Goal: Task Accomplishment & Management: Manage account settings

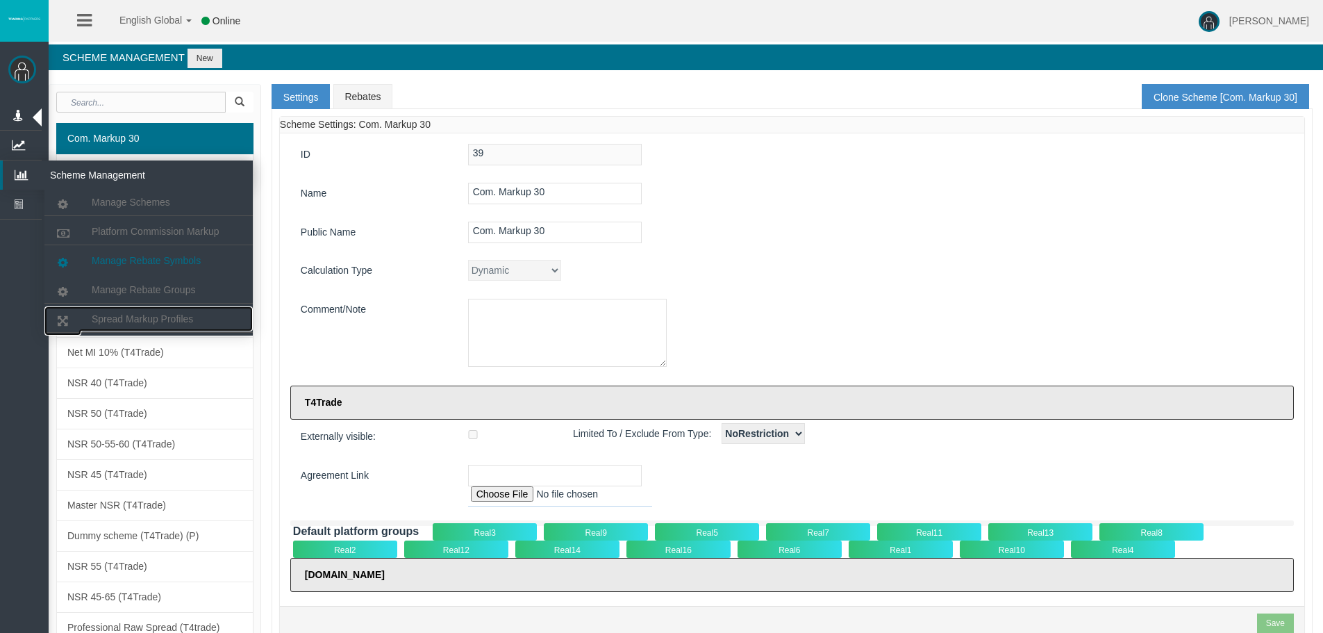
drag, startPoint x: 0, startPoint y: 0, endPoint x: 132, endPoint y: 263, distance: 294.5
click at [137, 320] on span "Spread Markup Profiles" at bounding box center [142, 318] width 101 height 11
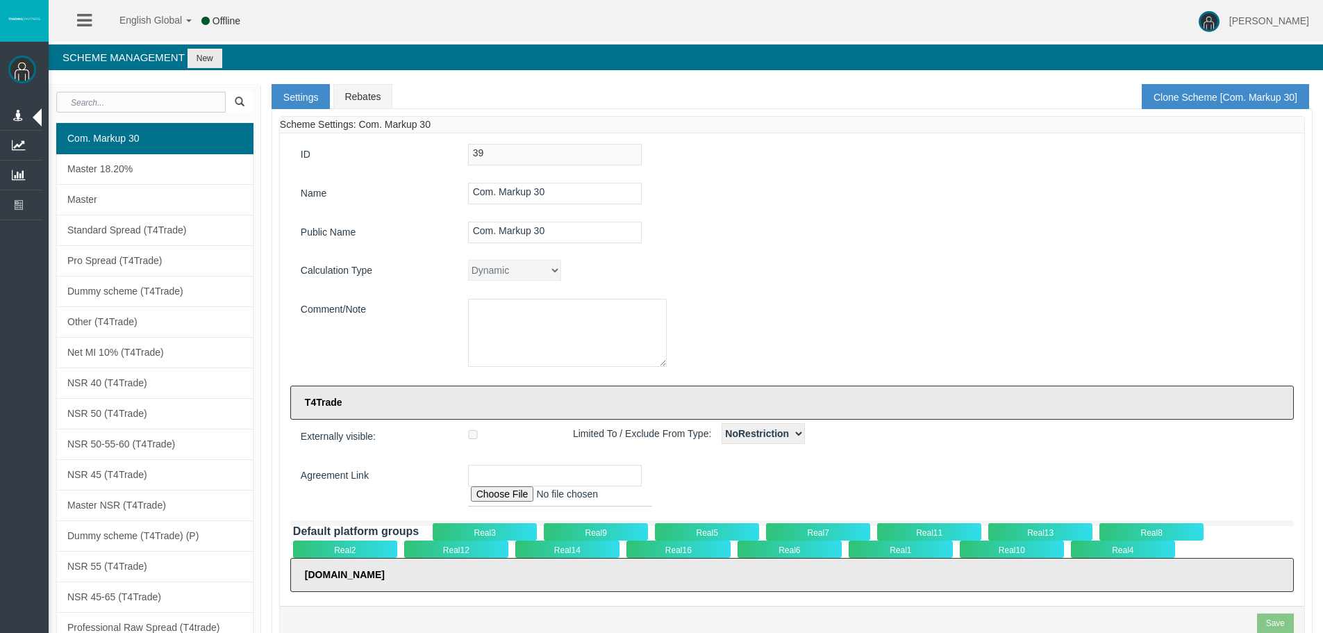
type input "1"
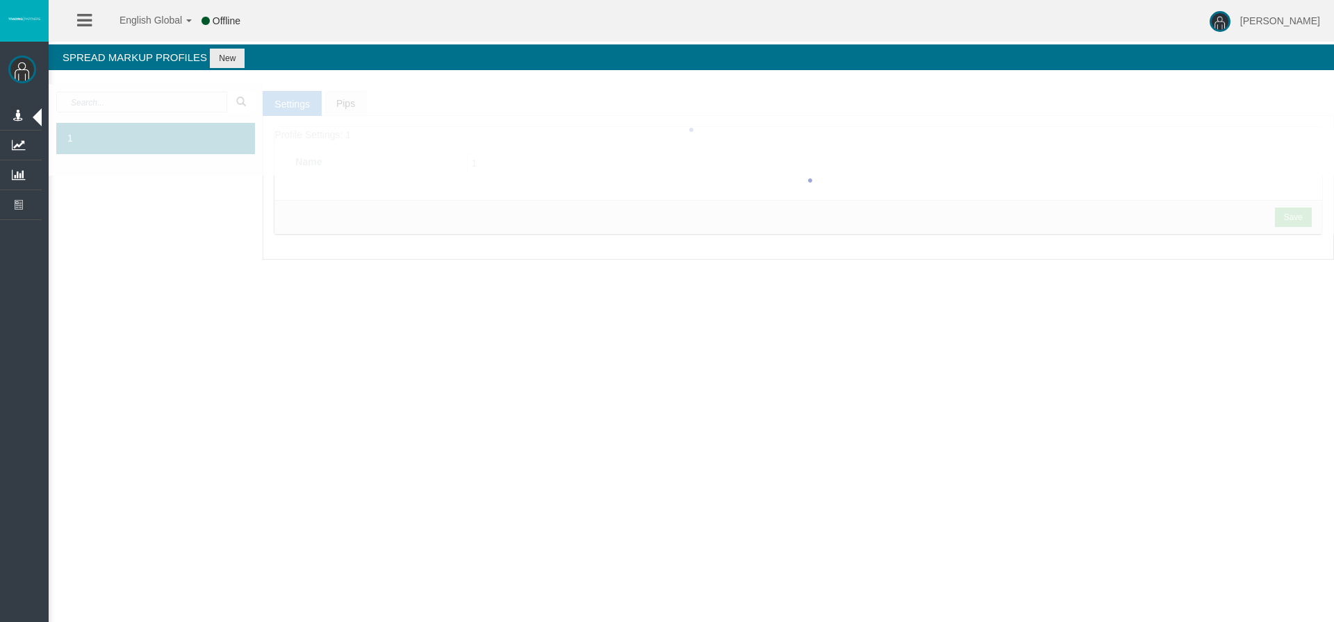
click at [189, 106] on div at bounding box center [691, 130] width 1285 height 92
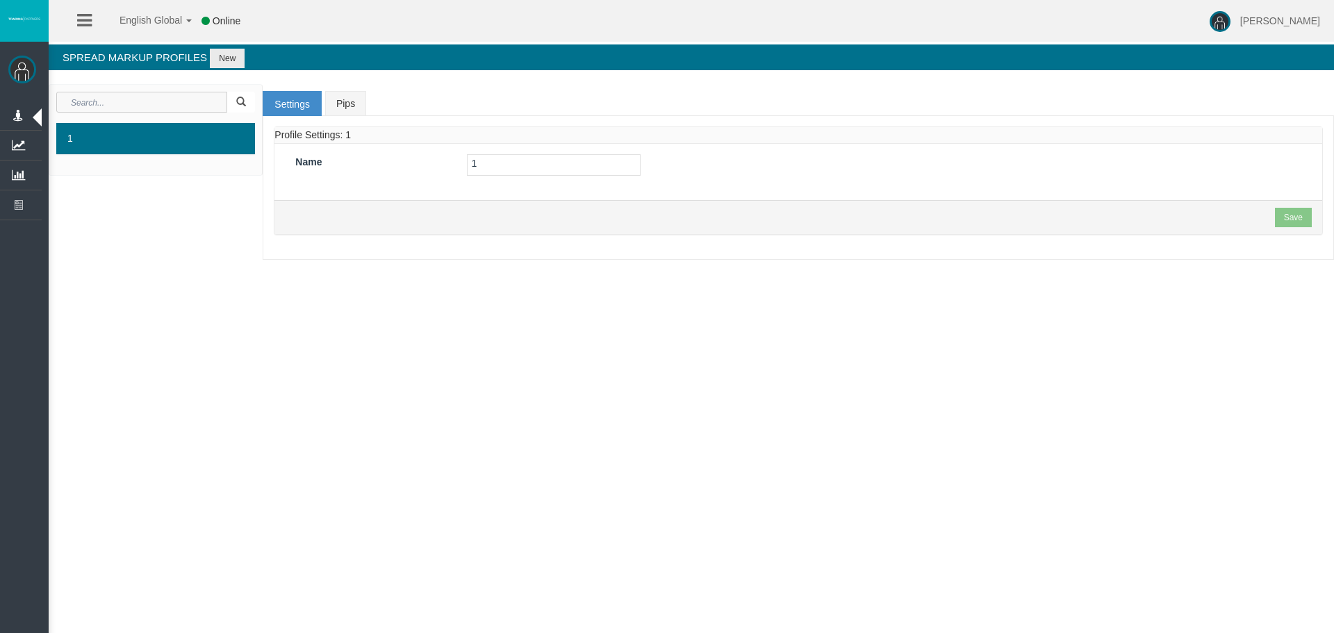
click at [142, 104] on input "text" at bounding box center [141, 102] width 171 height 21
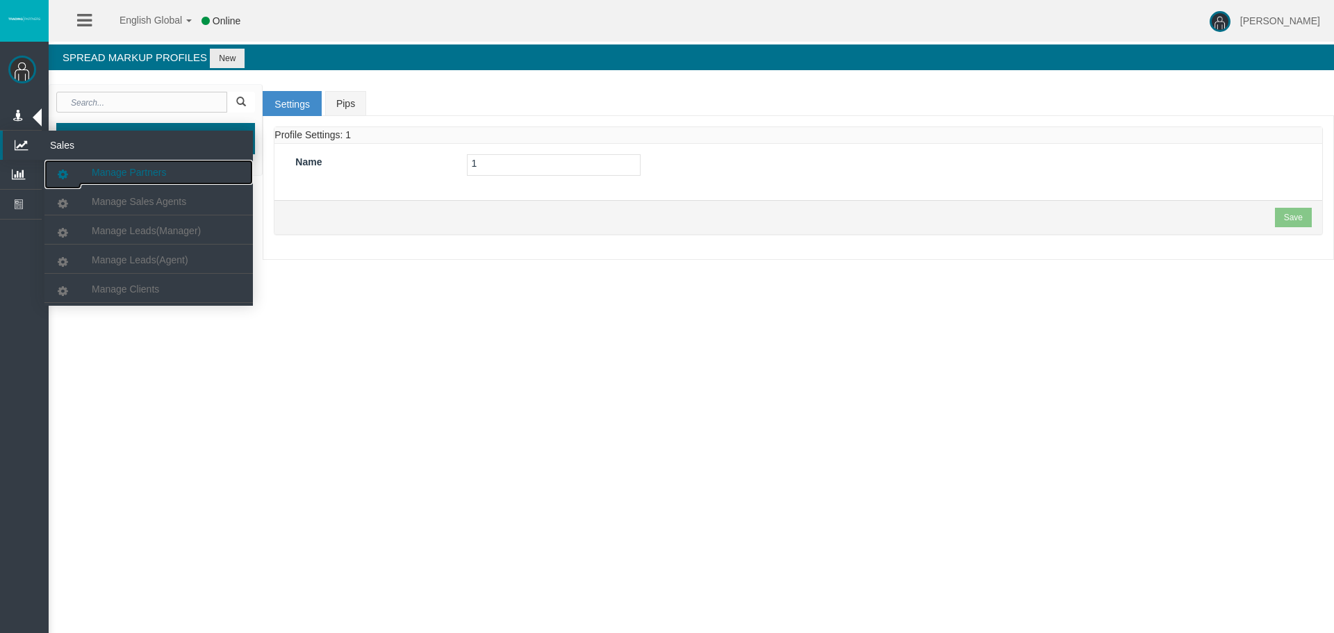
click at [130, 181] on link "Manage Partners" at bounding box center [148, 172] width 208 height 25
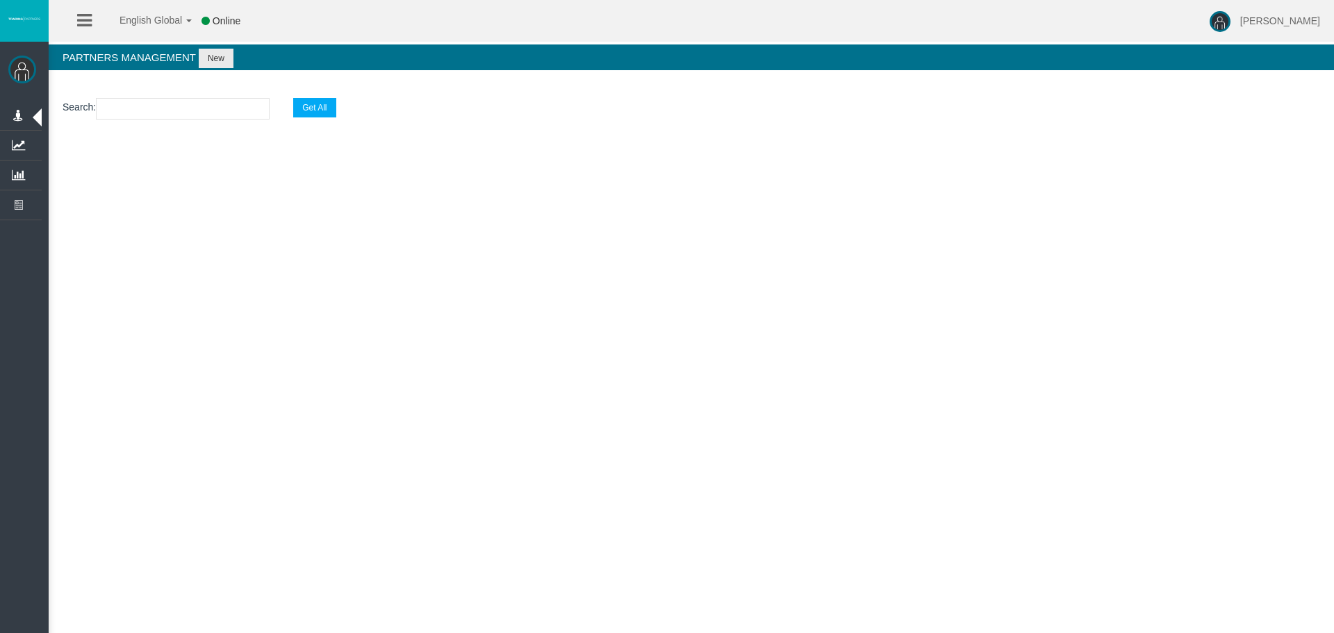
click at [148, 105] on input "text" at bounding box center [183, 109] width 174 height 22
paste input "IB4b0f4"
type input "IB4b0f4"
select select "25"
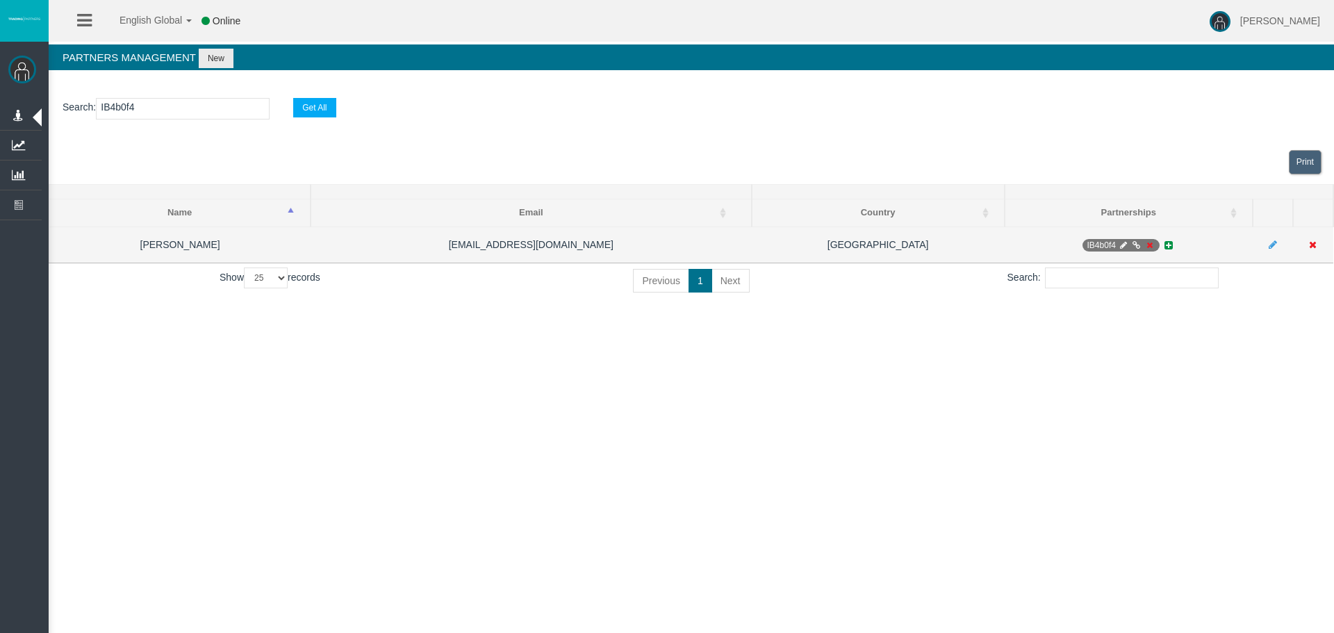
type input "IB4b0f4"
click at [1118, 247] on icon at bounding box center [1123, 245] width 10 height 8
select select "0"
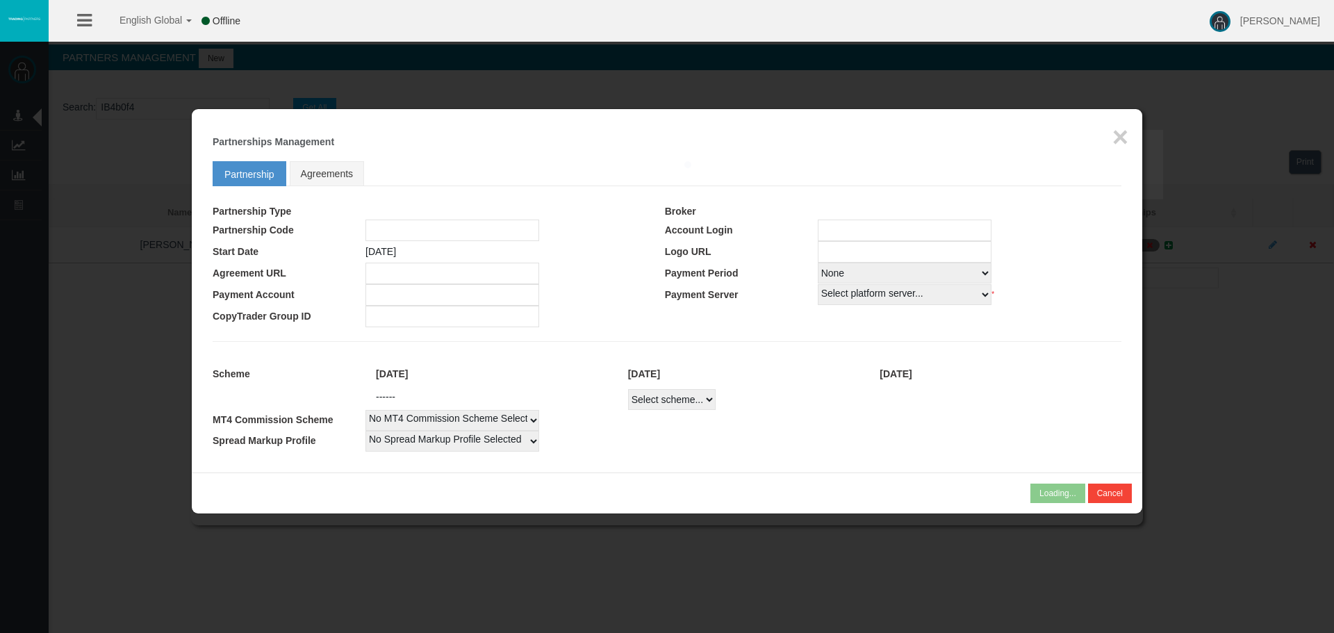
type input "IB4b0f4"
type input "19269444"
select select "1"
type input "19269444"
select select "1"
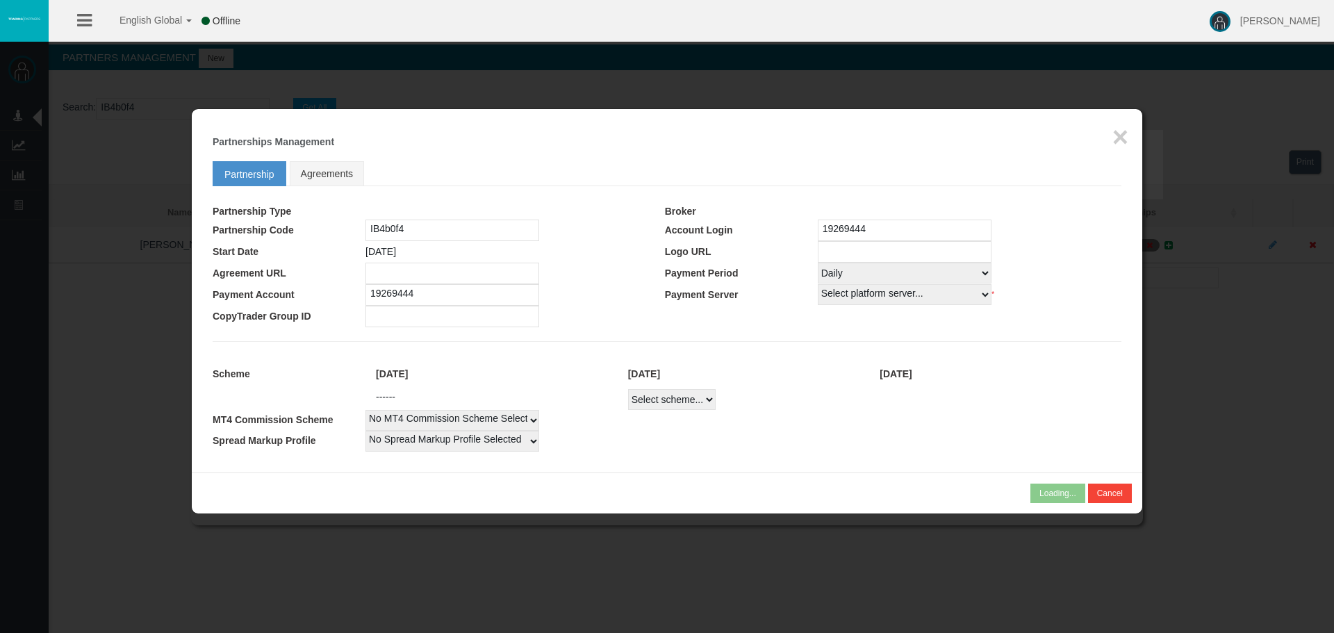
select select
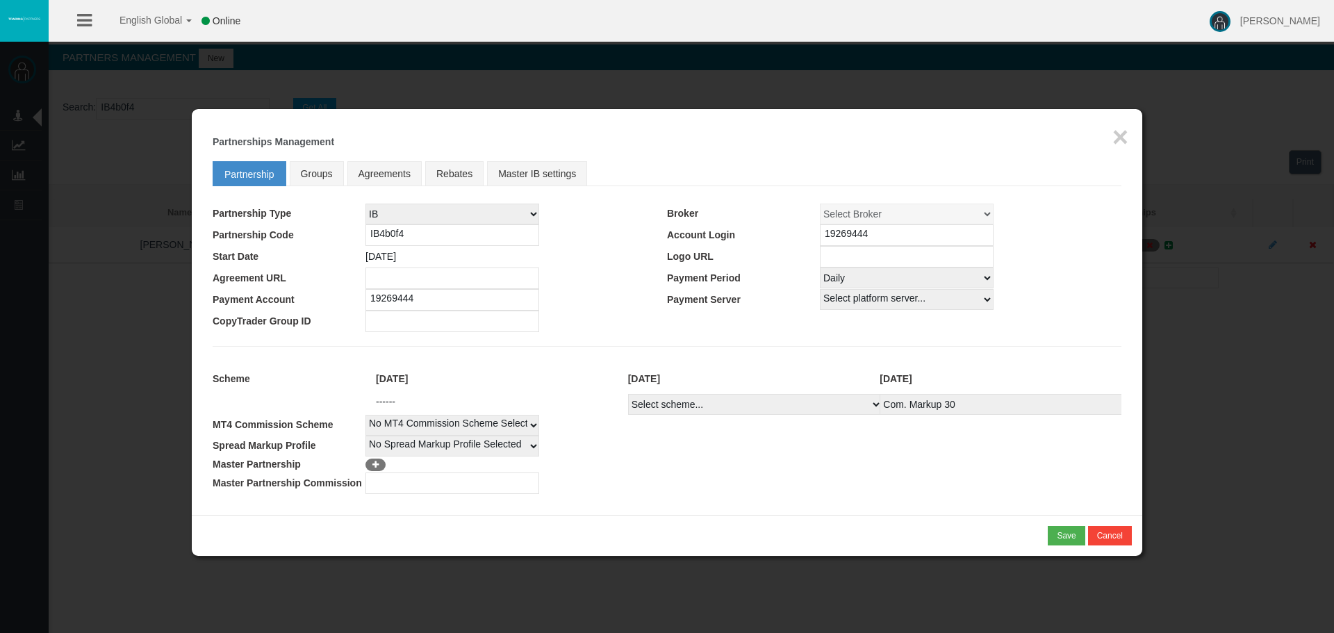
click at [1107, 144] on h5 "Partnerships Management" at bounding box center [667, 142] width 909 height 10
click at [1112, 137] on button "×" at bounding box center [1120, 137] width 16 height 28
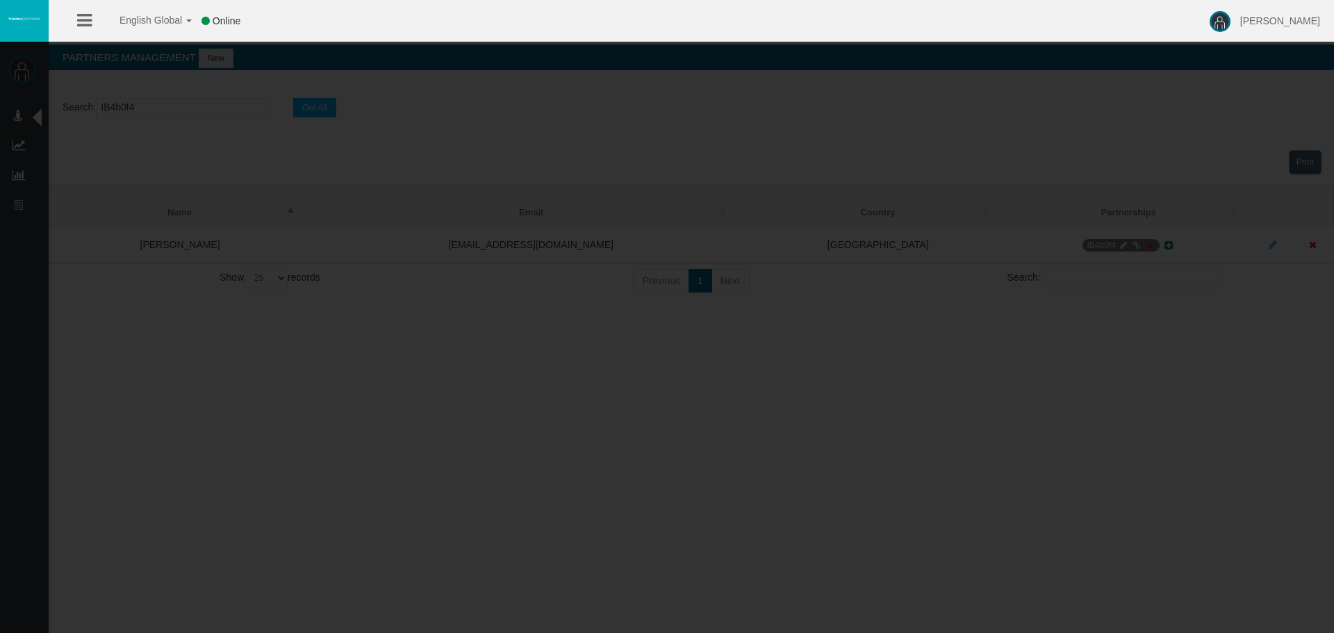
click at [1125, 126] on section "Search : IB4b0f4 Get All" at bounding box center [691, 112] width 1285 height 56
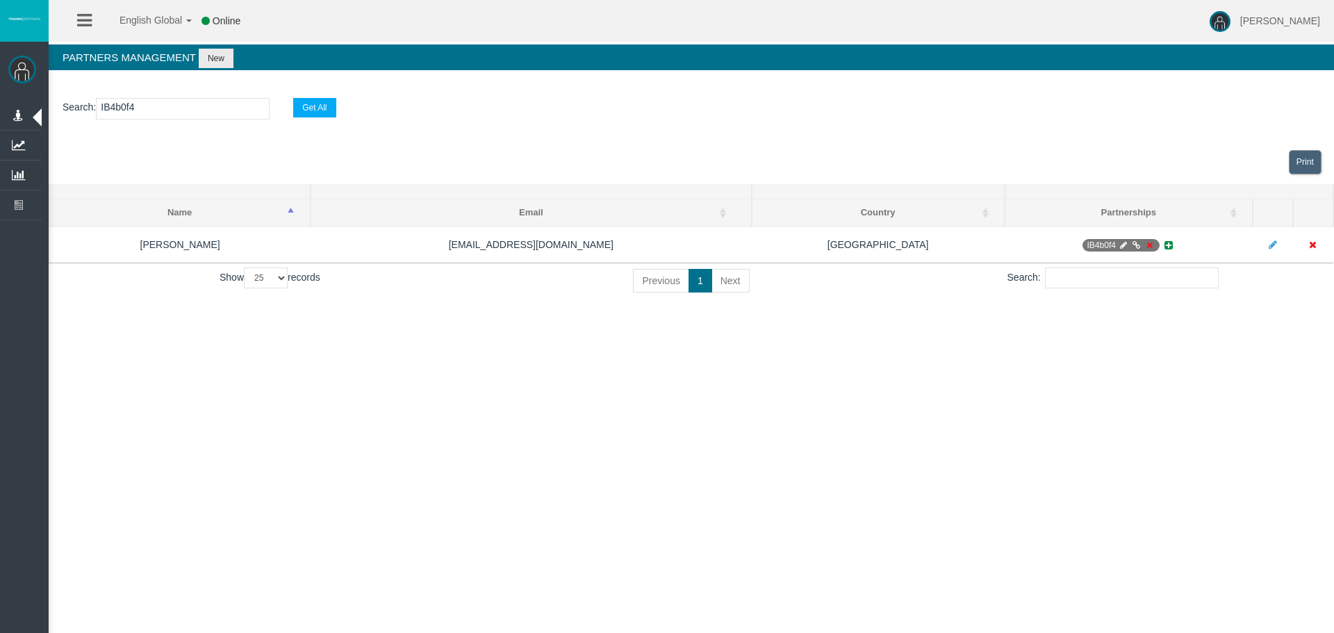
click at [940, 419] on div "English Global 简体中文 English Global 日本語 한국어 Online [PERSON_NAME] Help Log Out [P…" at bounding box center [667, 316] width 1334 height 633
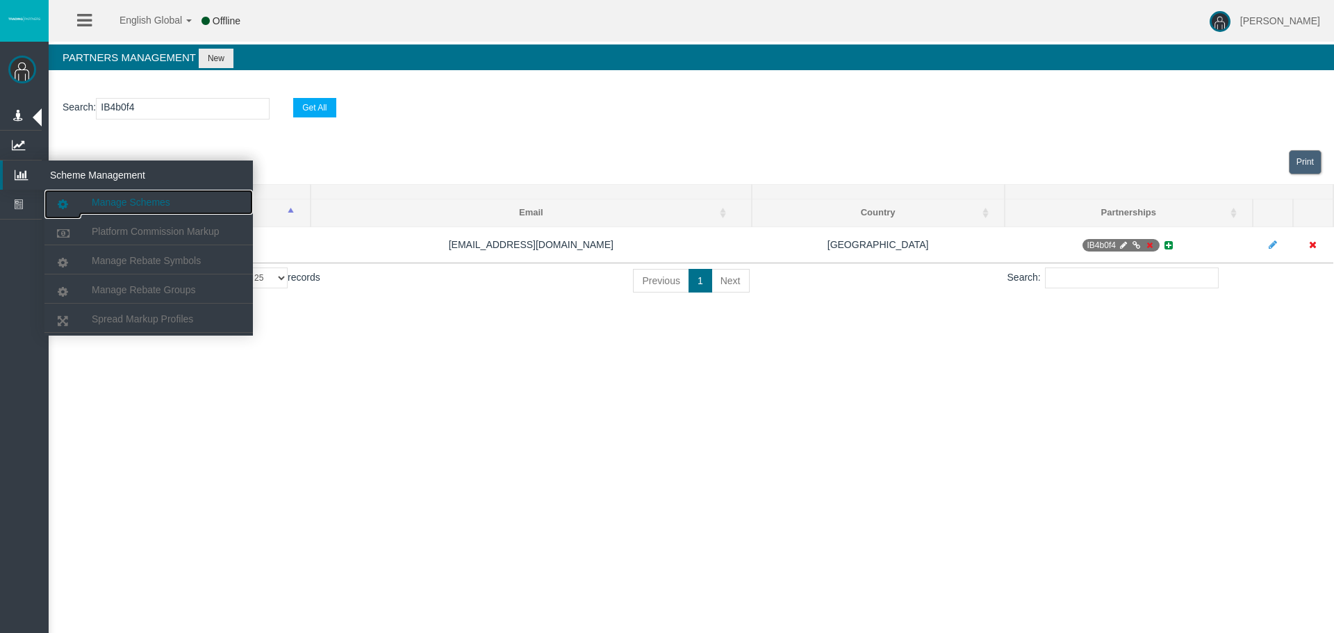
click at [136, 199] on span "Manage Schemes" at bounding box center [131, 202] width 78 height 11
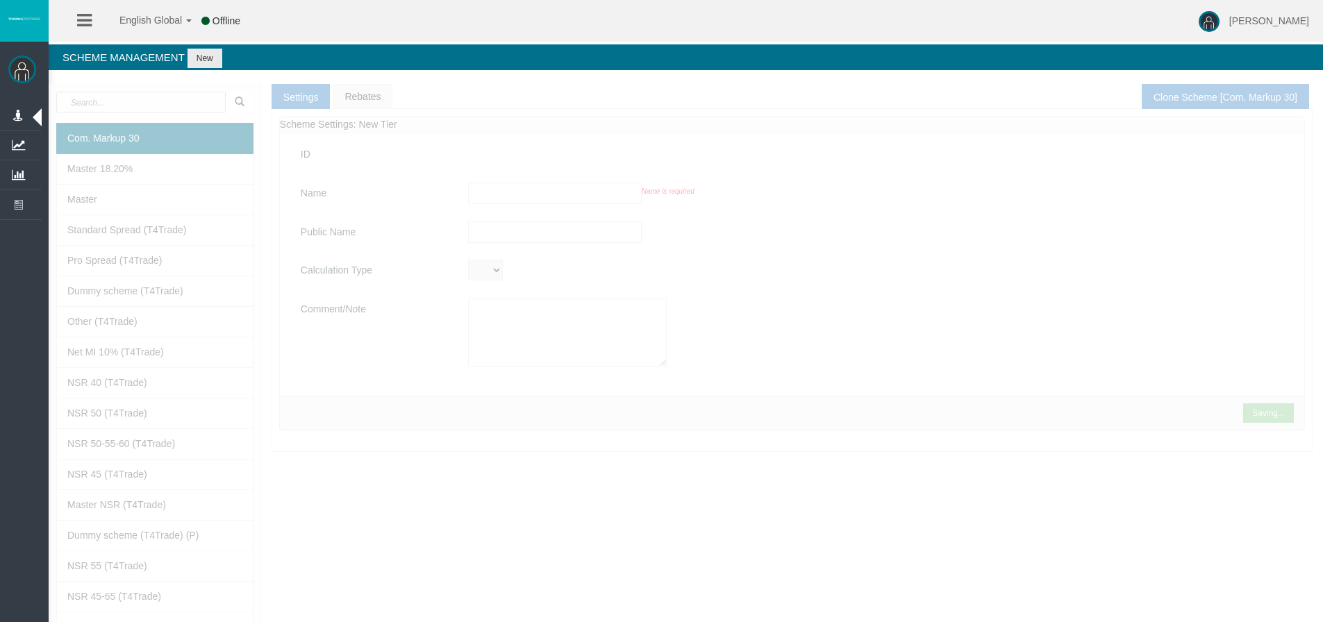
type input "Com. Markup 30"
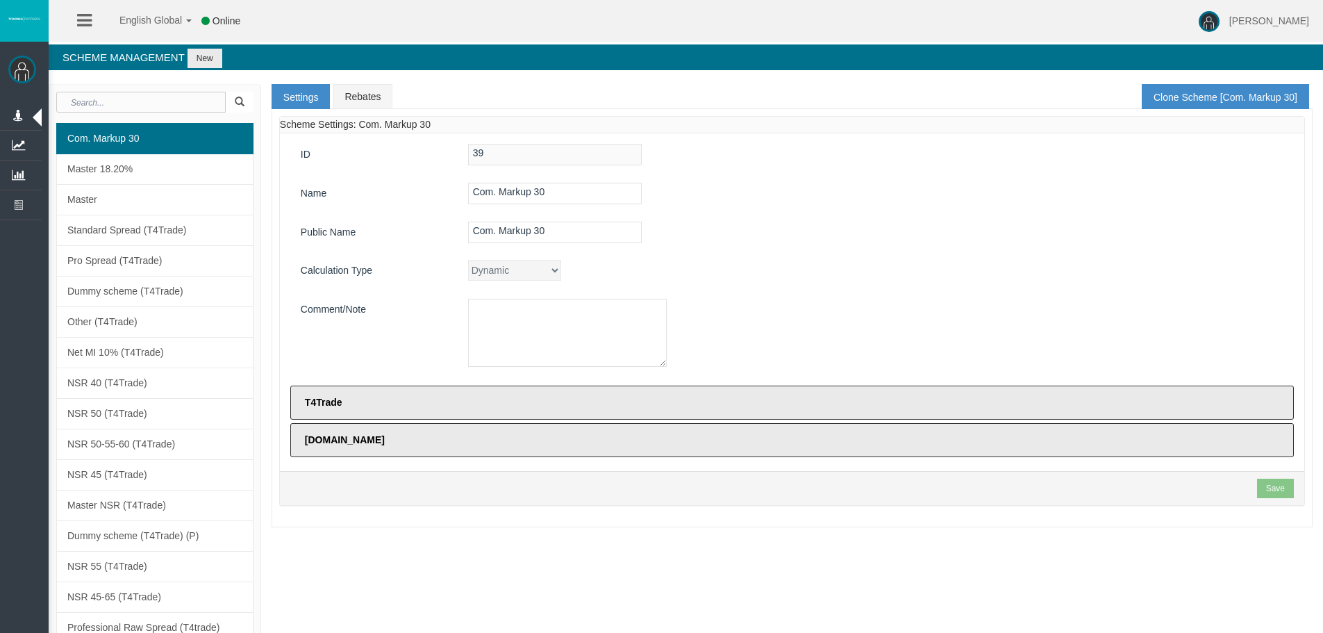
click at [863, 270] on div "Dynamic CPARevenue CPARevenuePlus CPADeposit NSR" at bounding box center [876, 270] width 836 height 21
click at [203, 57] on button "New" at bounding box center [205, 58] width 35 height 19
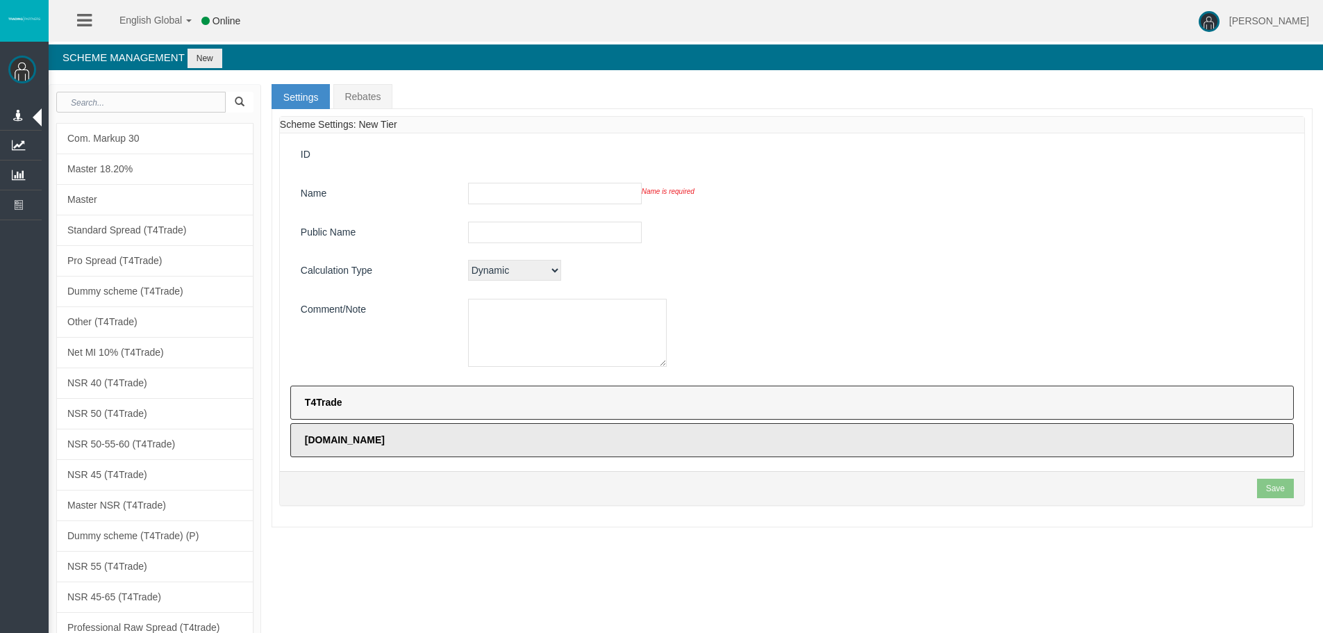
click at [515, 401] on label "T4Trade" at bounding box center [792, 403] width 1004 height 34
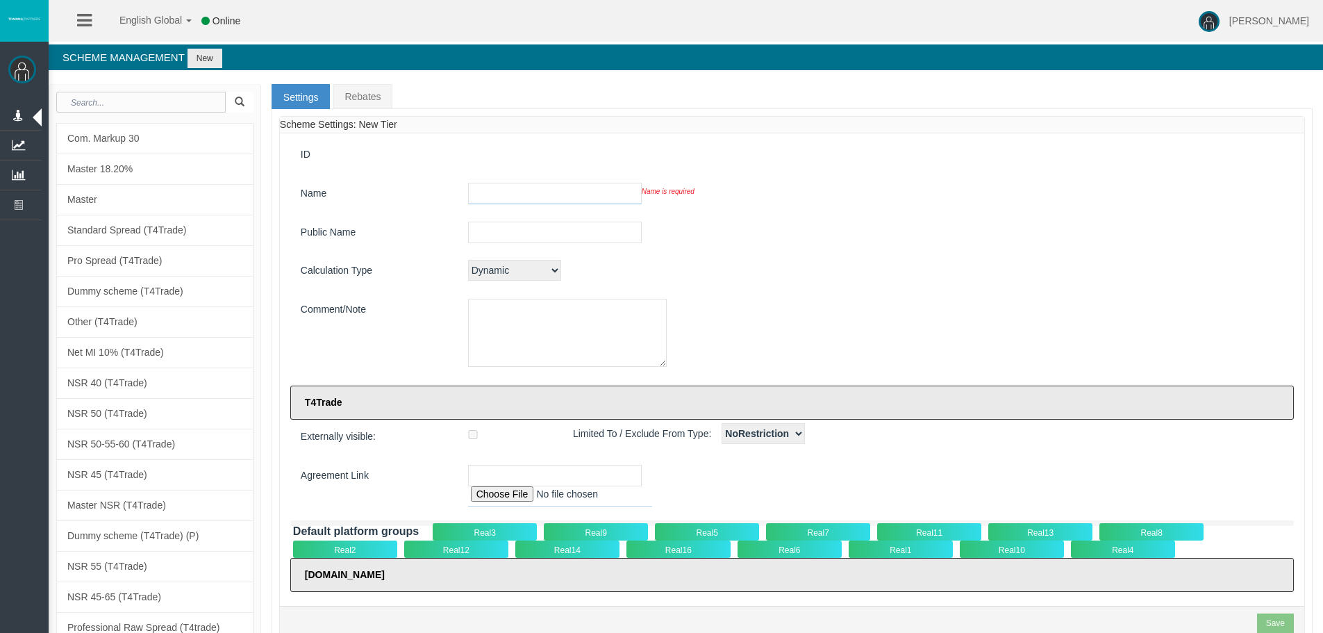
click at [525, 193] on input "text" at bounding box center [555, 194] width 174 height 22
paste input "Affiliate Plus ($26 on Gold)"
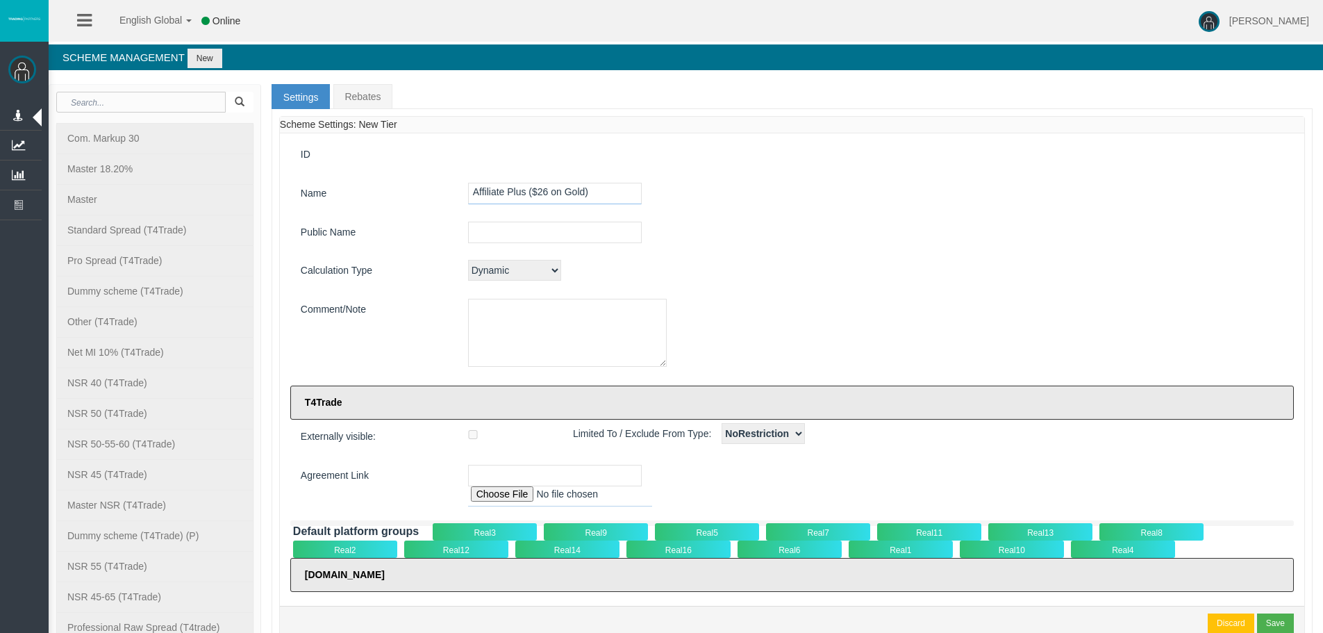
click at [545, 191] on input "Affiliate Plus ($26 on Gold)" at bounding box center [555, 194] width 174 height 22
type input "Affiliate Plus ($26 on Gold)"
click at [583, 236] on input "text" at bounding box center [555, 233] width 174 height 22
paste input "Affiliate Plus ($26 on Gold)"
type input "Affiliate Plus ($26 on Gold)"
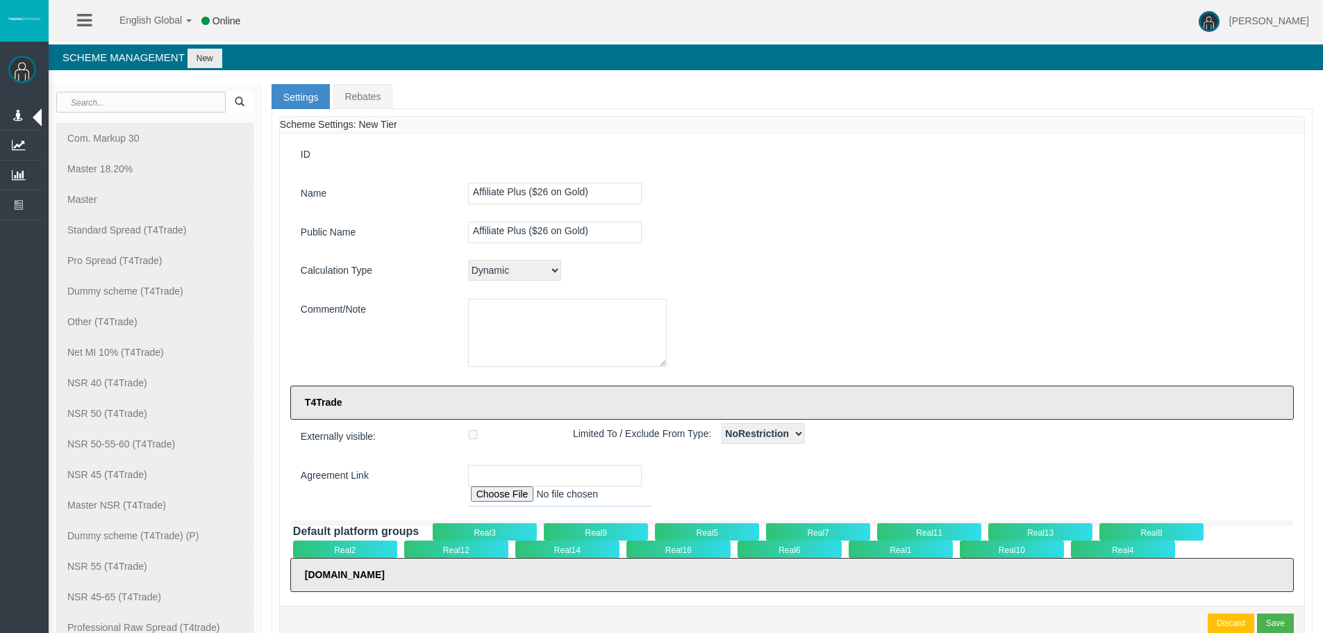
click at [554, 331] on textarea at bounding box center [567, 333] width 199 height 68
paste textarea "Affiliate Plus ($26 on Gold)"
type textarea "Affiliate Plus ($26 on Gold)"
drag, startPoint x: 885, startPoint y: 263, endPoint x: 861, endPoint y: 201, distance: 66.4
click at [861, 201] on div "Affiliate Plus ($26 on Gold)" at bounding box center [876, 194] width 836 height 22
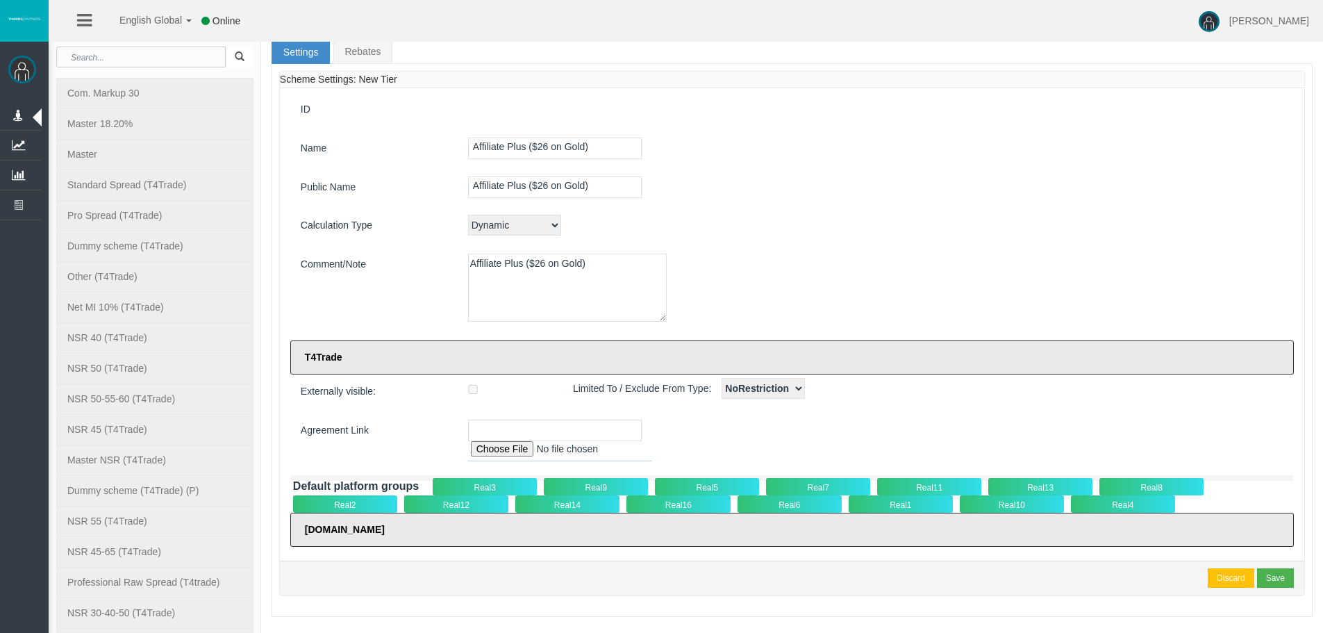
scroll to position [69, 0]
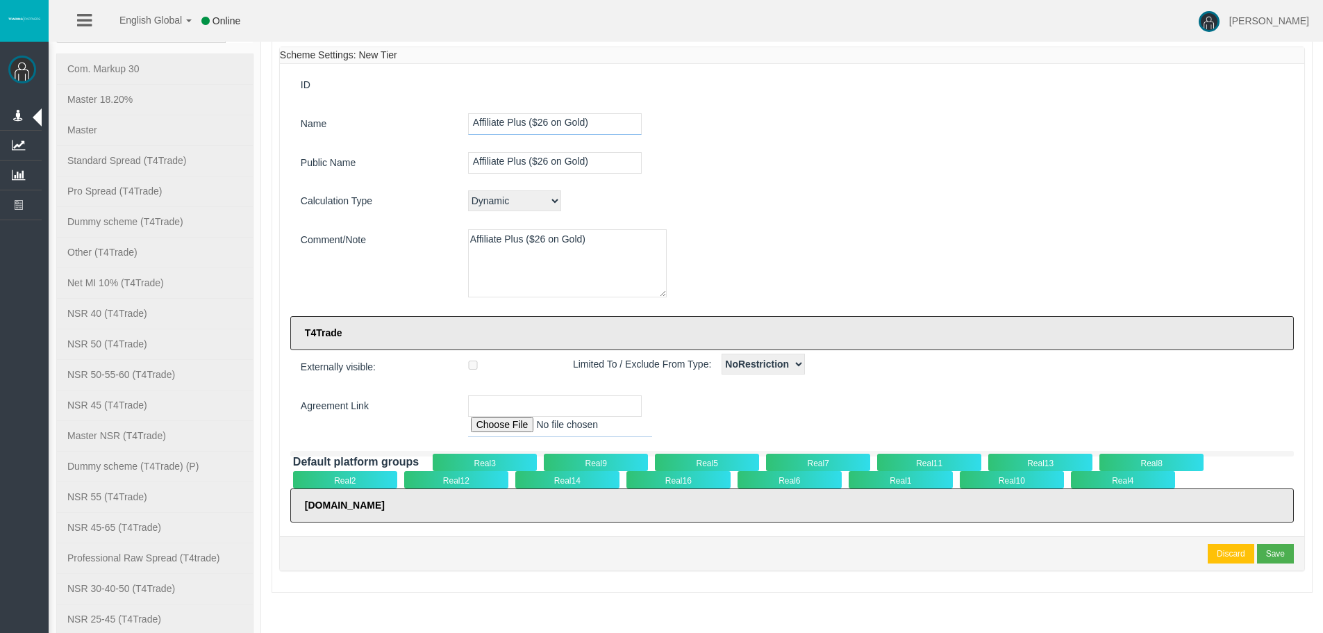
click at [530, 128] on input "Affiliate Plus ($26 on Gold)" at bounding box center [555, 124] width 174 height 22
click at [565, 157] on input "Affiliate Plus ($26 on Gold)" at bounding box center [555, 163] width 174 height 22
drag, startPoint x: 579, startPoint y: 260, endPoint x: 579, endPoint y: 207, distance: 52.8
click at [579, 254] on textarea "Affiliate Plus ($26 on Gold)" at bounding box center [567, 263] width 199 height 68
click at [594, 163] on input "Affiliate Plus ($26 on Gold)" at bounding box center [555, 163] width 174 height 22
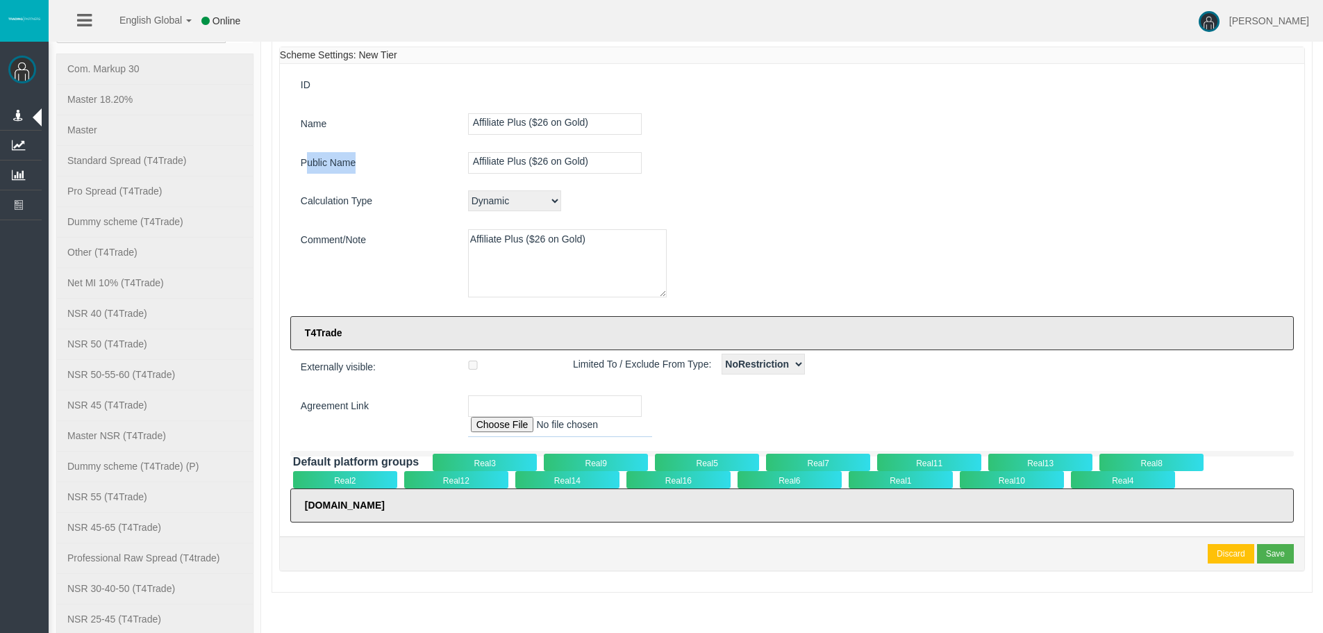
drag, startPoint x: 304, startPoint y: 158, endPoint x: 363, endPoint y: 156, distance: 58.4
click at [363, 156] on label "Public Name" at bounding box center [373, 163] width 167 height 22
click at [367, 171] on label "Public Name" at bounding box center [373, 163] width 167 height 22
click at [368, 171] on label "Public Name" at bounding box center [373, 163] width 167 height 22
click at [1017, 201] on div "Dynamic CPARevenue CPARevenuePlus CPADeposit NSR" at bounding box center [876, 200] width 836 height 21
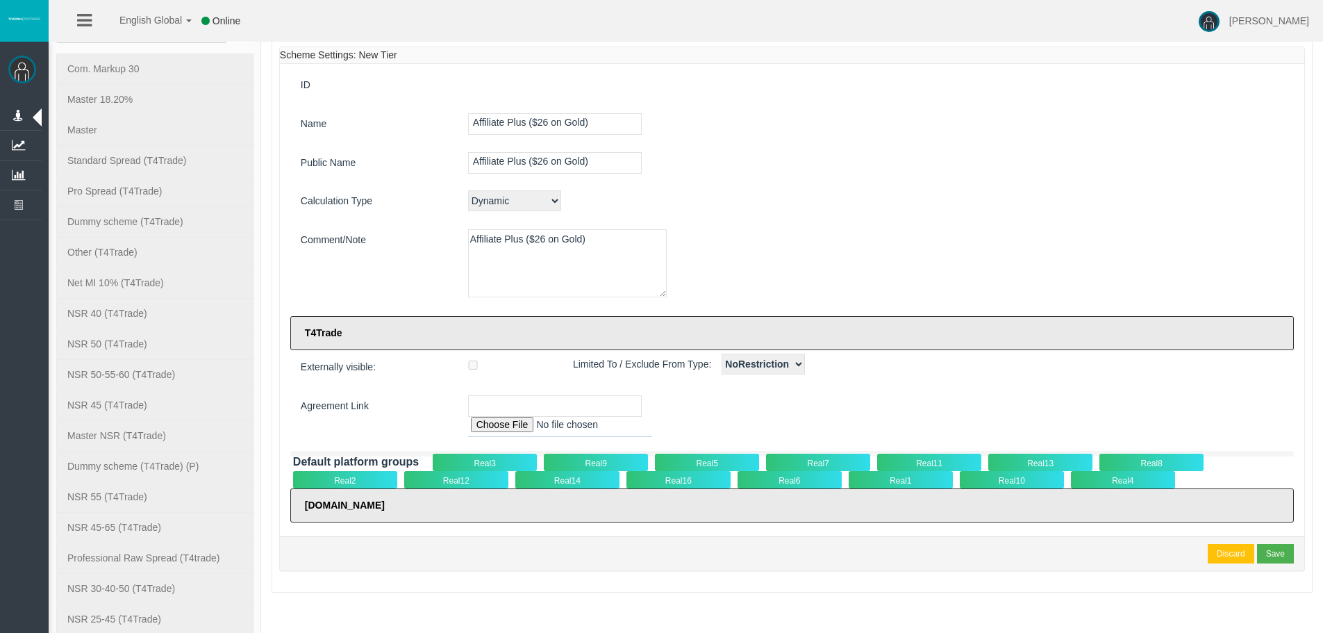
click at [848, 178] on div "ID Name Affiliate Plus ($26 on Gold) Public Name Affiliate Plus ($26 on Gold) C…" at bounding box center [792, 300] width 1025 height 472
click at [479, 420] on input "file" at bounding box center [560, 427] width 184 height 20
type input "C:\fakepath\Intermediary Agreement T4TRADE_Tradeco Limited_v2-24.pdf"
type input "[URL][DOMAIN_NAME] Agreement T4TRADE_Tradeco Limited_v2-24.pdf"
click at [1273, 546] on button "Save" at bounding box center [1275, 553] width 37 height 19
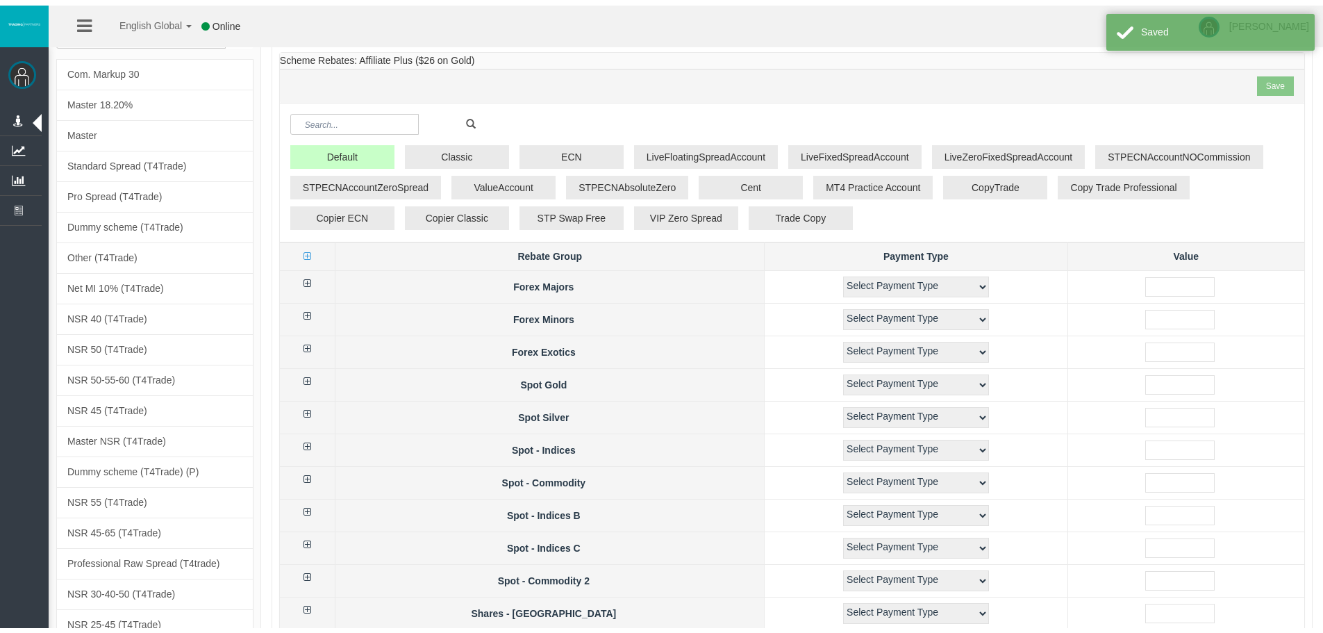
scroll to position [0, 0]
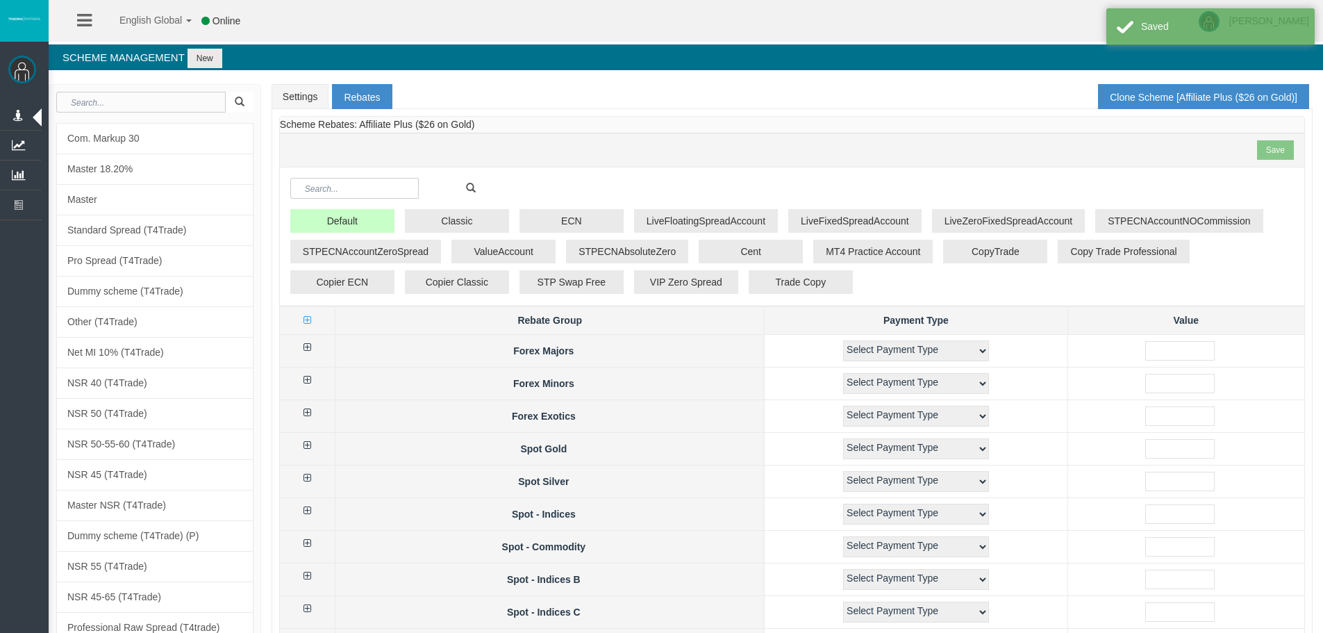
click at [707, 159] on div "Save" at bounding box center [792, 150] width 1025 height 34
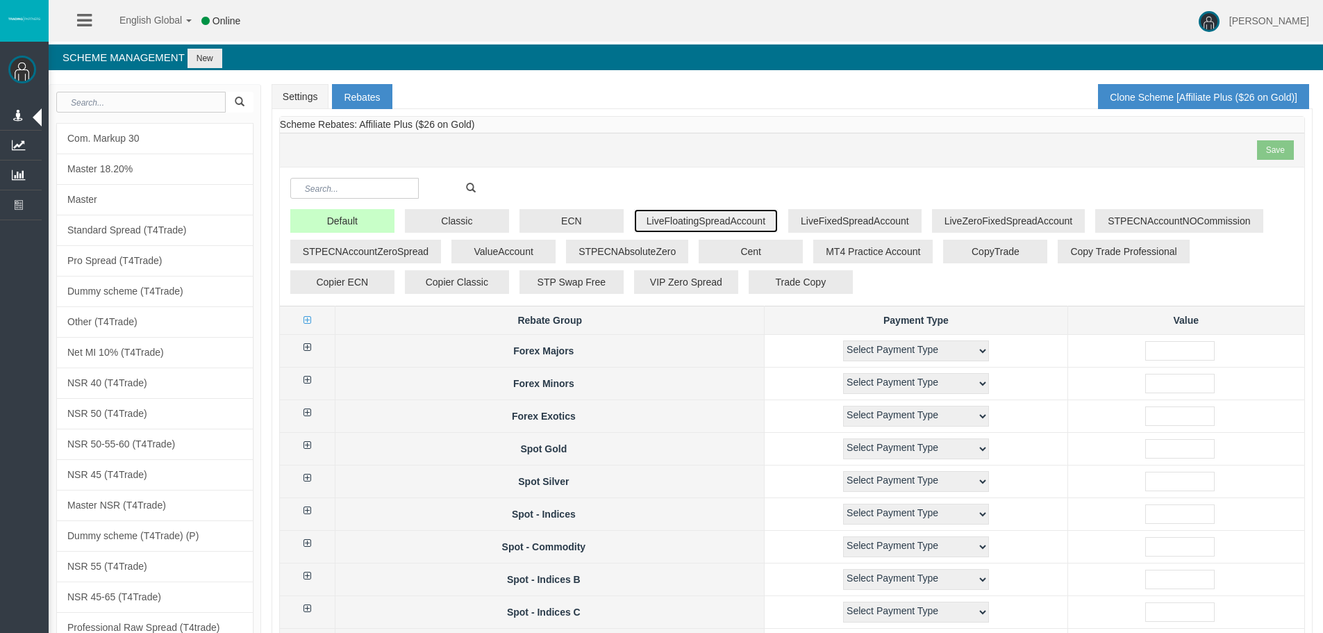
click at [711, 227] on button "LiveFloatingSpreadAccount" at bounding box center [706, 221] width 144 height 24
drag, startPoint x: 489, startPoint y: 130, endPoint x: 362, endPoint y: 129, distance: 127.1
click at [362, 129] on div "Scheme Rebates: Affiliate Plus ($26 on Gold) Save" at bounding box center [792, 142] width 1025 height 51
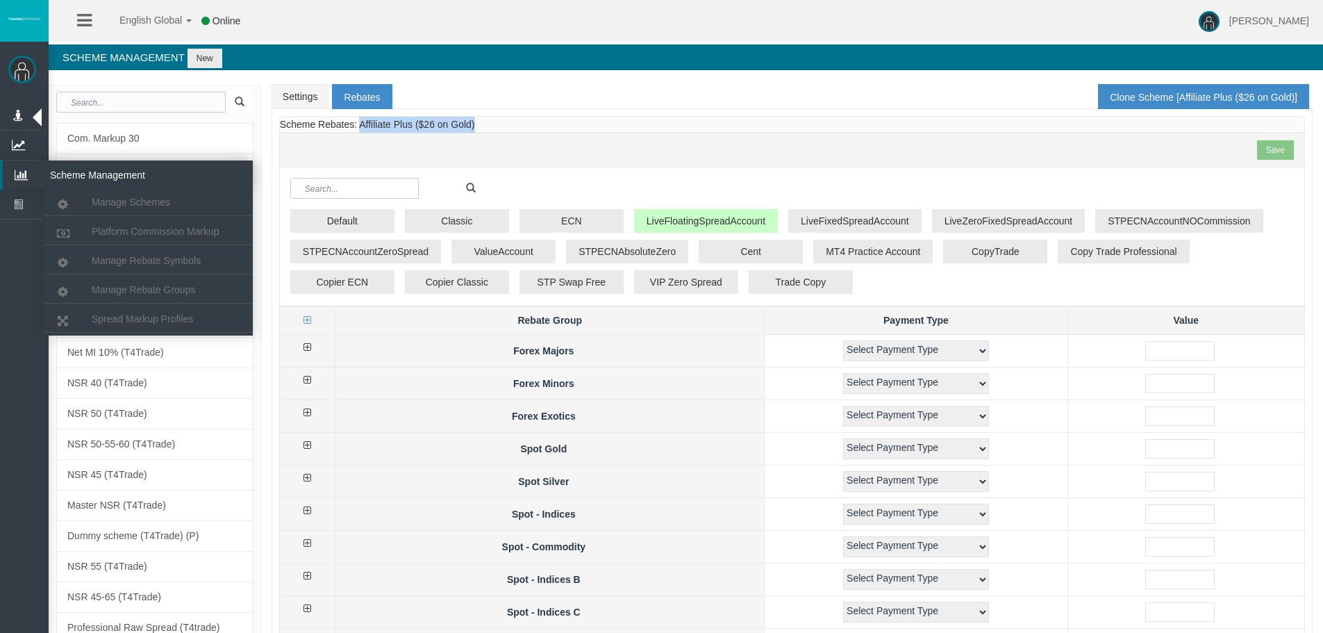
copy span "Affiliate Plus ($26 on Gold)"
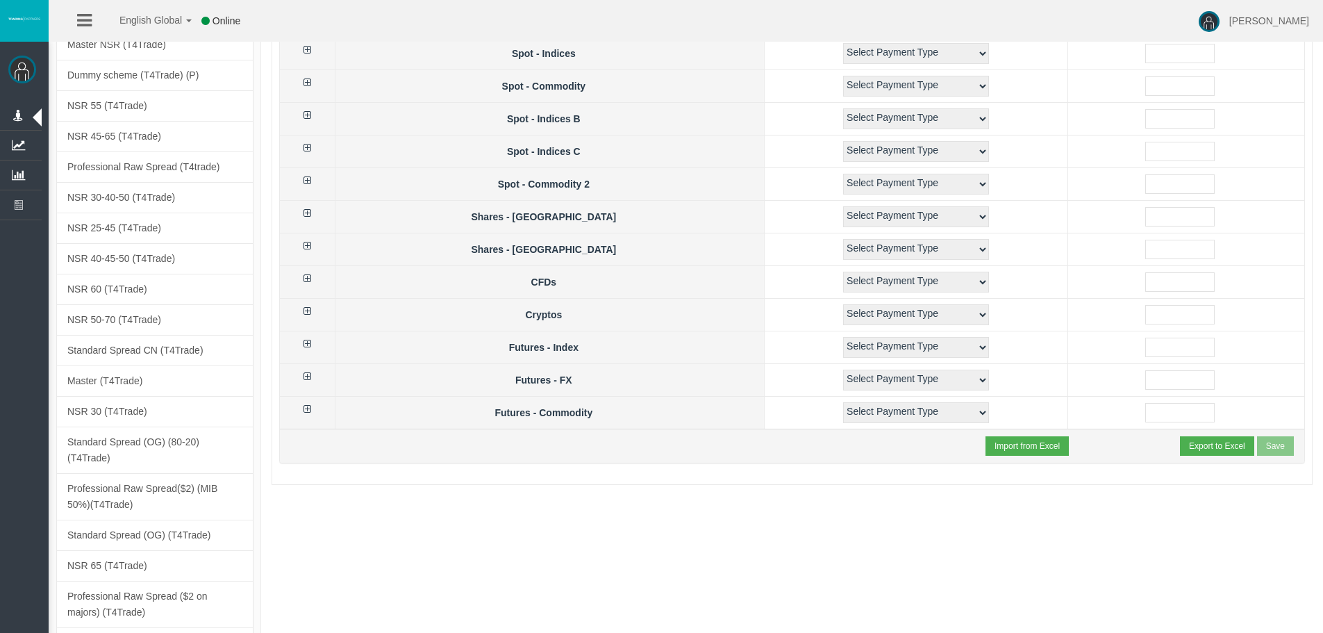
scroll to position [625, 0]
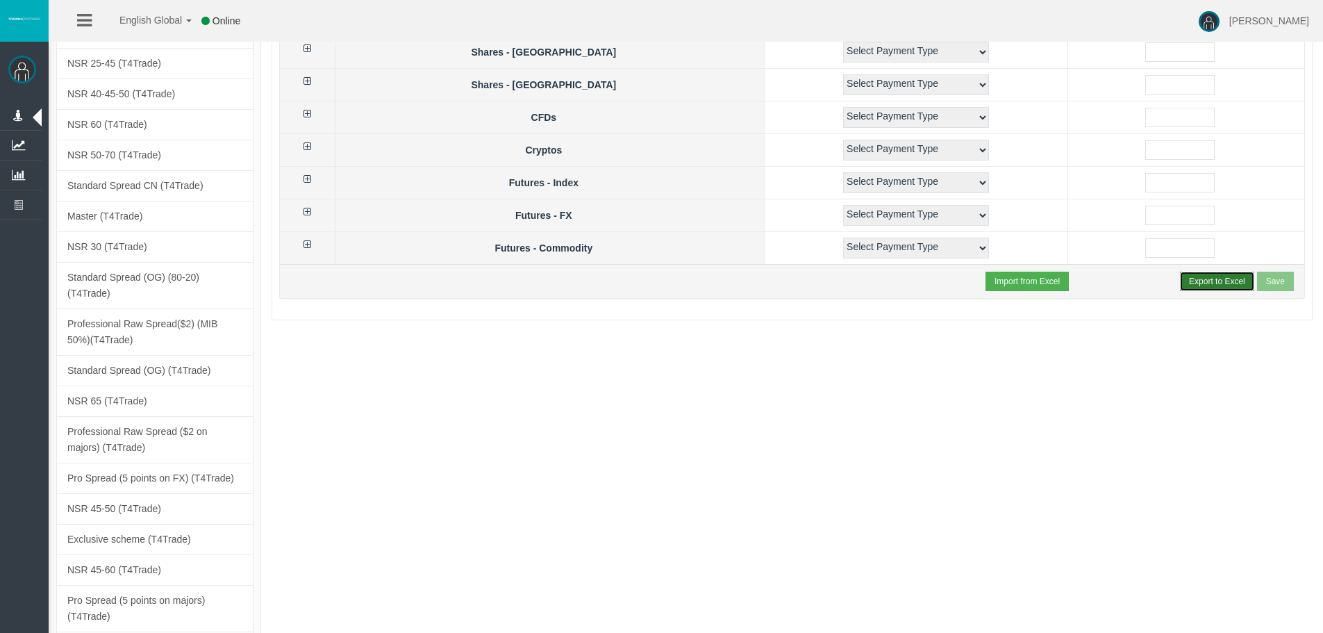
click at [1215, 290] on button "Export to Excel" at bounding box center [1217, 281] width 74 height 19
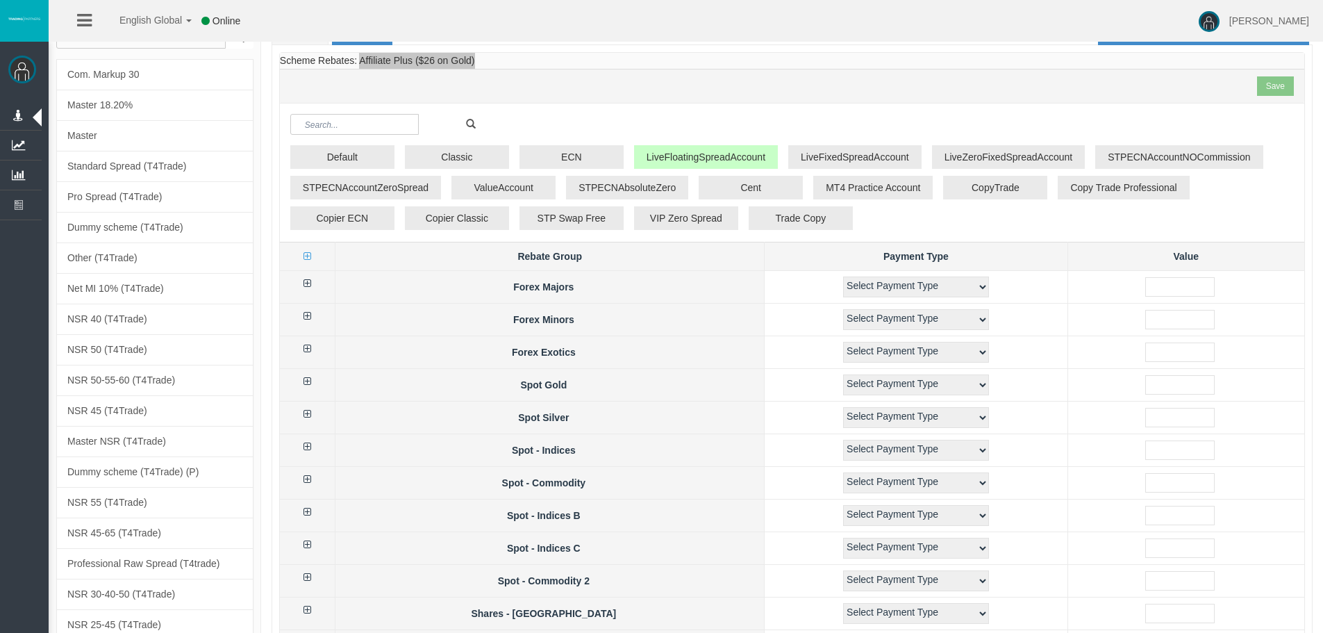
scroll to position [0, 0]
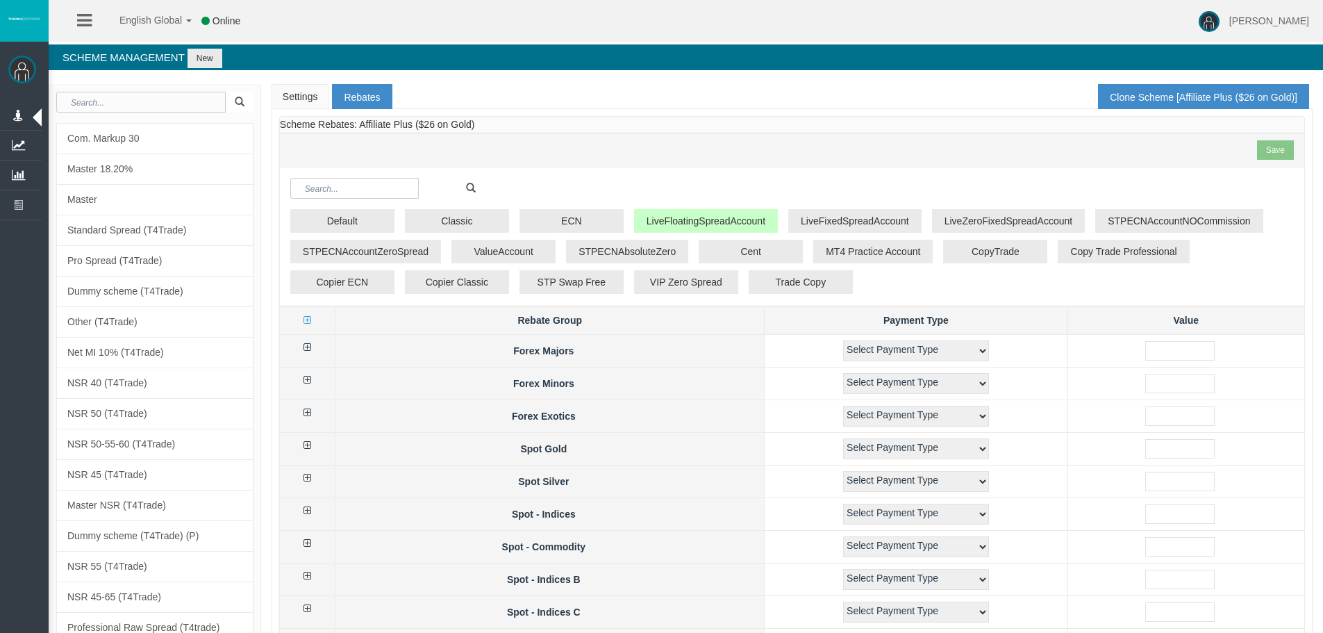
click at [322, 99] on link "Settings" at bounding box center [301, 96] width 58 height 25
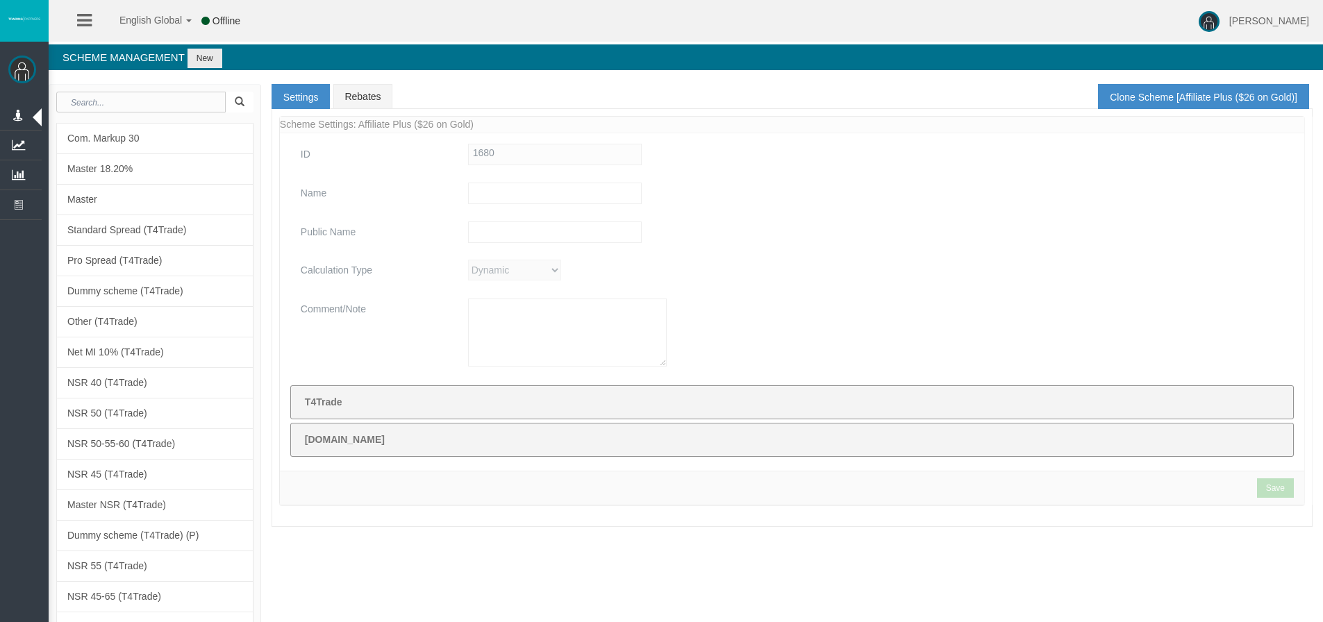
type input "Affiliate Plus ($26 on Gold)"
type textarea "Affiliate Plus ($26 on Gold)"
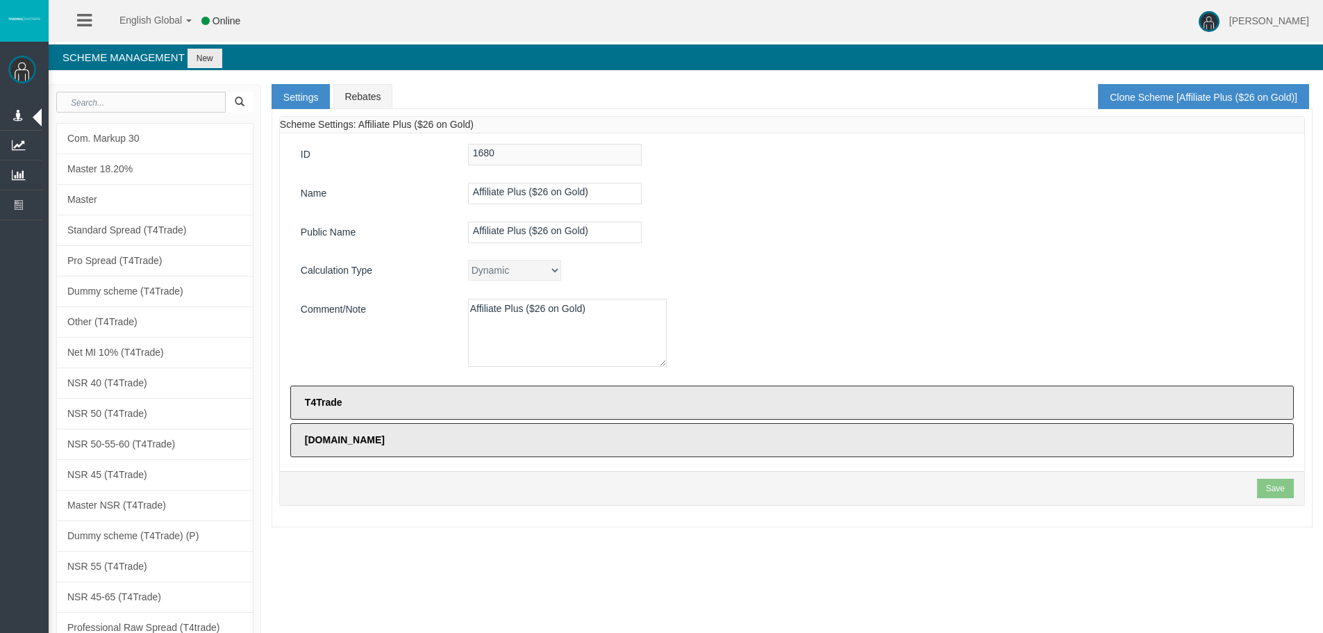
click at [753, 220] on div "ID 1680 Name Affiliate Plus ($26 on Gold) Public Name Affiliate Plus ($26 on Go…" at bounding box center [792, 302] width 1025 height 338
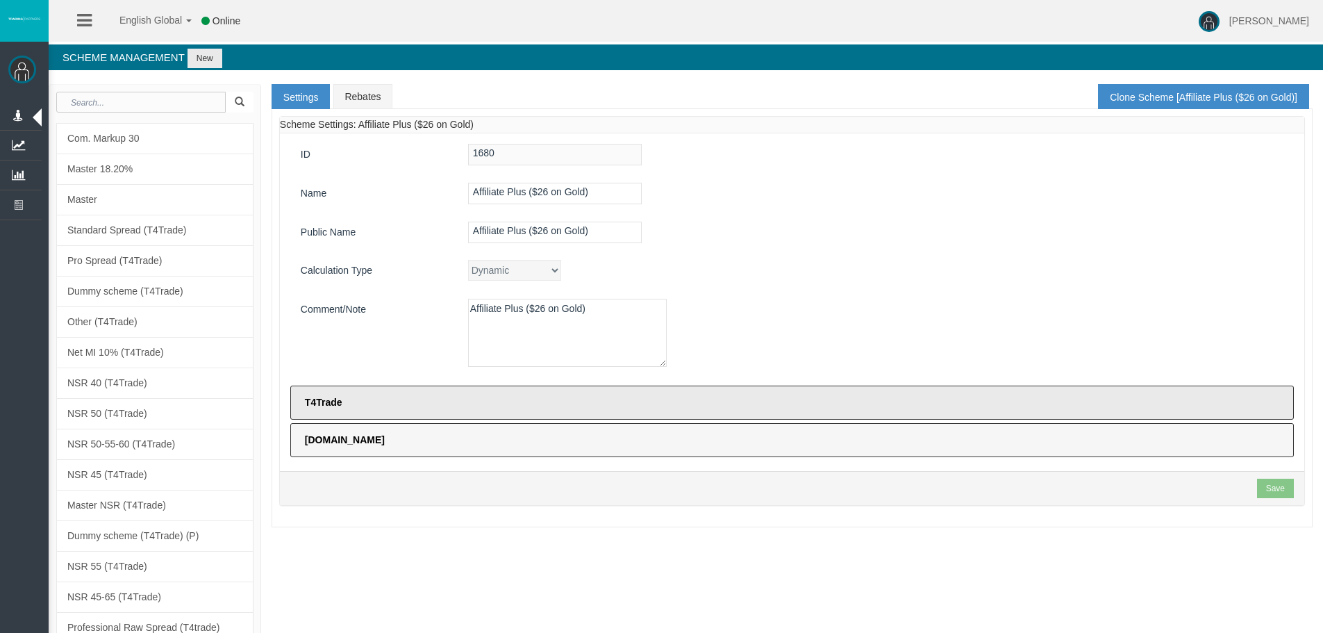
click at [874, 427] on label "[DOMAIN_NAME]" at bounding box center [792, 440] width 1004 height 34
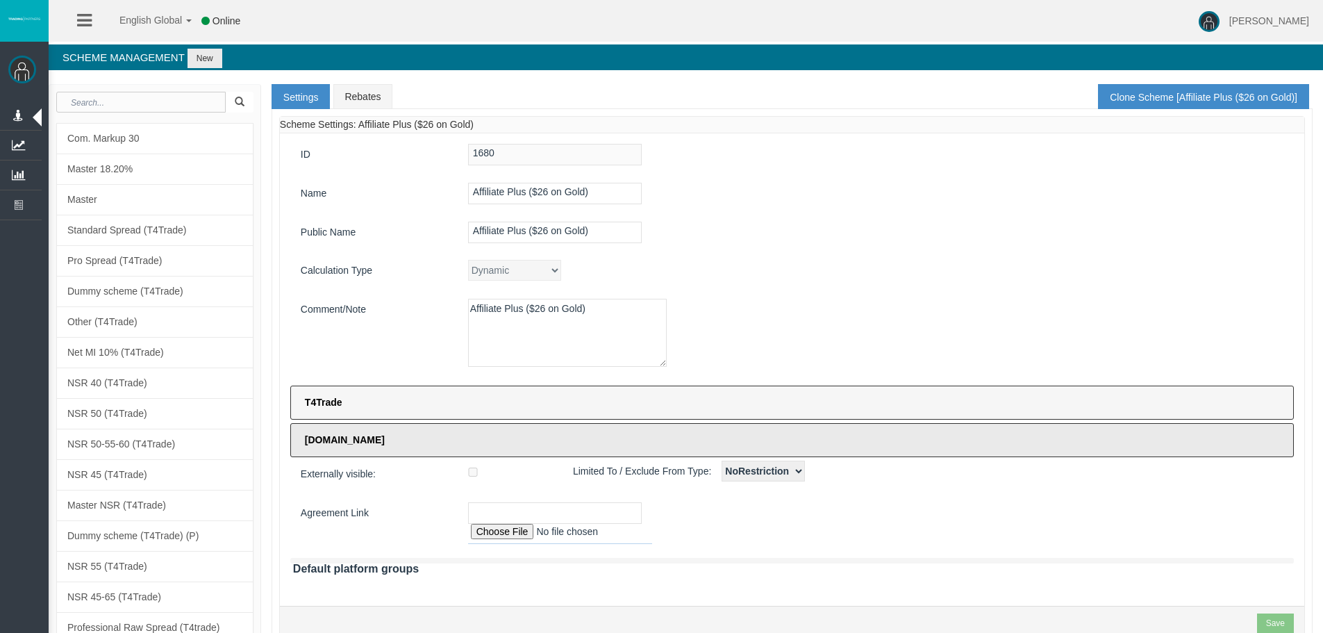
click at [869, 393] on label "T4Trade" at bounding box center [792, 403] width 1004 height 34
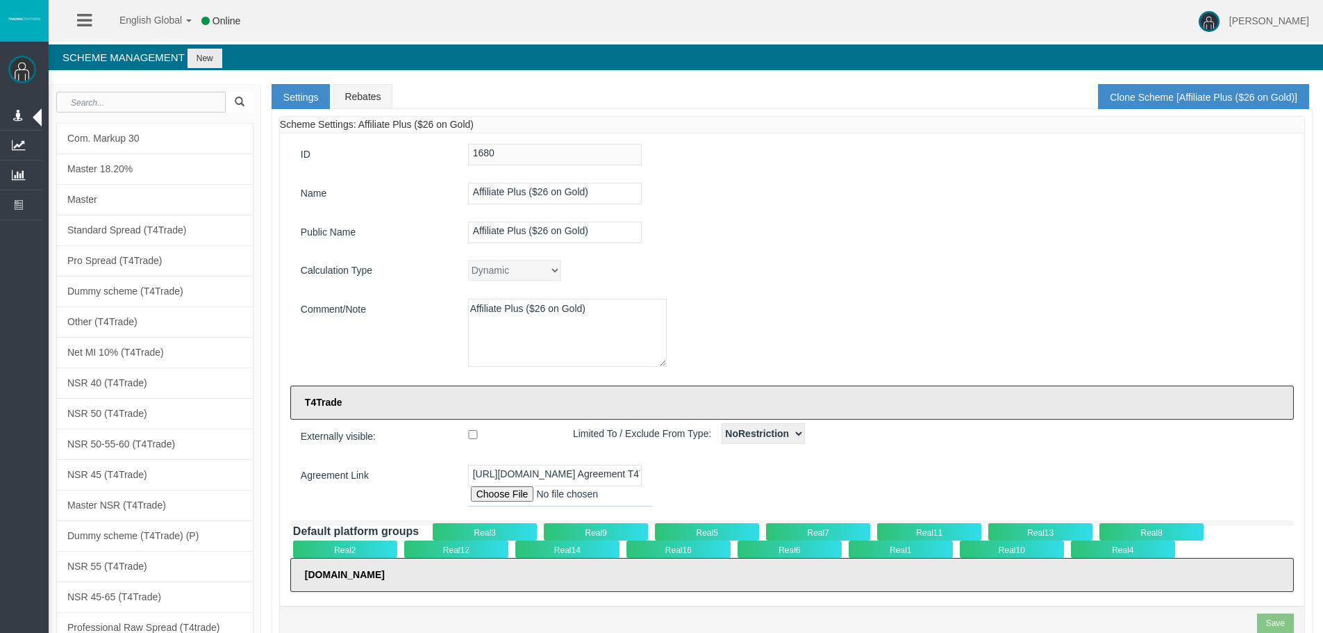
click at [709, 533] on div "Real5" at bounding box center [707, 531] width 104 height 17
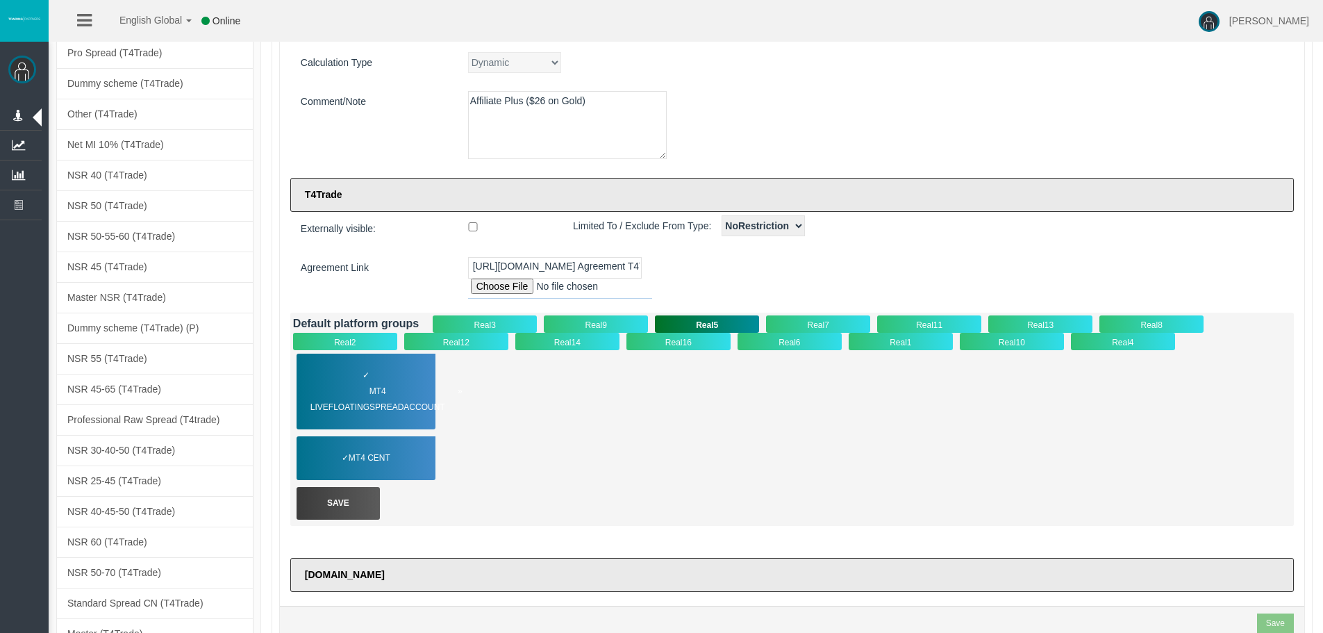
scroll to position [208, 0]
drag, startPoint x: 403, startPoint y: 387, endPoint x: 417, endPoint y: 384, distance: 14.2
click at [402, 387] on span "MT4 LiveFloatingSpreadAccount" at bounding box center [387, 399] width 152 height 32
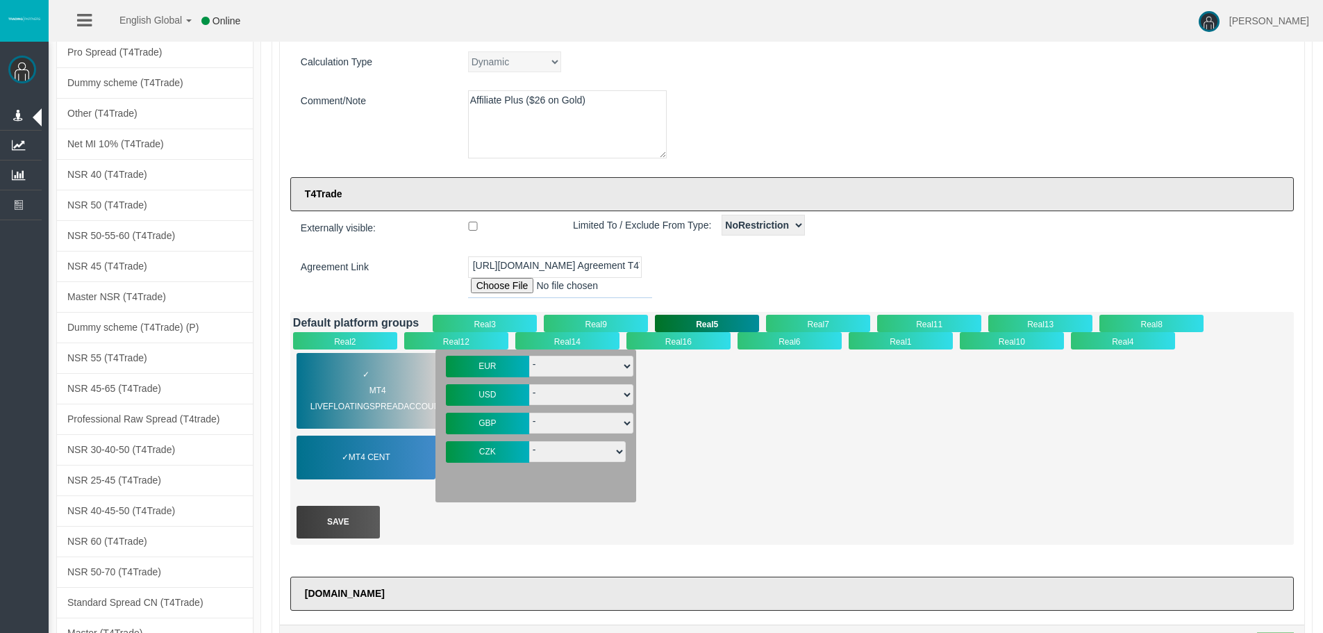
click at [564, 357] on select "- T4-S-norm-EUR T4-S-Prem-EUR T4-SPrem--05EUR T4-S-VIP-EUR T4-S-norm-EUR- T4-Lu…" at bounding box center [581, 366] width 104 height 21
click at [468, 369] on div "EUR" at bounding box center [487, 367] width 83 height 22
click at [558, 386] on select "- T4-S-norm-USD T4-S-Prem-USD T4-SPrem--05USD T4-SnormOiGdUSD T4-S-norm-USD- T4…" at bounding box center [581, 394] width 104 height 21
click at [566, 399] on select "- T4-S-norm-USD T4-S-Prem-USD T4-SPrem--05USD T4-SnormOiGdUSD T4-S-norm-USD- T4…" at bounding box center [581, 394] width 104 height 21
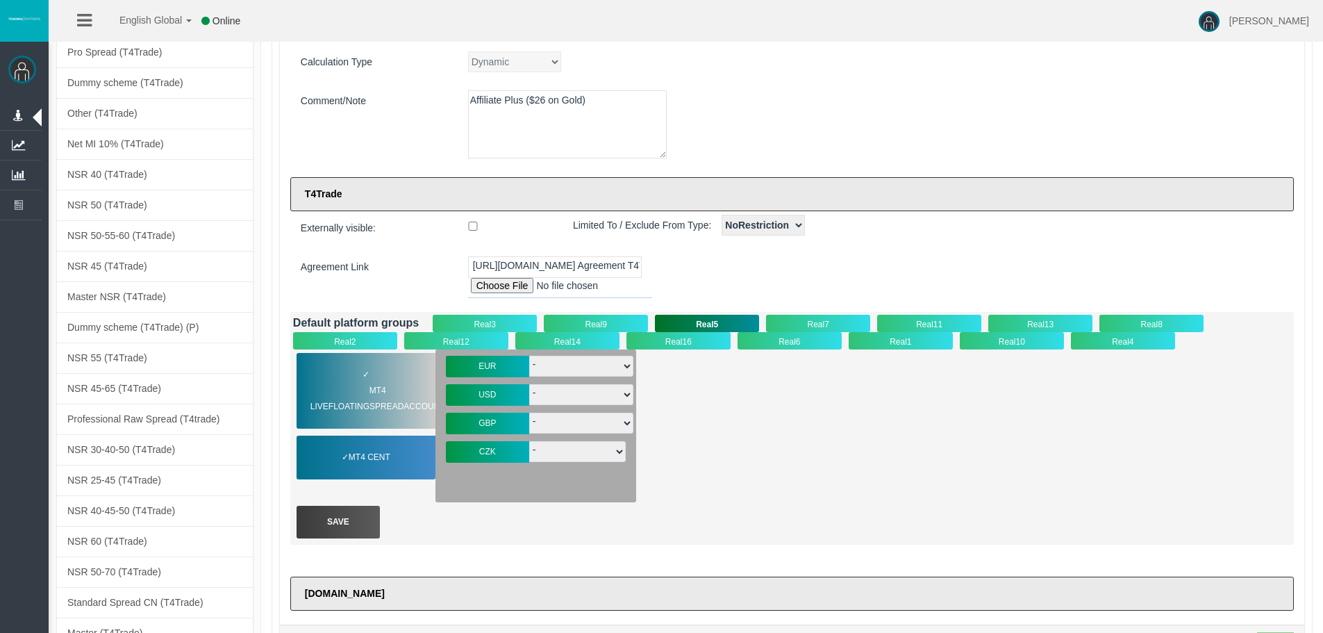
select select "3443"
click at [529, 384] on select "- T4-S-norm-USD T4-S-Prem-USD T4-SPrem--05USD T4-SnormOiGdUSD T4-S-norm-USD- T4…" at bounding box center [581, 394] width 104 height 21
drag, startPoint x: 785, startPoint y: 409, endPoint x: 766, endPoint y: 415, distance: 19.6
click at [785, 409] on div "✓ MT4 LiveFloatingSpreadAccount MT4 Cent EUR - T4-S-VIP-EUR" at bounding box center [792, 425] width 998 height 153
click at [332, 523] on div "Save" at bounding box center [338, 522] width 83 height 33
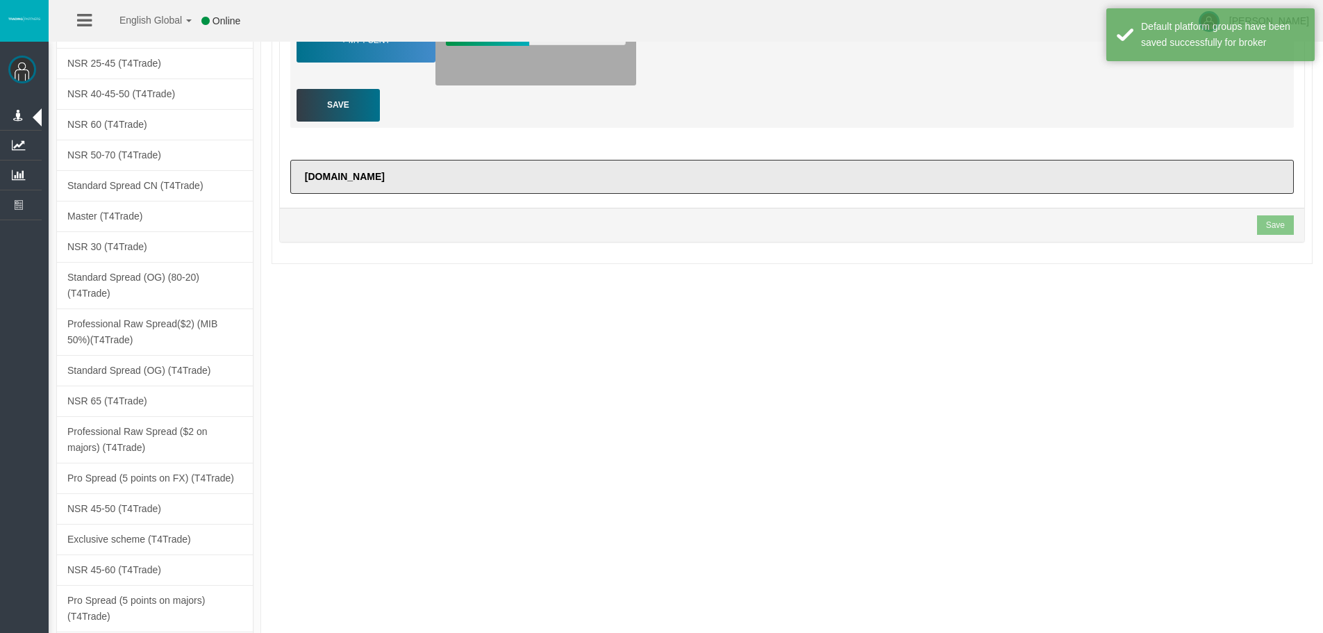
click at [1277, 223] on section "Save" at bounding box center [1275, 224] width 37 height 19
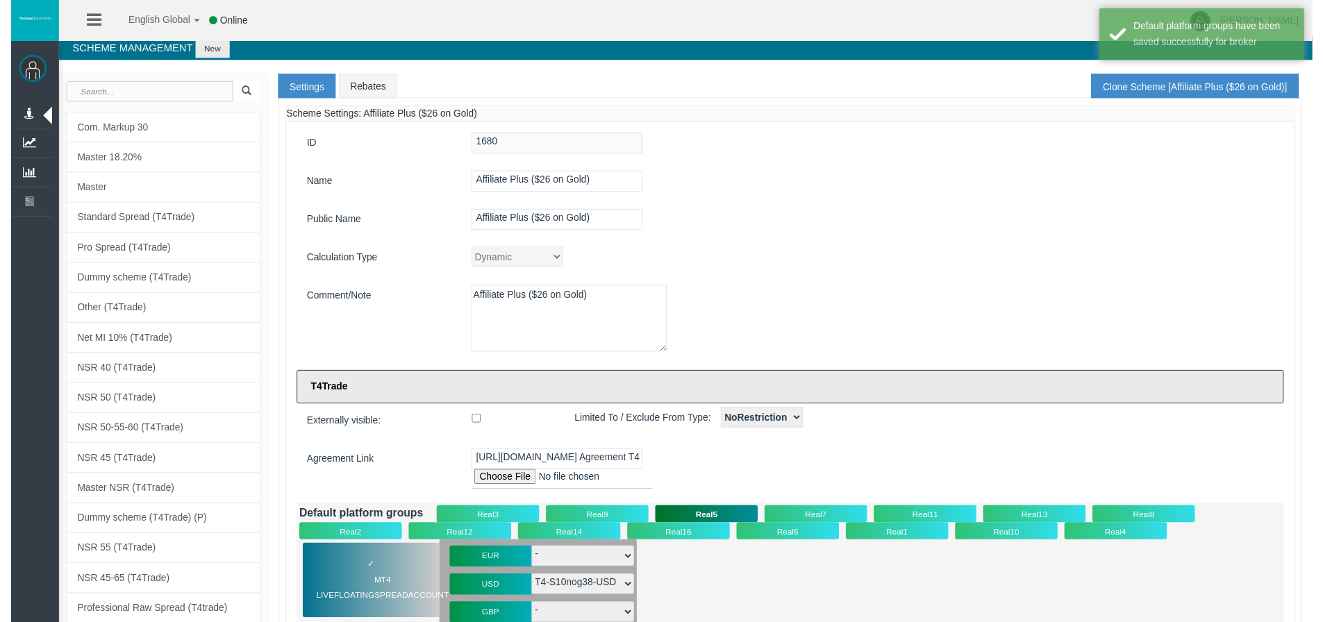
scroll to position [0, 0]
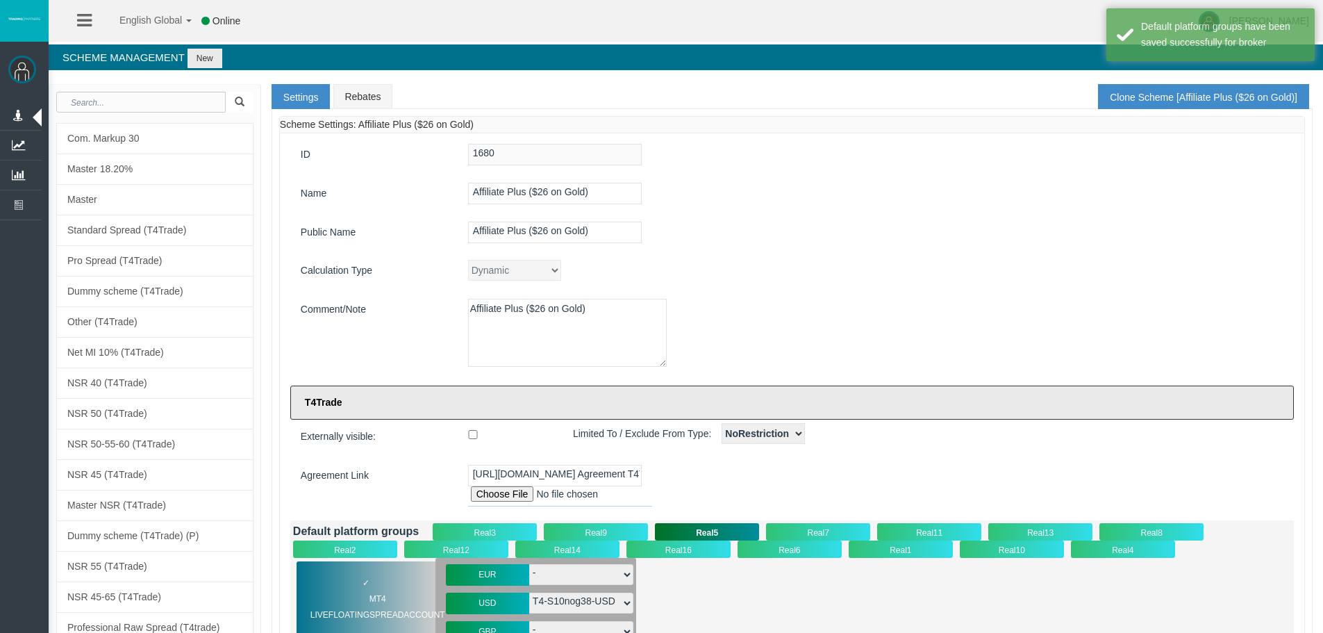
click at [945, 243] on div "Public Name Affiliate Plus ($26 on Gold)" at bounding box center [792, 234] width 1004 height 25
click at [1000, 267] on div "Dynamic CPARevenue CPARevenuePlus CPADeposit NSR" at bounding box center [876, 270] width 836 height 21
click at [382, 84] on link "Rebates" at bounding box center [362, 96] width 58 height 25
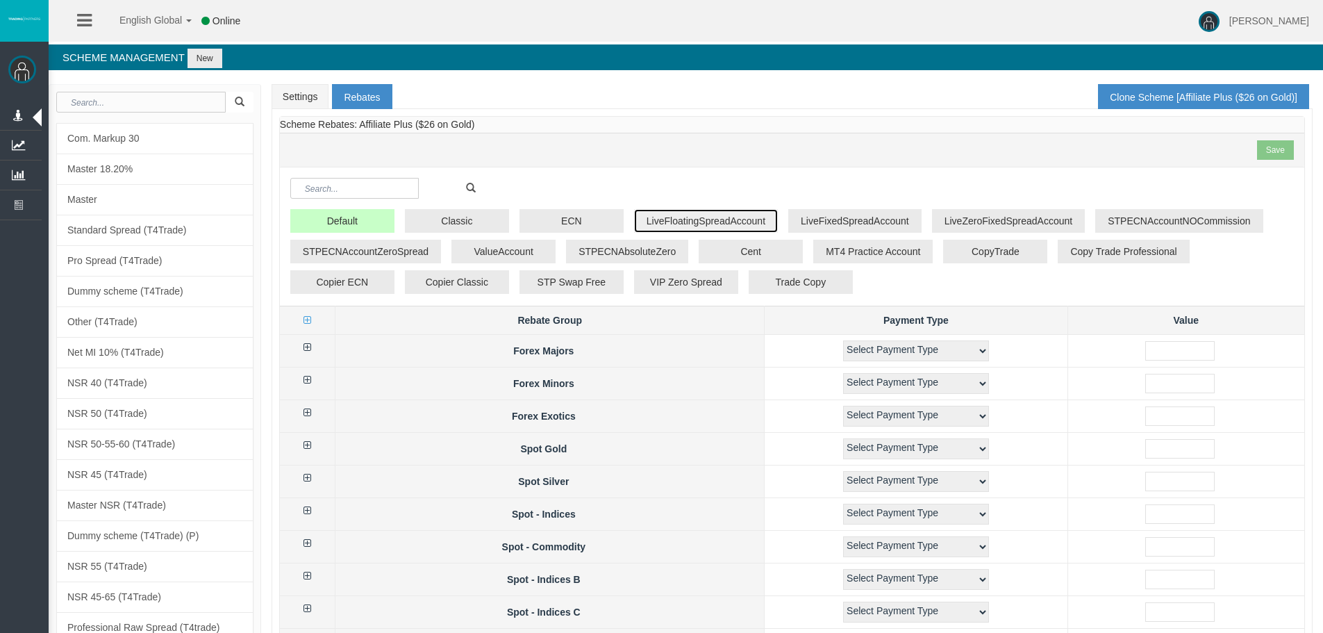
click at [671, 210] on button "LiveFloatingSpreadAccount" at bounding box center [706, 221] width 144 height 24
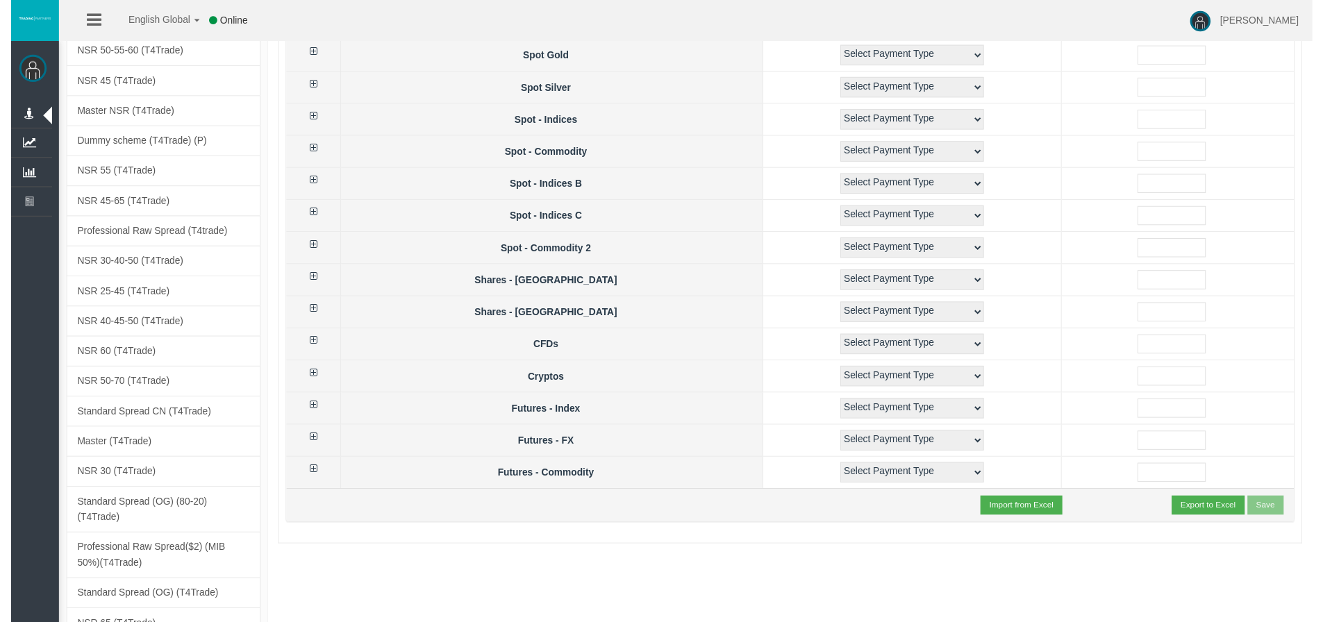
scroll to position [417, 0]
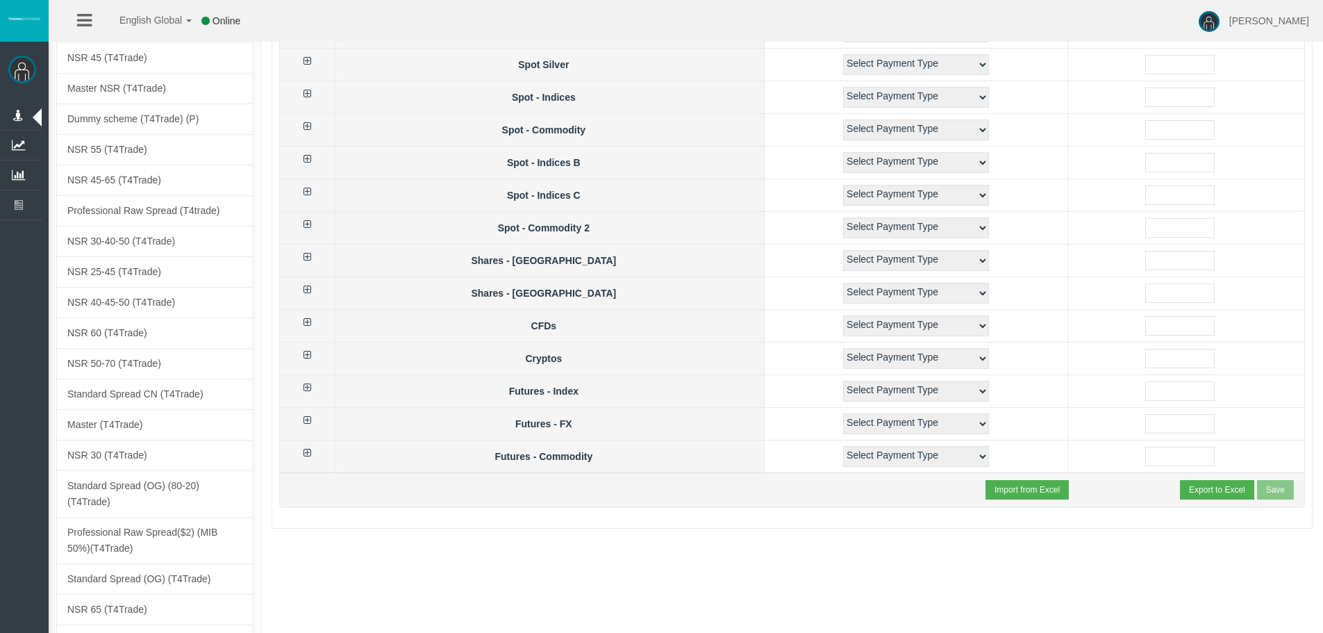
click at [1020, 493] on input "file" at bounding box center [1078, 490] width 184 height 20
type input "C:\fakepath\rebates-Affiliate Plus ($26 on Gold)_LiveFloatingSpreadAccount.csv"
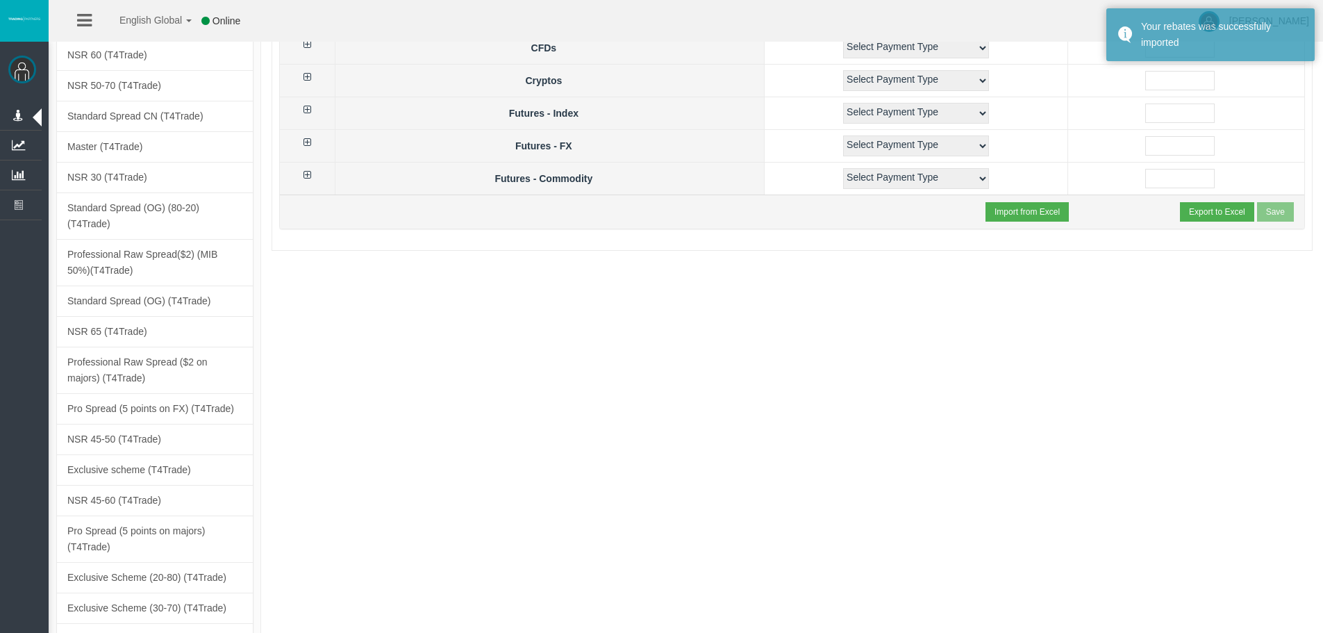
scroll to position [0, 0]
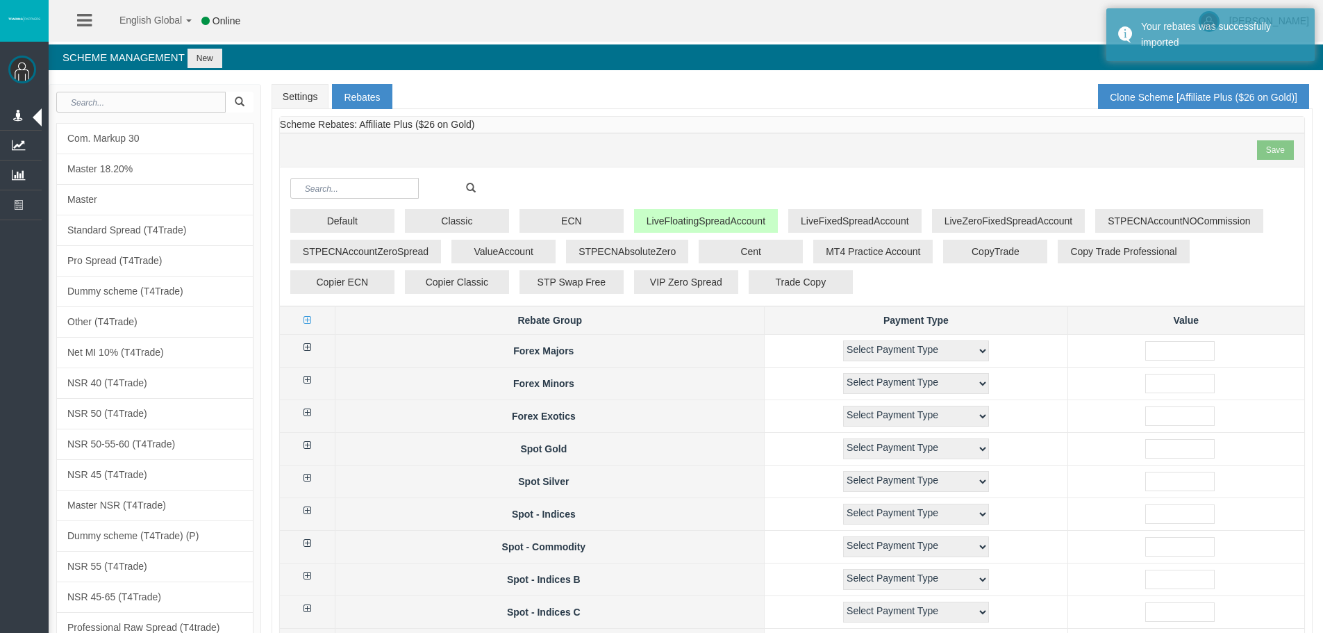
drag, startPoint x: 984, startPoint y: 532, endPoint x: 575, endPoint y: 7, distance: 665.3
click at [310, 99] on link "Settings" at bounding box center [301, 96] width 58 height 25
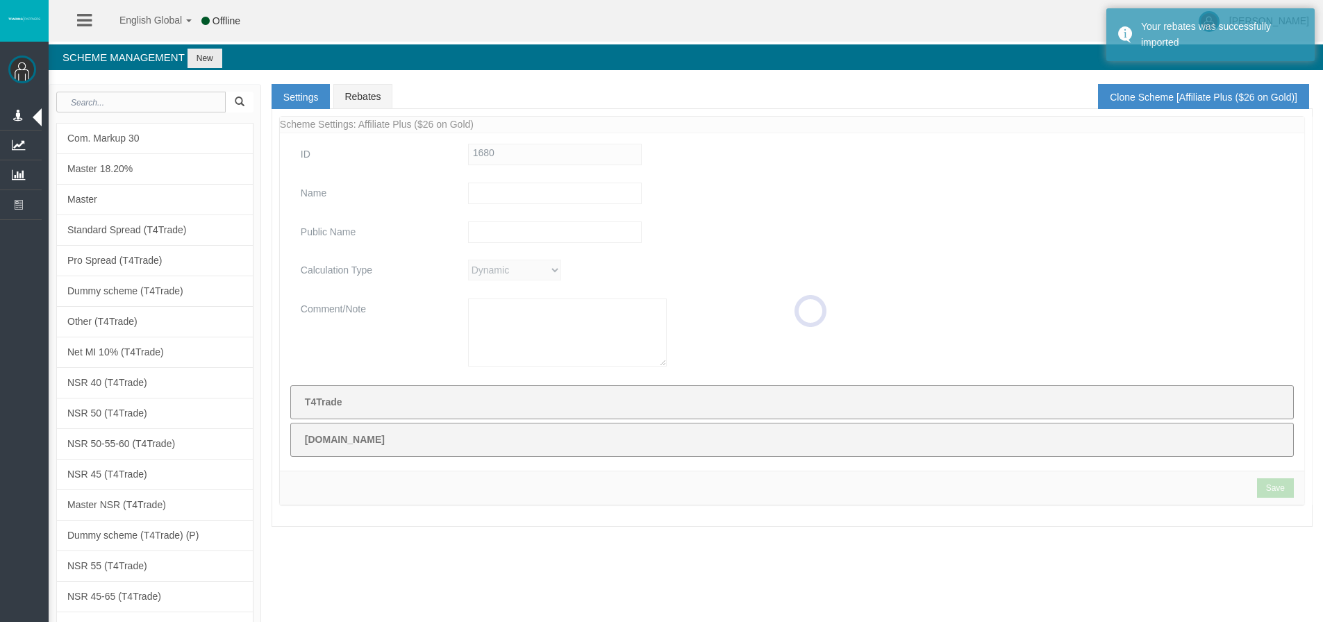
type input "Affiliate Plus ($26 on Gold)"
type textarea "Affiliate Plus ($26 on Gold)"
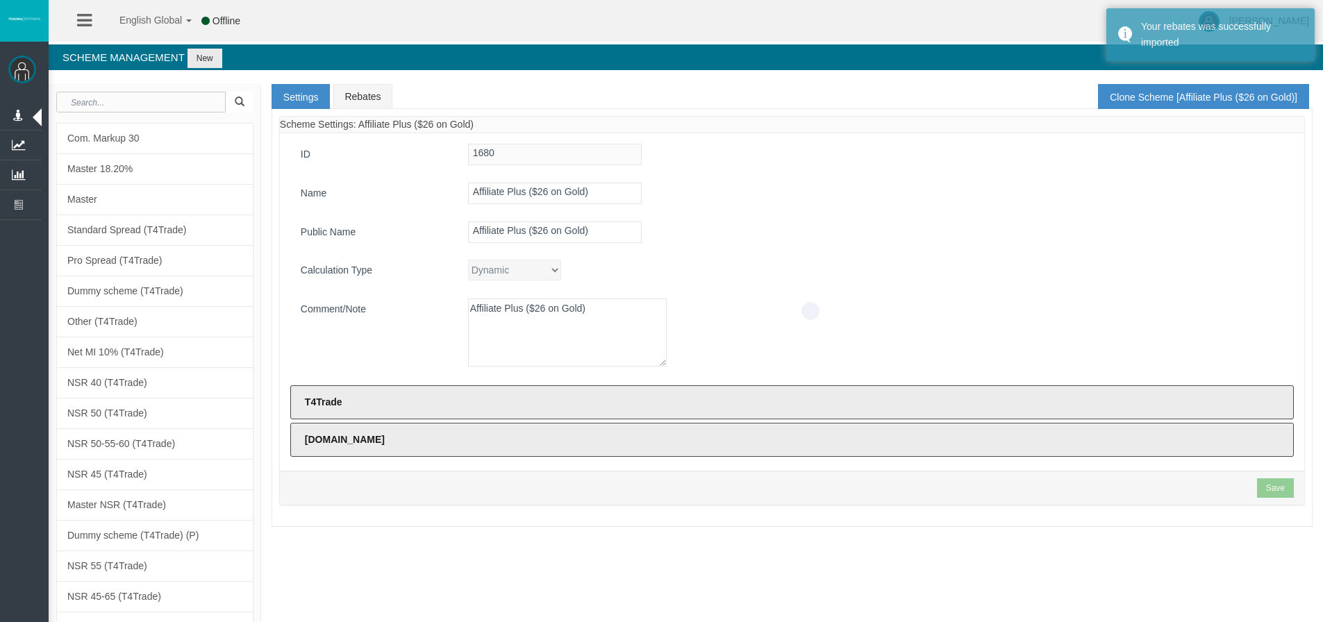
select select "3443"
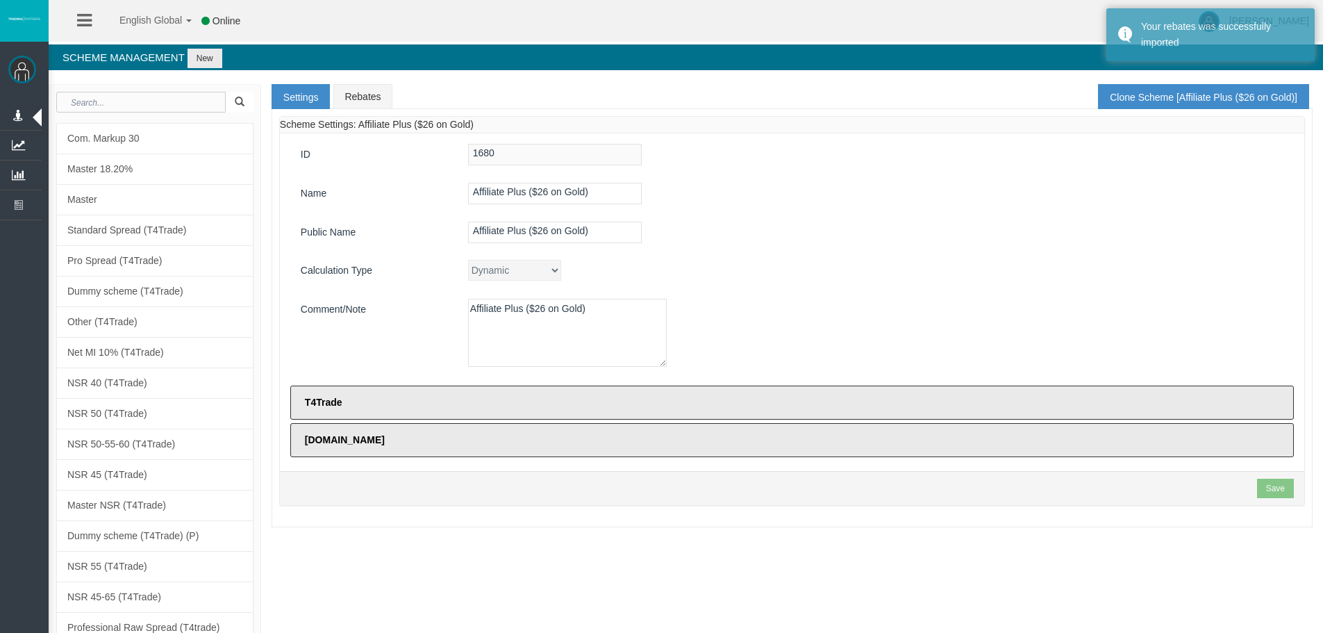
drag, startPoint x: 892, startPoint y: 584, endPoint x: 892, endPoint y: 547, distance: 36.8
click at [987, 296] on div "ID 1680 Name Affiliate Plus ($26 on Gold) Public Name Affiliate Plus ($26 on Go…" at bounding box center [792, 302] width 1025 height 338
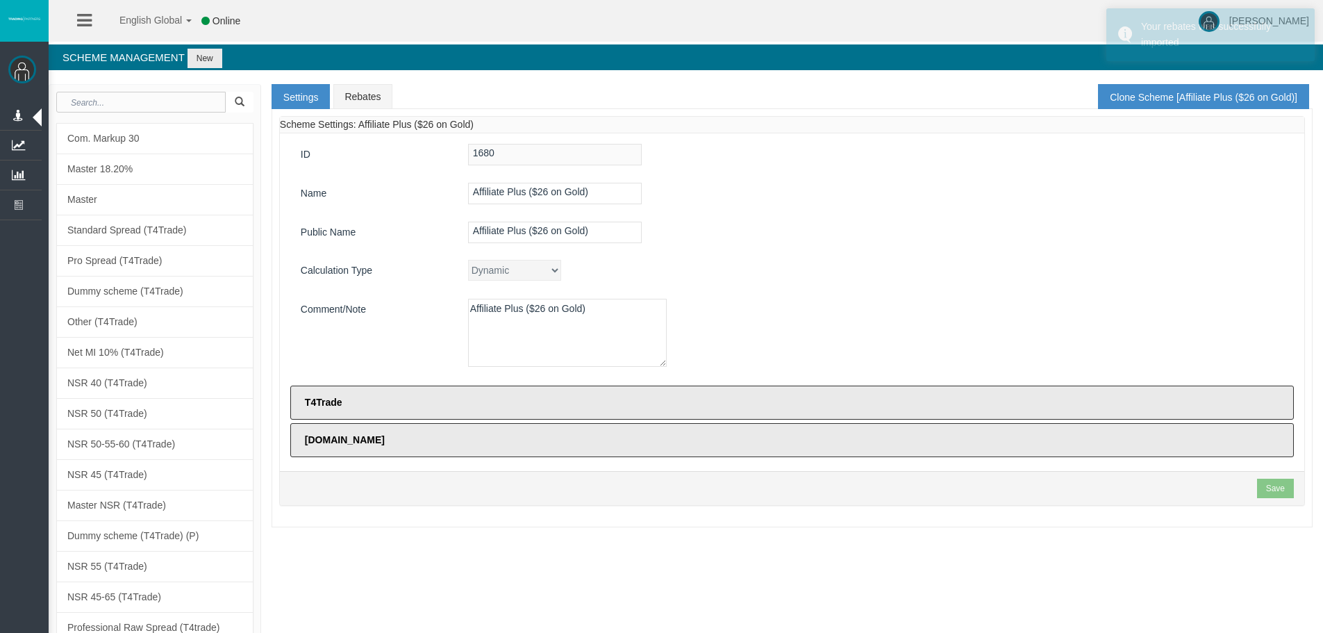
click at [1237, 273] on div "Dynamic CPARevenue CPARevenuePlus CPADeposit NSR" at bounding box center [876, 270] width 836 height 21
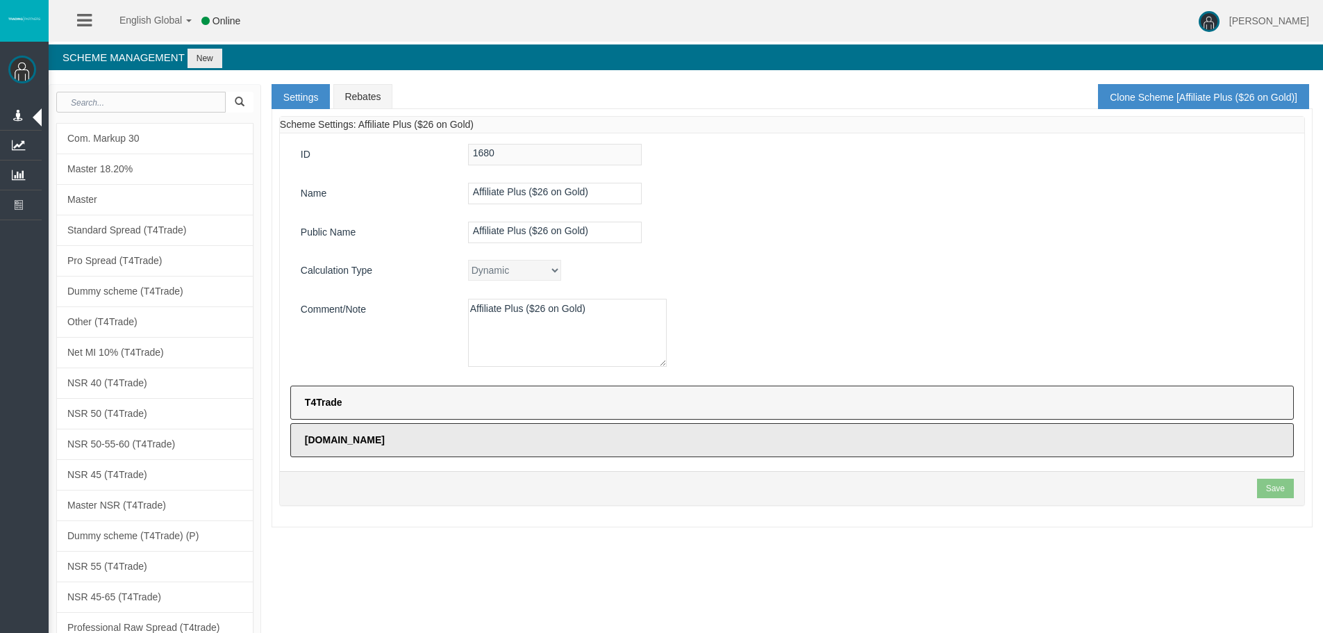
click at [975, 402] on label "T4Trade" at bounding box center [792, 403] width 1004 height 34
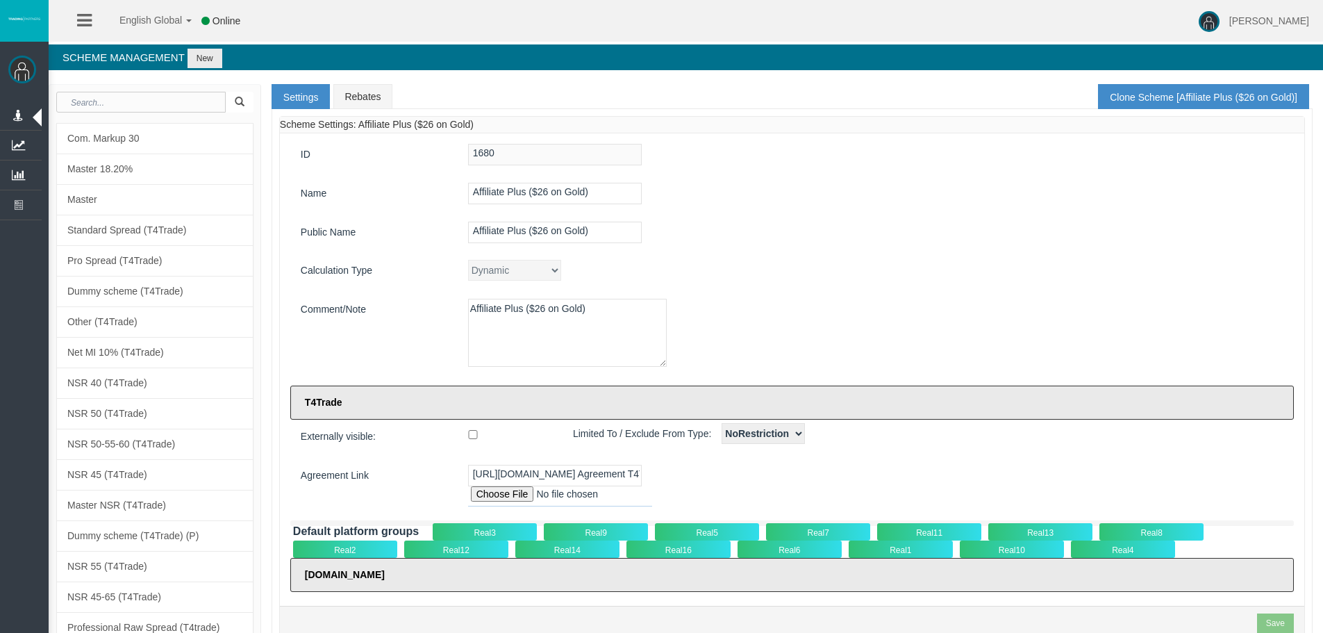
click at [742, 527] on div "Real5" at bounding box center [707, 531] width 104 height 17
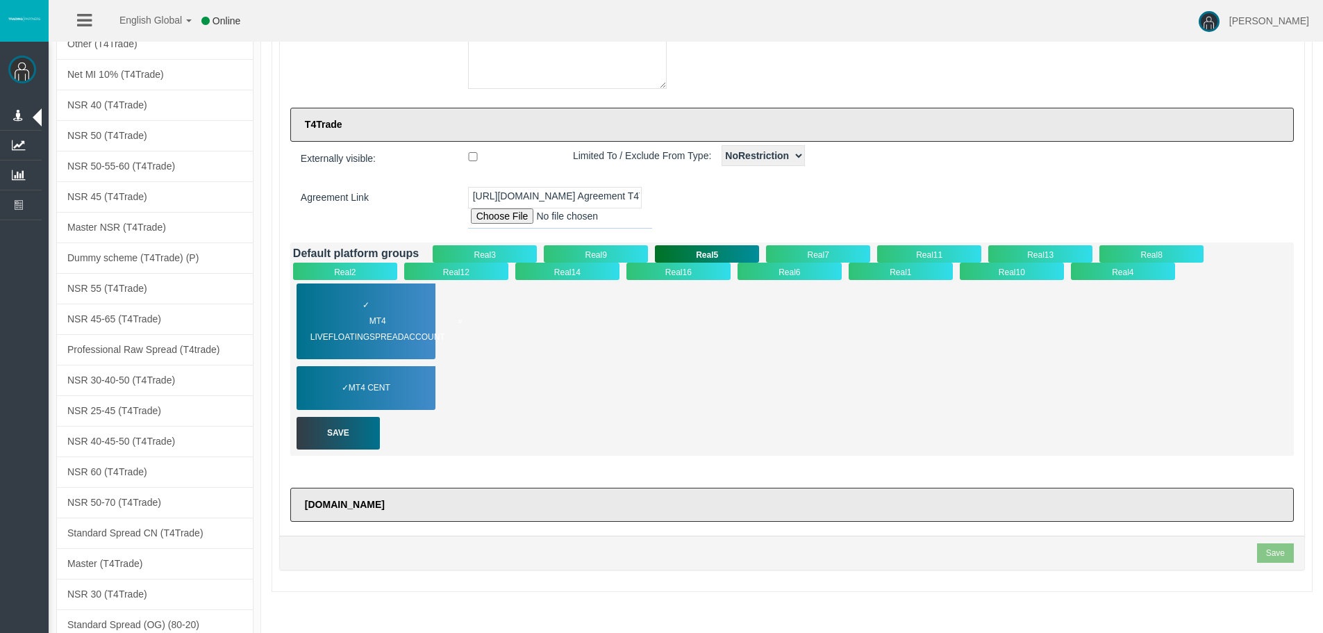
click at [408, 333] on span "MT4 LiveFloatingSpreadAccount" at bounding box center [387, 329] width 152 height 32
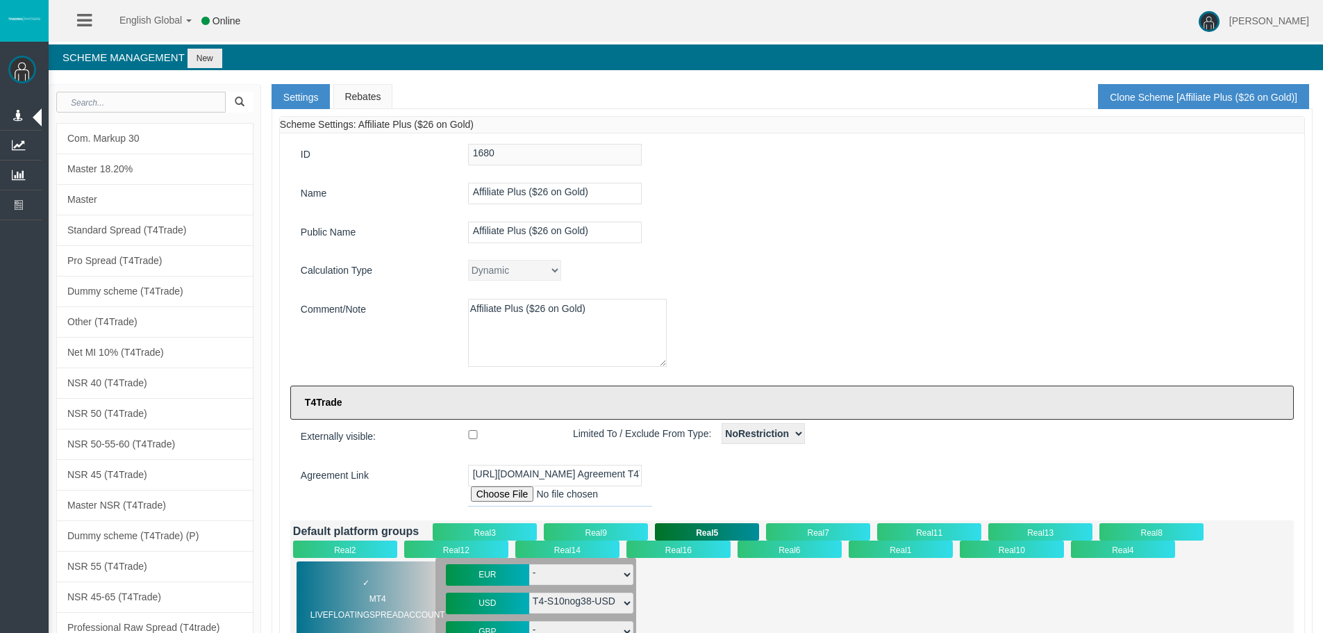
click at [356, 94] on link "Rebates" at bounding box center [362, 96] width 58 height 25
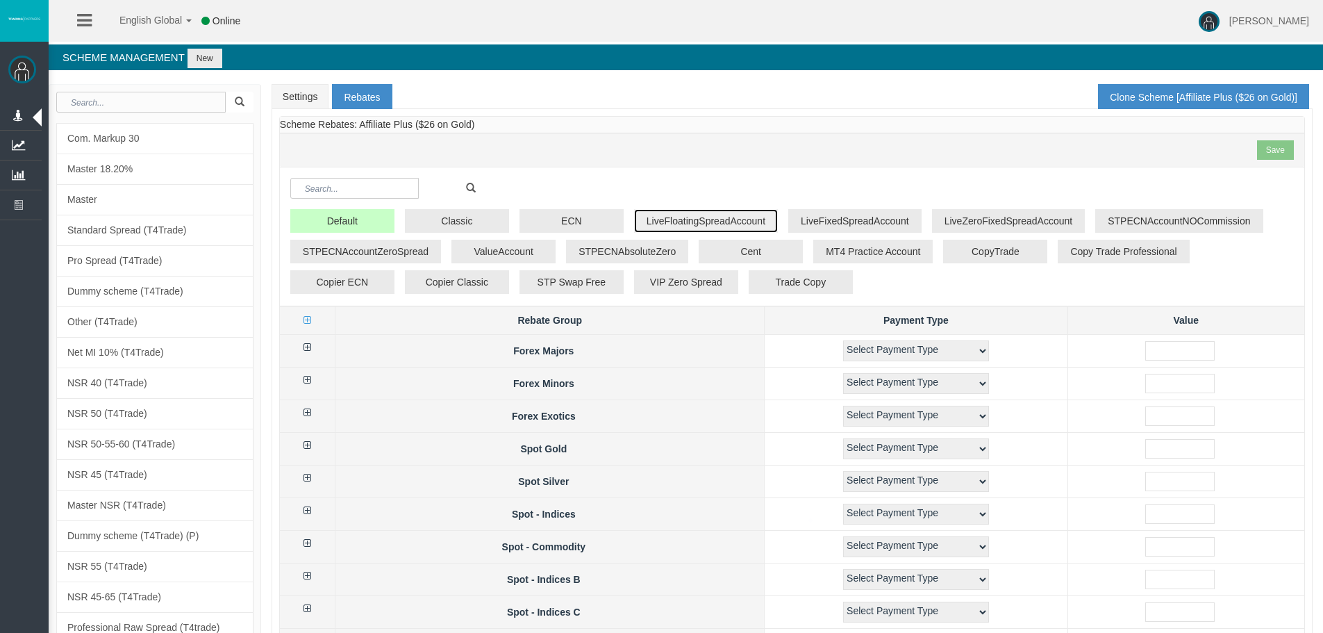
click at [718, 227] on button "LiveFloatingSpreadAccount" at bounding box center [706, 221] width 144 height 24
click at [311, 345] on icon at bounding box center [308, 347] width 8 height 10
select select "1"
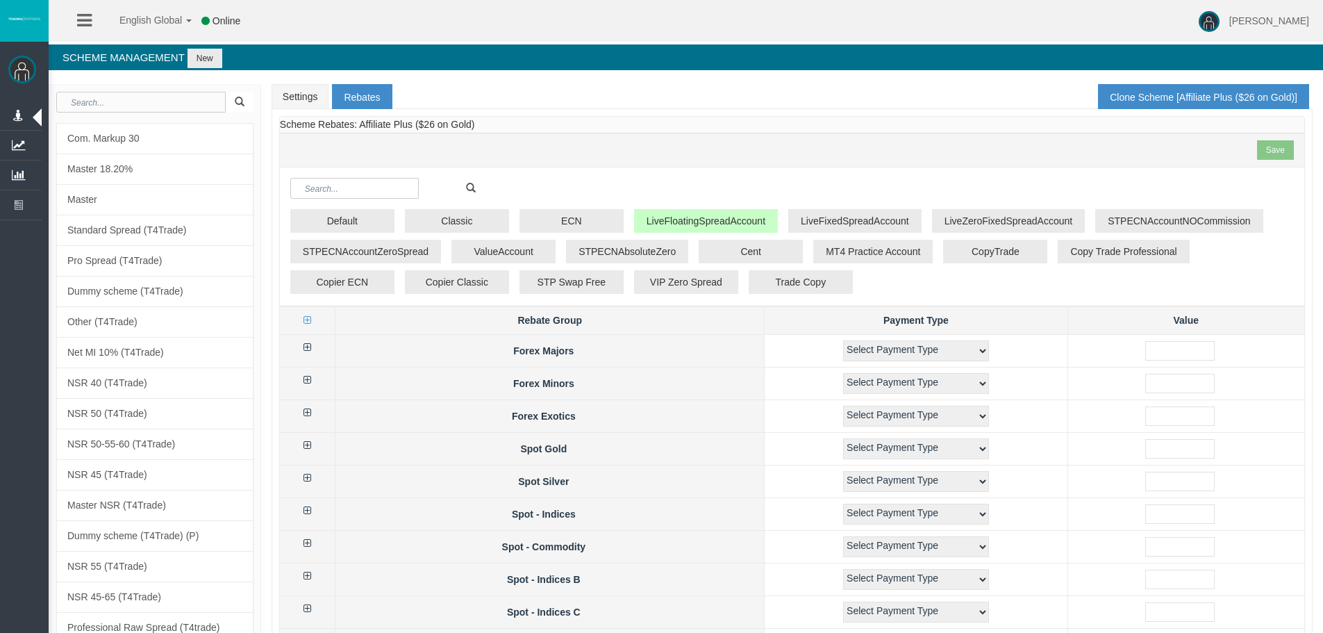
select select "1"
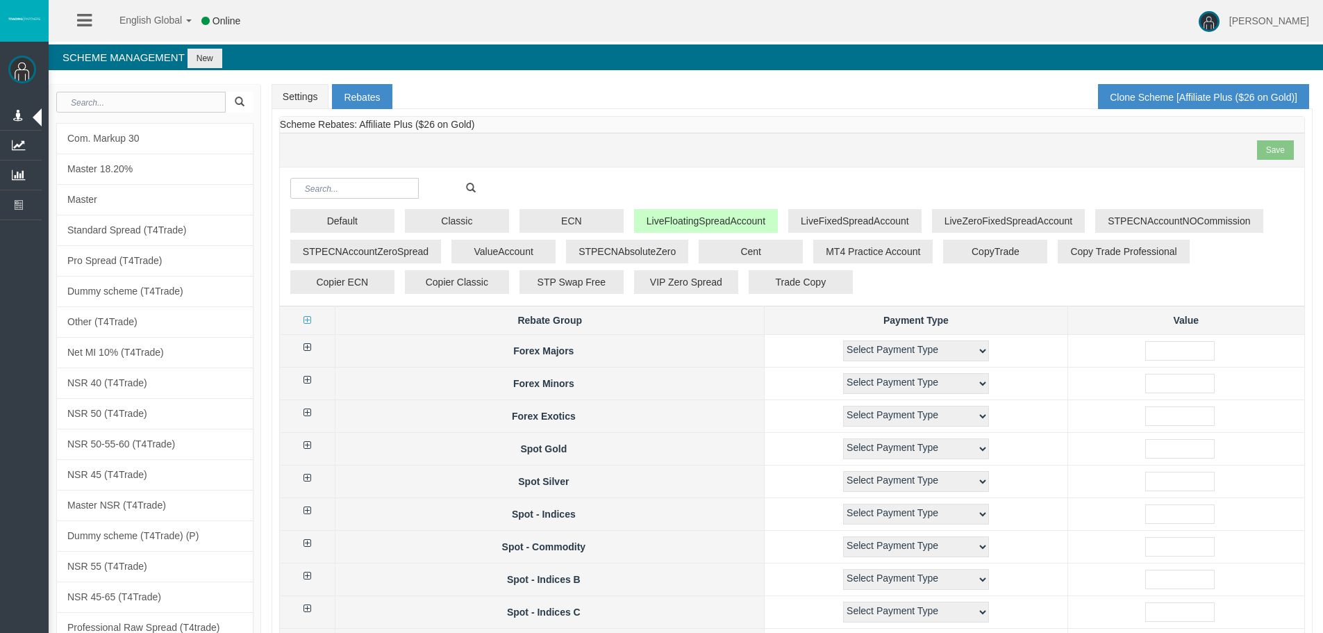
select select "1"
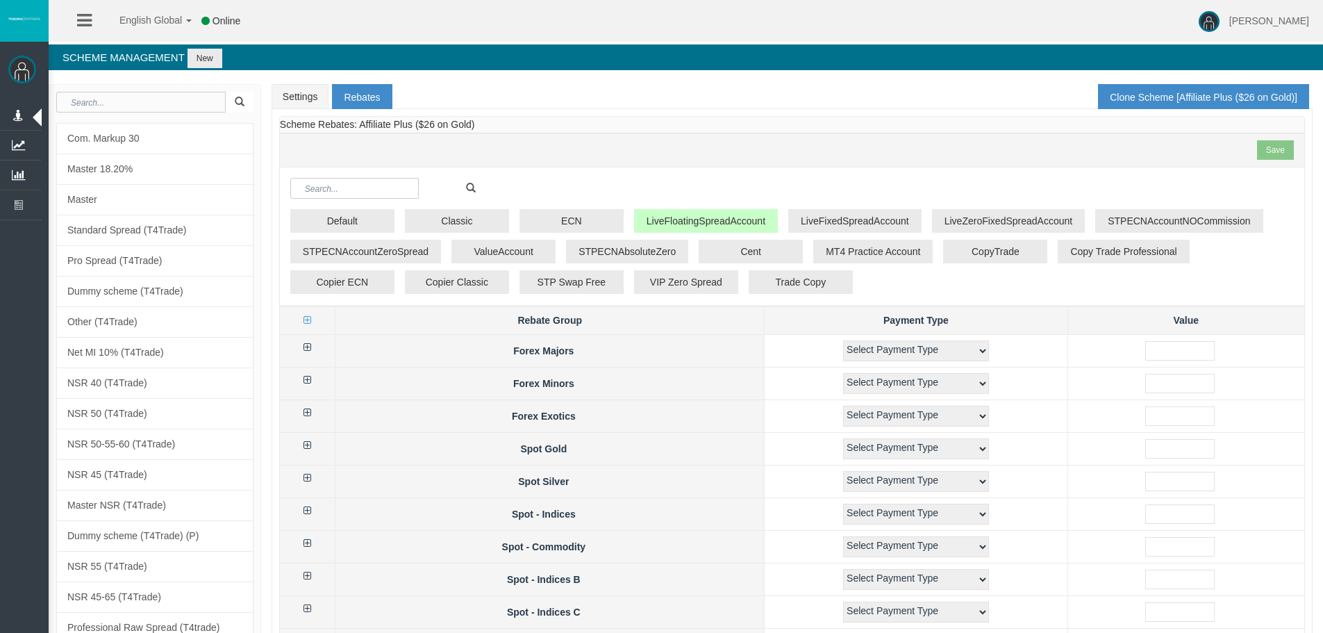
select select "1"
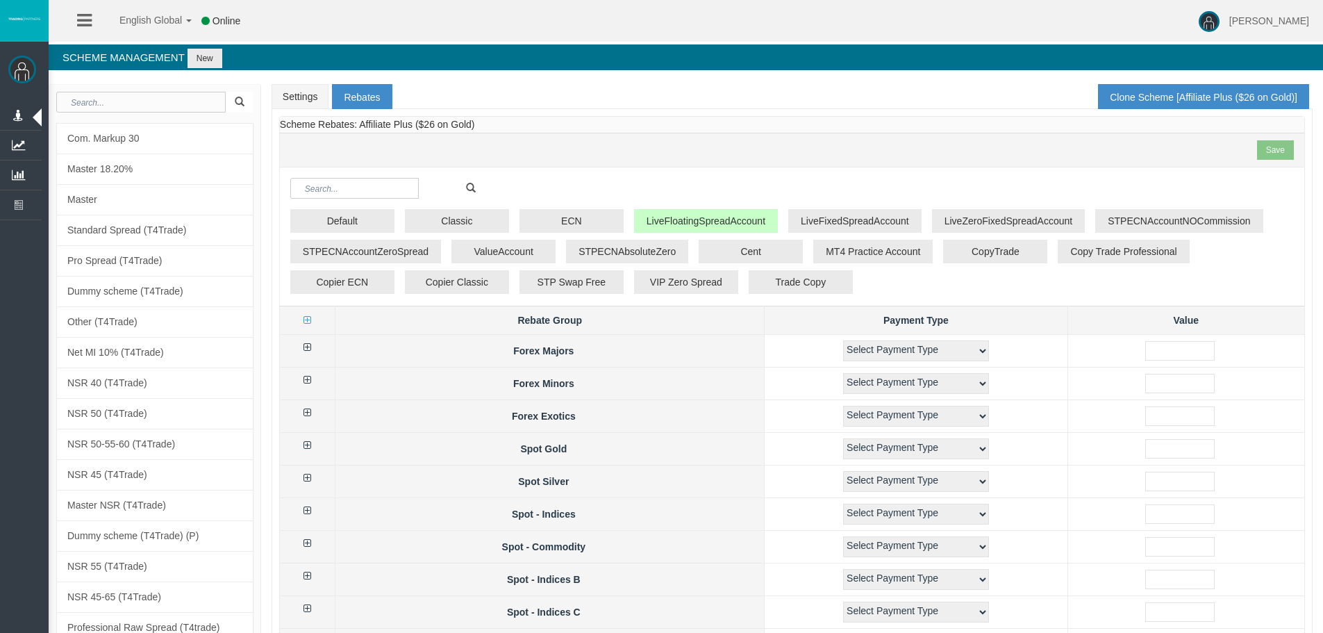
select select "1"
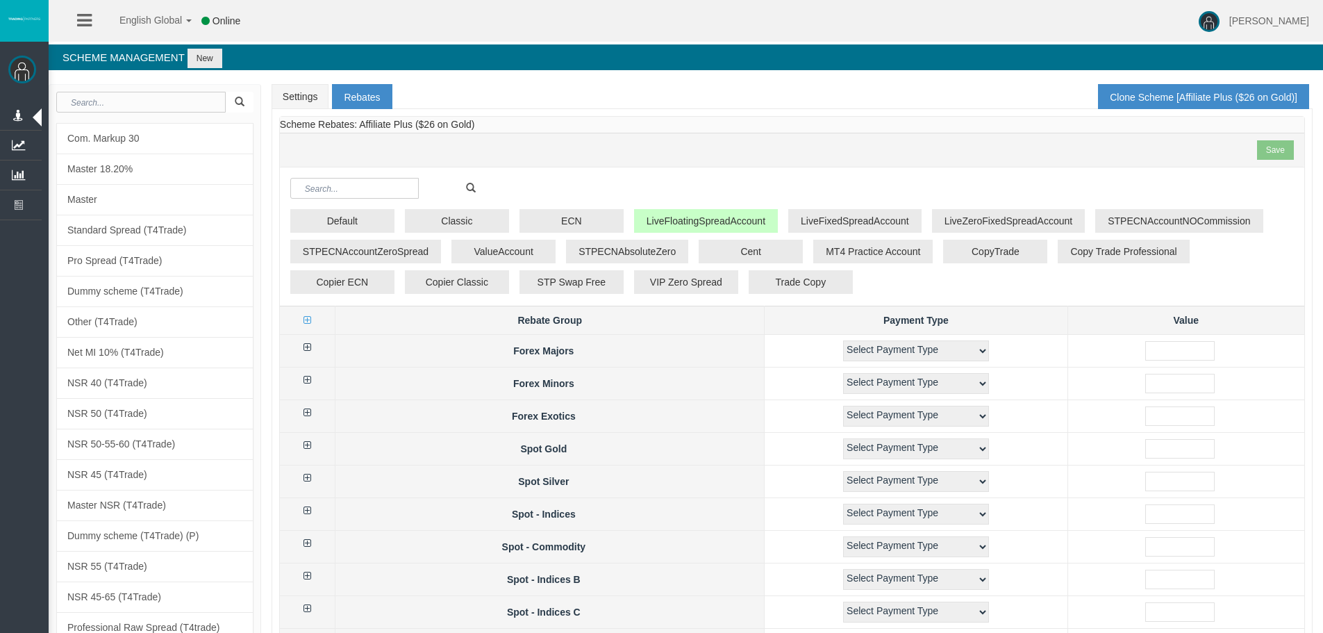
select select "1"
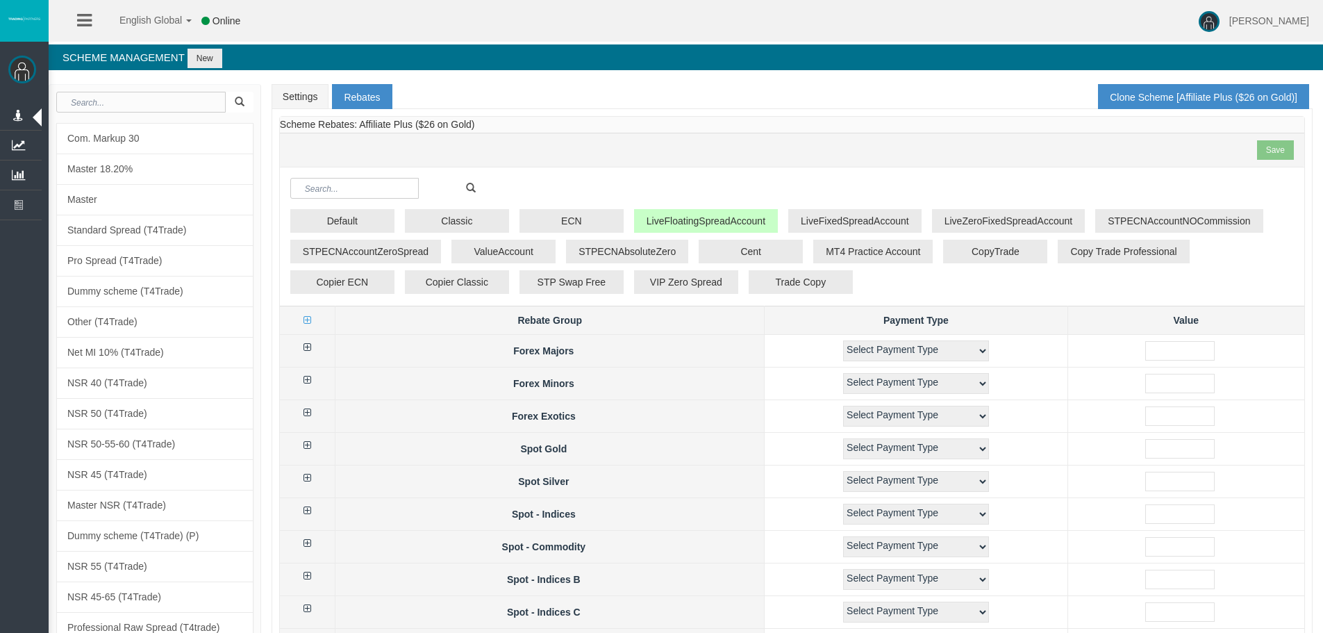
select select "1"
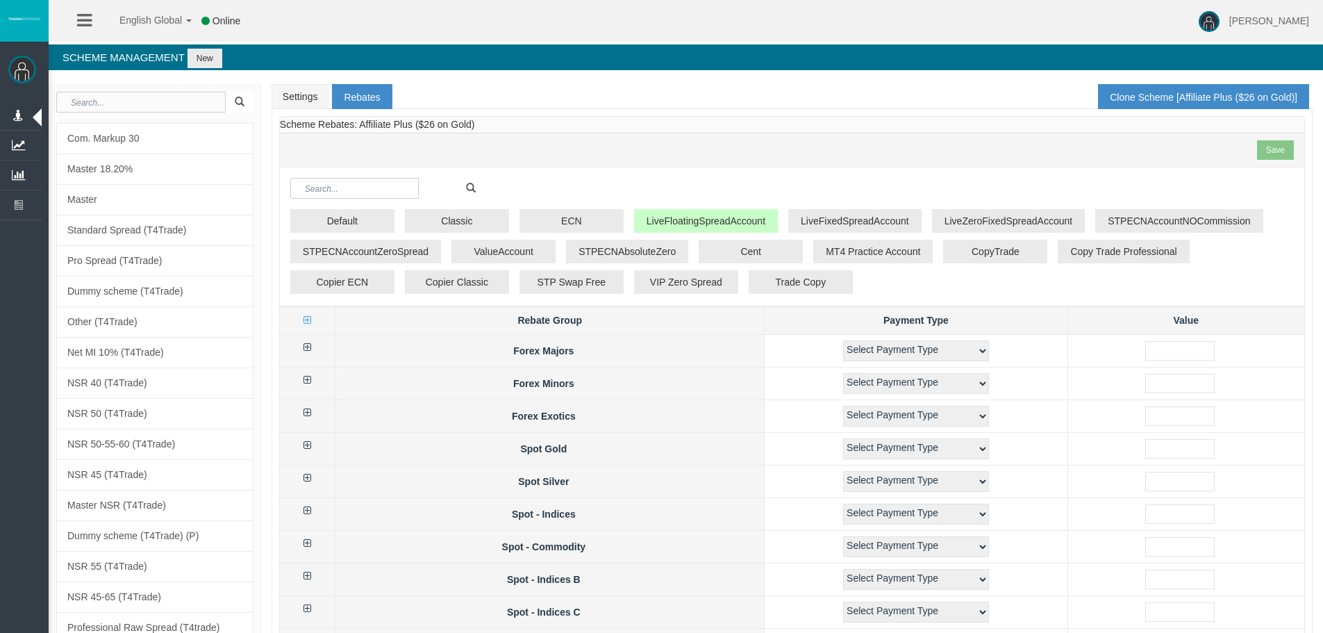
select select "1"
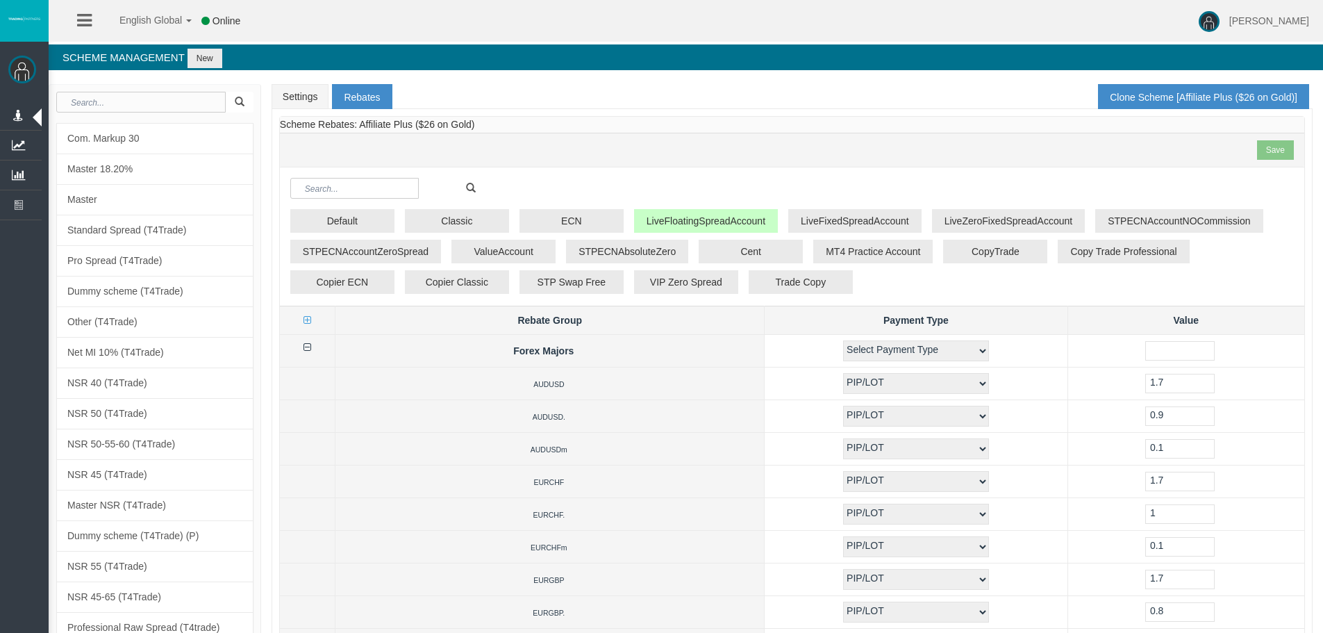
click at [307, 345] on icon at bounding box center [308, 347] width 8 height 10
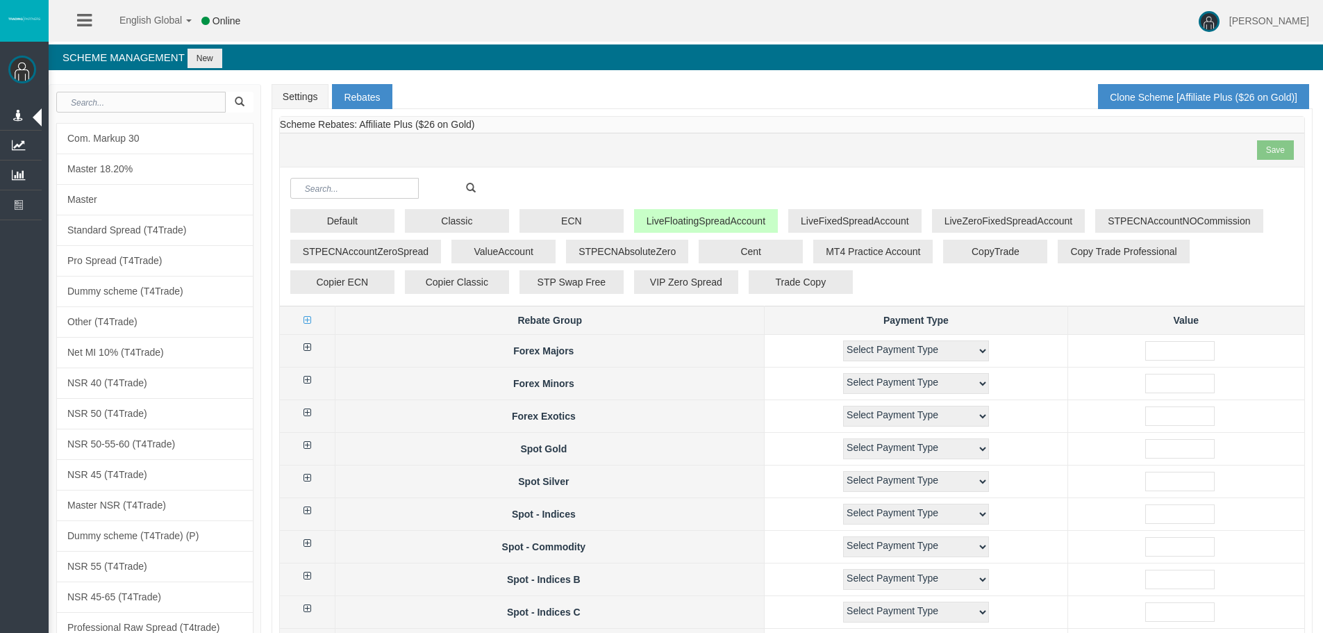
click at [311, 444] on icon at bounding box center [308, 445] width 8 height 10
select select "2"
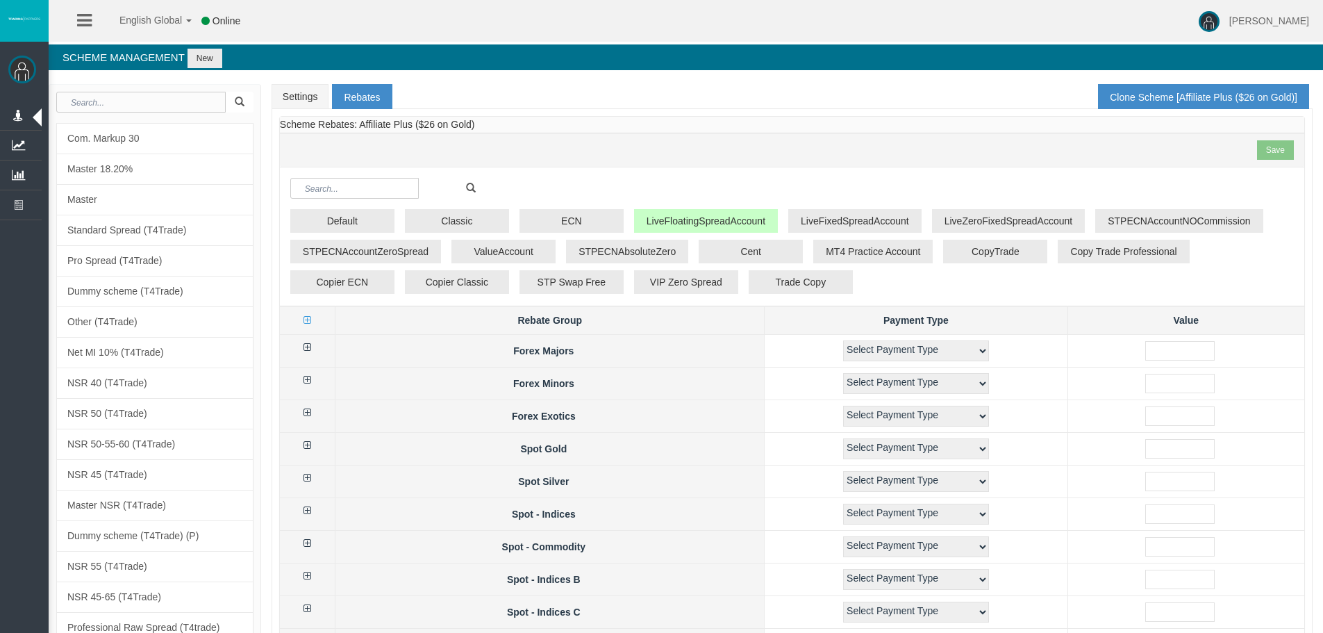
select select "2"
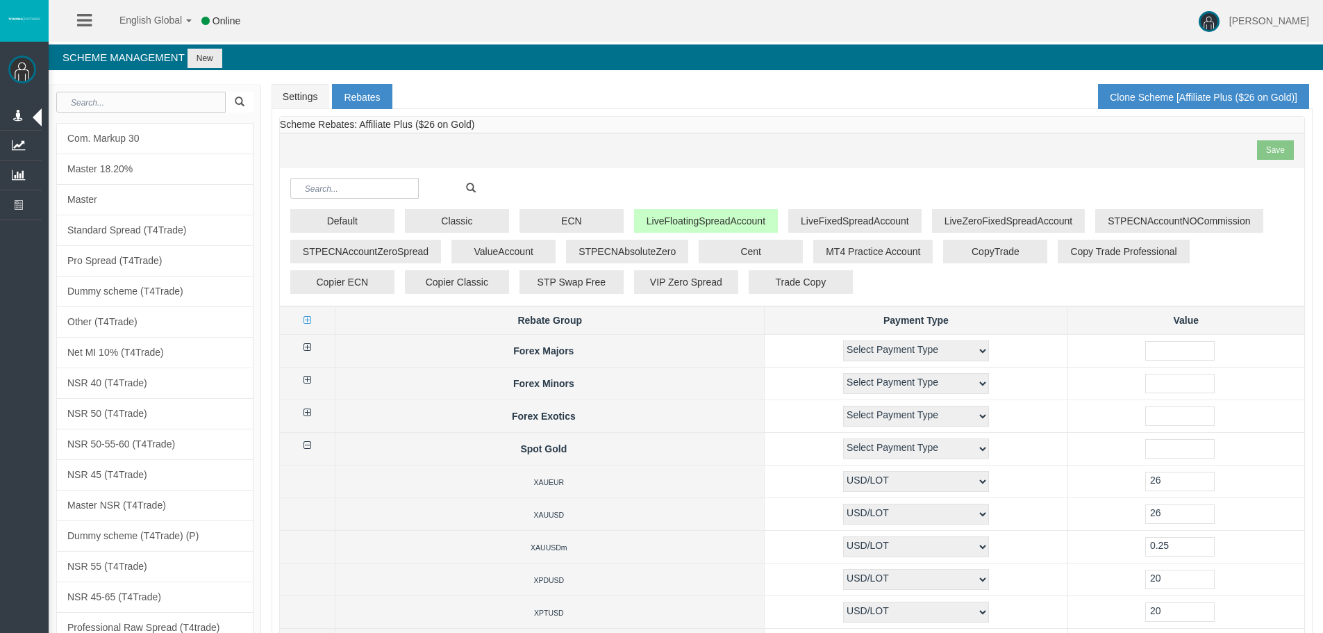
click at [310, 444] on icon at bounding box center [308, 445] width 8 height 10
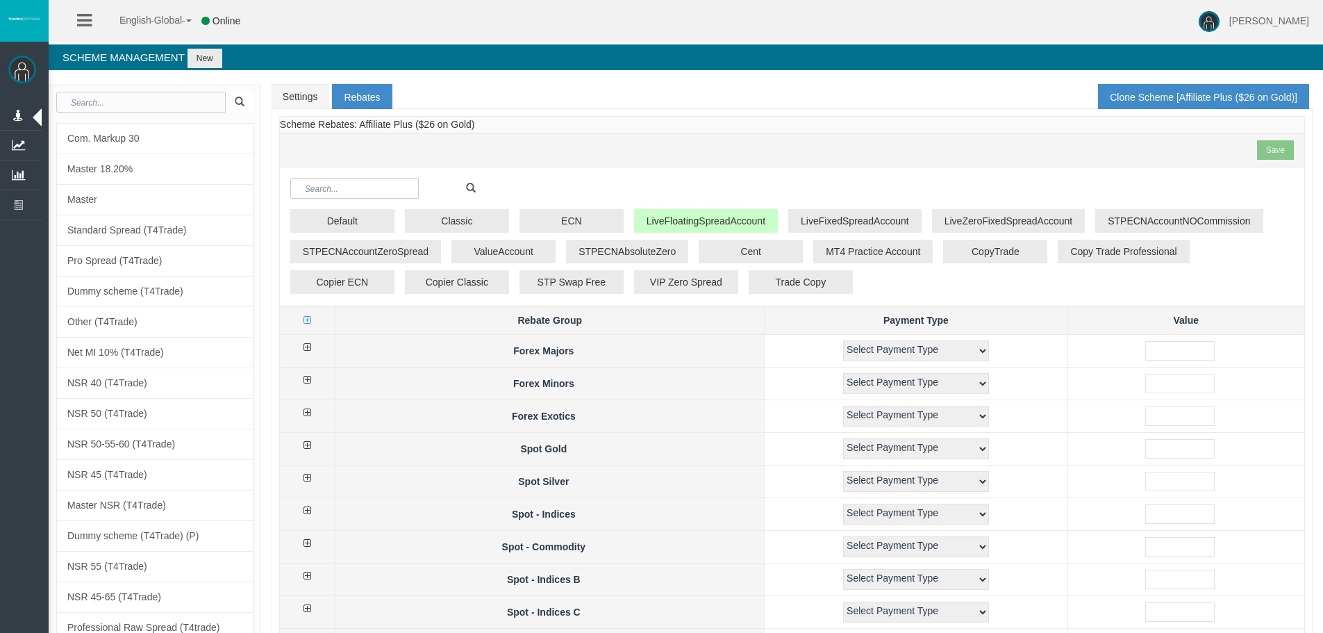
drag, startPoint x: 153, startPoint y: 172, endPoint x: 178, endPoint y: 5, distance: 168.6
click at [0, 0] on span "Manage Partners" at bounding box center [0, 0] width 0 height 0
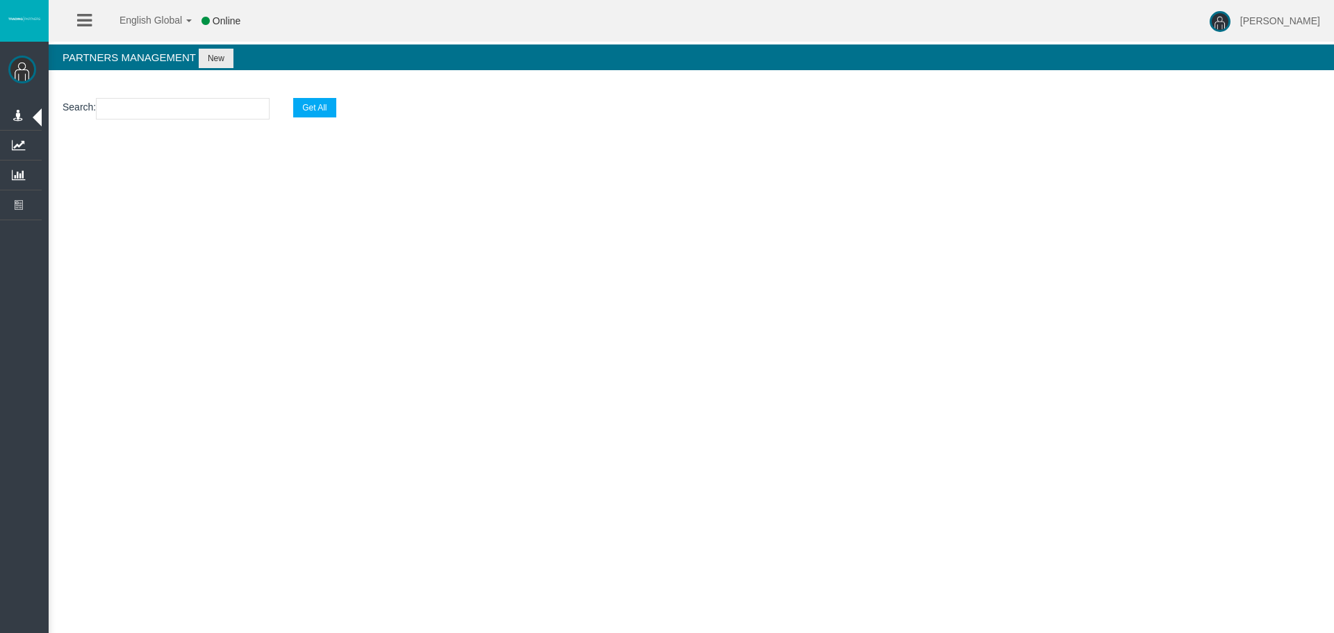
click at [161, 112] on input "text" at bounding box center [183, 109] width 174 height 22
paste input "IBo14ba"
type input "IBo14ba"
select select "25"
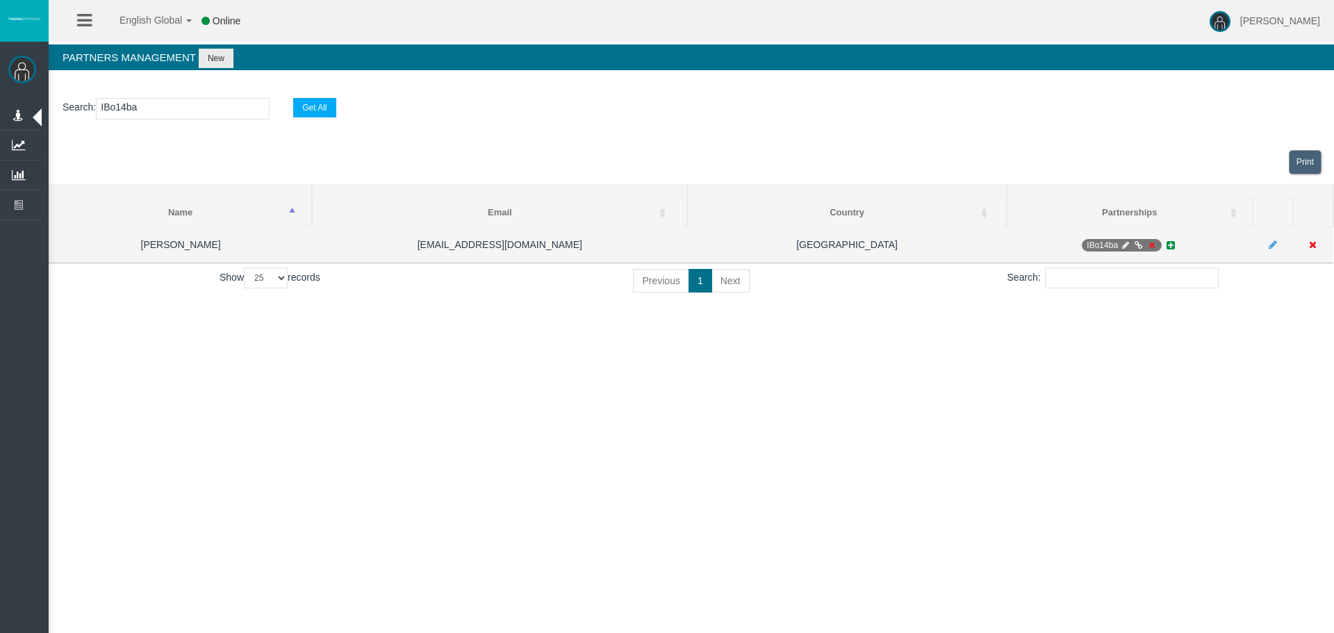
click at [1127, 242] on icon at bounding box center [1125, 245] width 10 height 8
select select "0"
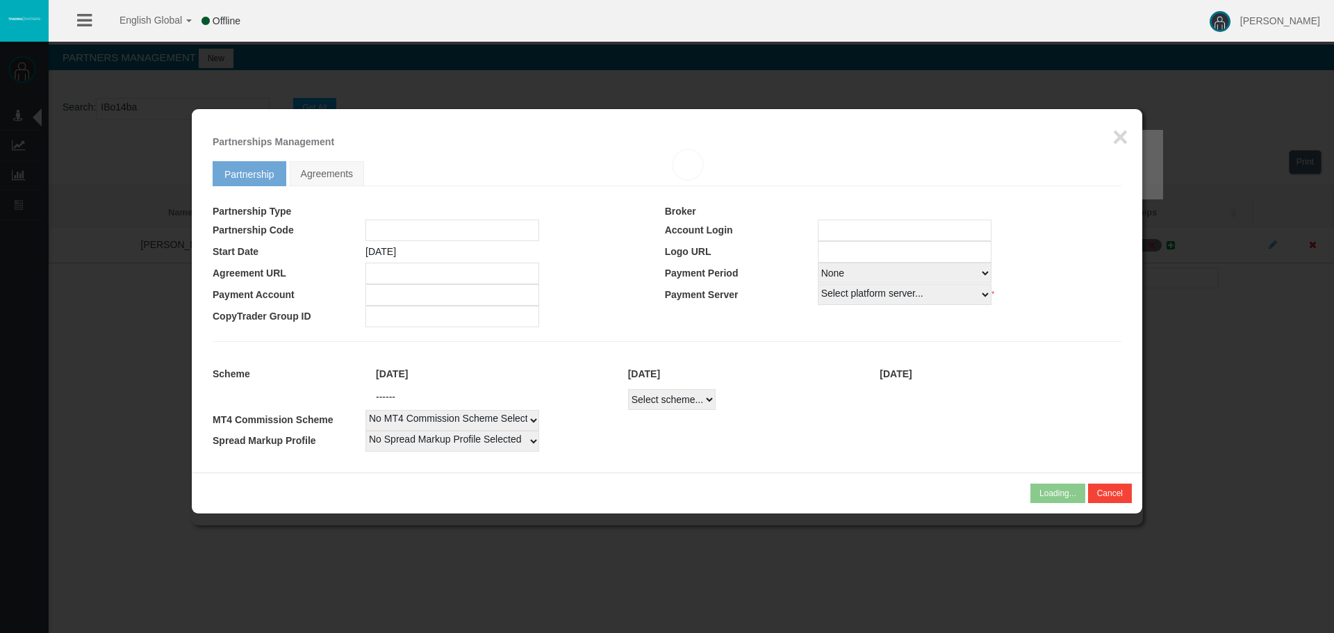
type input "IBo14ba"
type input "19269551"
select select "1"
type input "19269551"
select select "1"
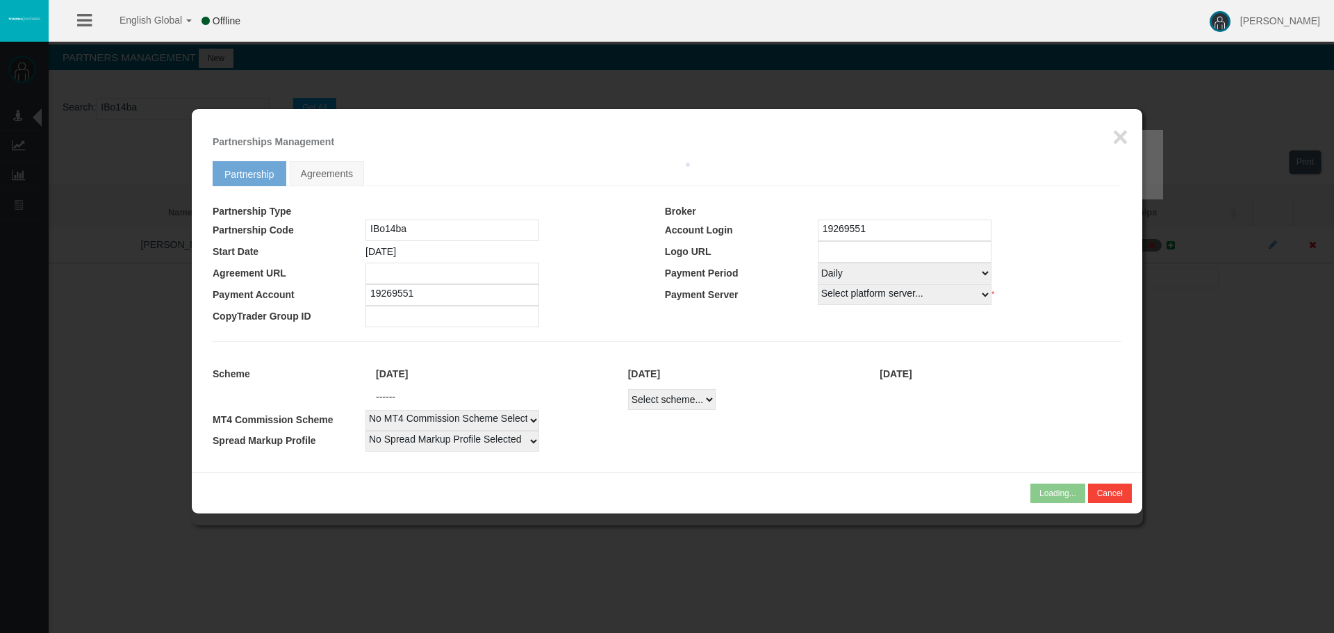
select select
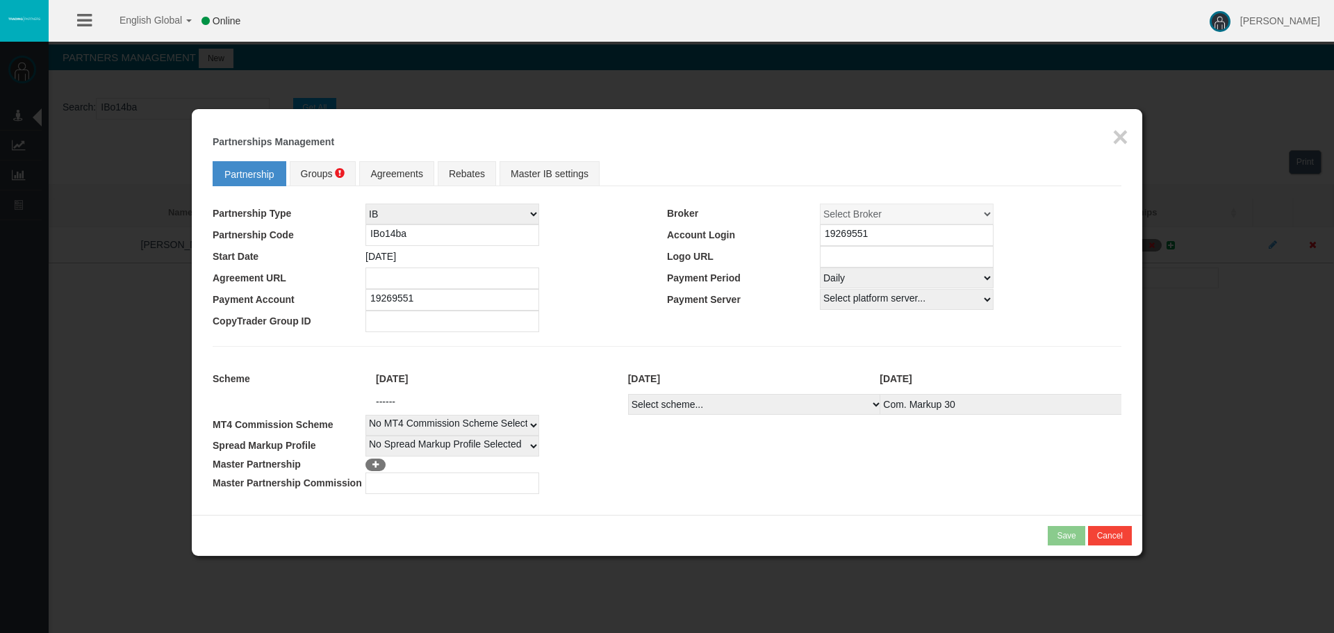
click at [788, 390] on div "[DATE] [DATE] [DATE]" at bounding box center [743, 379] width 756 height 30
click at [787, 401] on select "Select scheme... Com. Markup 30 Master 18.20% Master Standard Spread (T4Trade) …" at bounding box center [755, 404] width 254 height 21
select select
click at [628, 394] on select "Select scheme... Com. Markup 30 Master 18.20% Master Standard Spread (T4Trade) …" at bounding box center [755, 404] width 254 height 21
select select
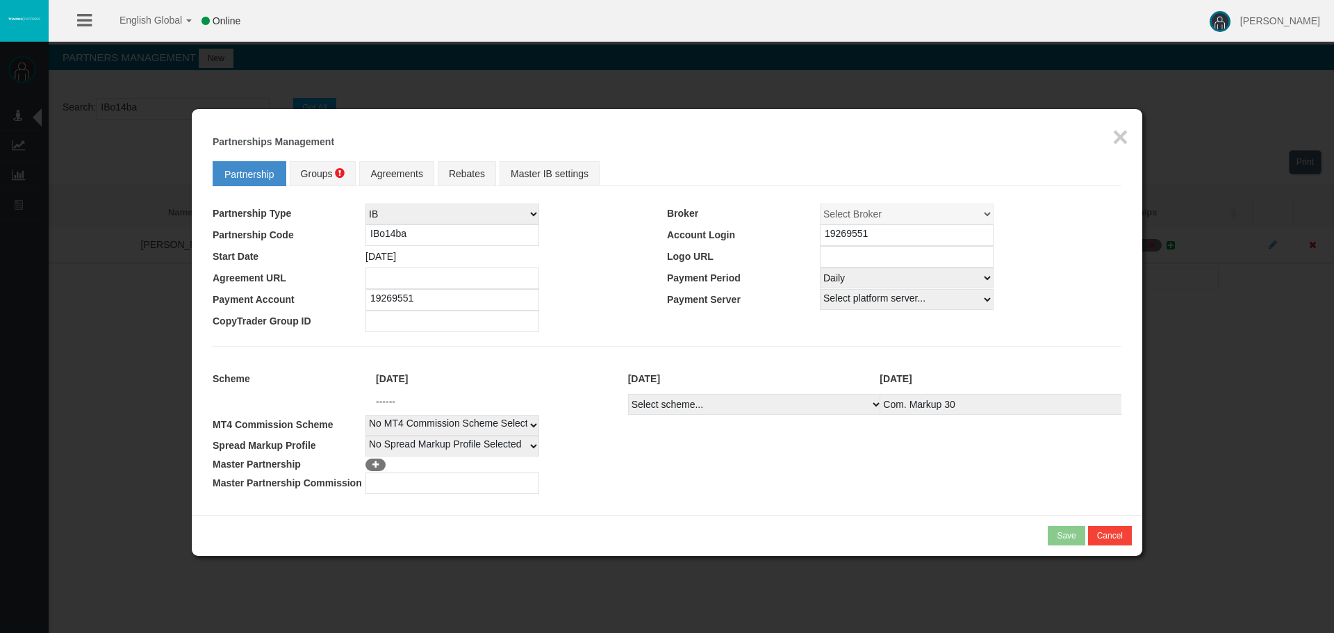
click at [825, 451] on td "No Spread Markup Profile Selected 1" at bounding box center [743, 446] width 756 height 21
click at [962, 348] on fieldset "Partnership Groups Agreements Rebates Master IB settings Partnership Type IB Af…" at bounding box center [667, 324] width 909 height 340
click at [339, 180] on link "Groups" at bounding box center [323, 173] width 67 height 25
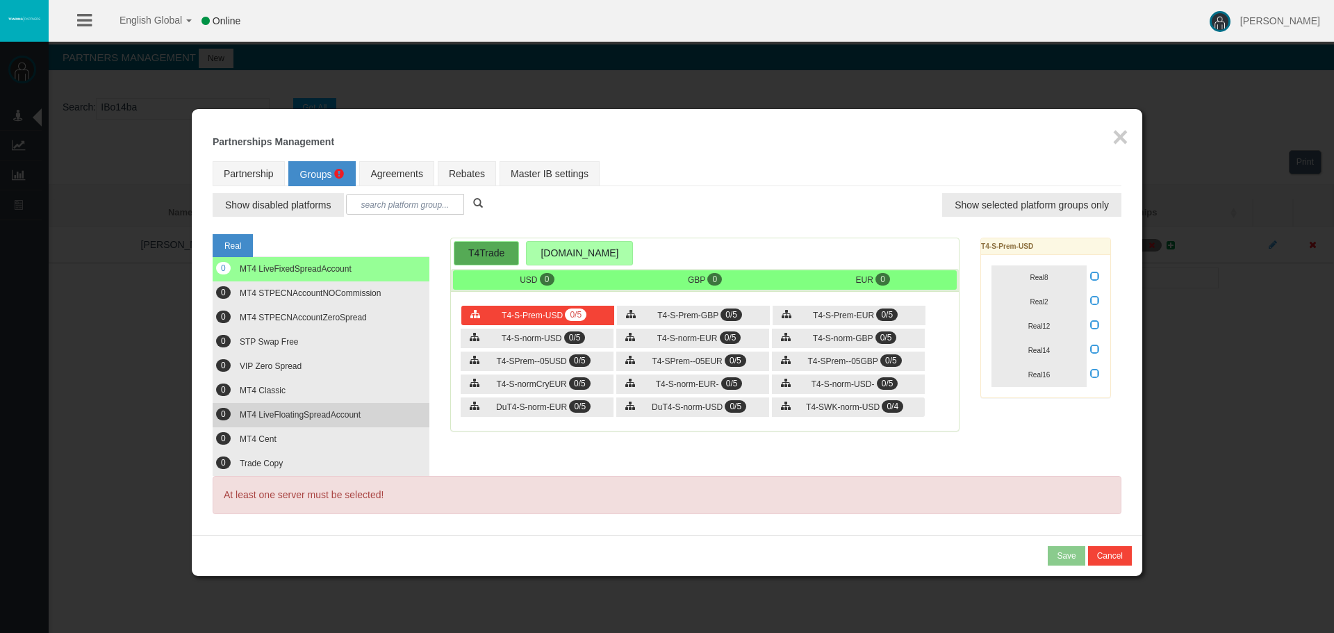
click at [347, 416] on span "MT4 LiveFloatingSpreadAccount" at bounding box center [300, 415] width 121 height 10
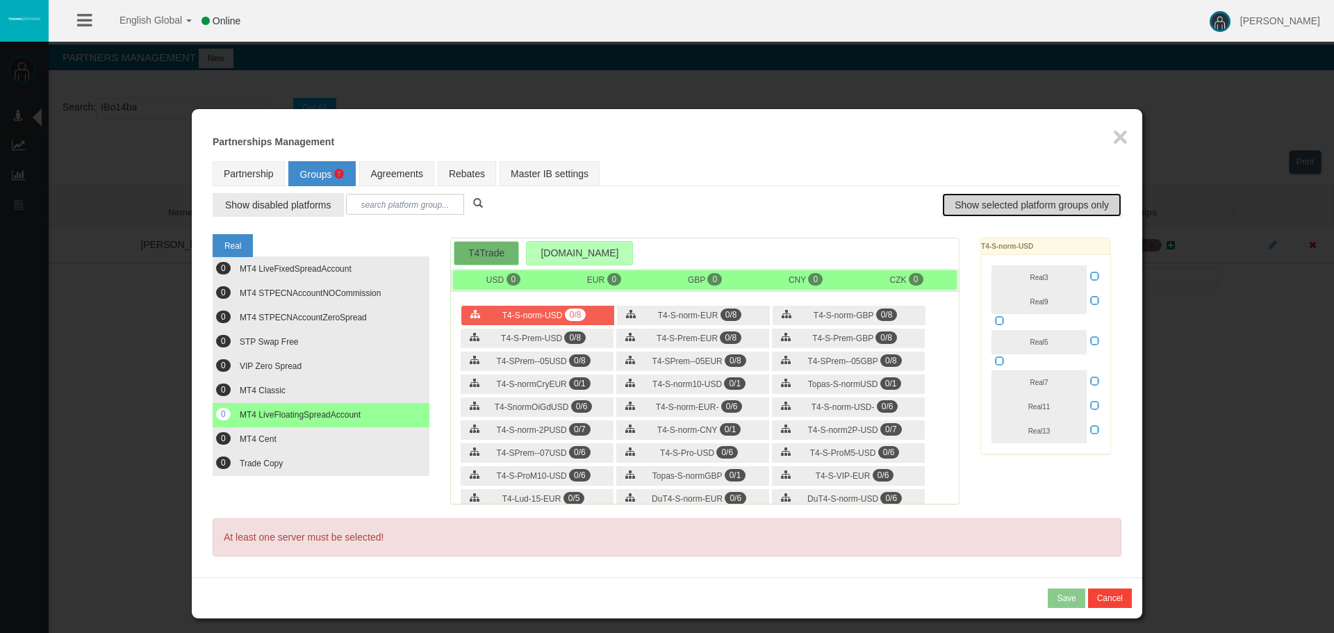
click at [1057, 193] on button "Show selected platform groups only" at bounding box center [1031, 205] width 179 height 24
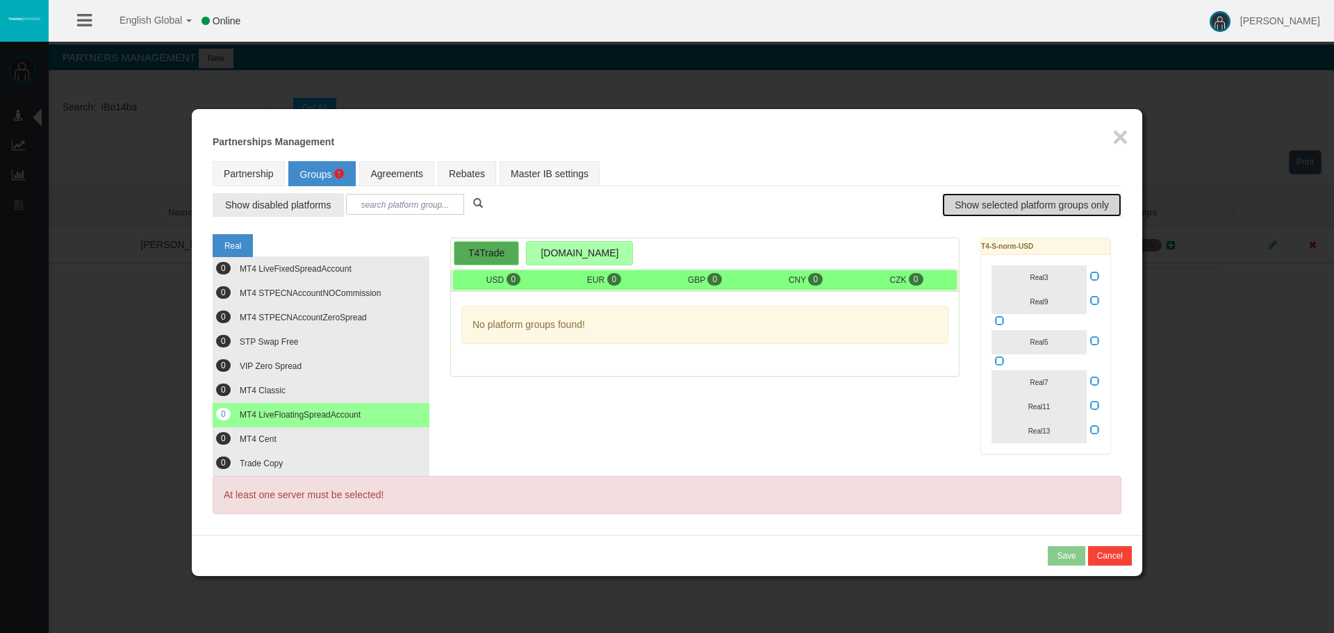
click at [1057, 194] on button "Show selected platform groups only" at bounding box center [1031, 205] width 179 height 24
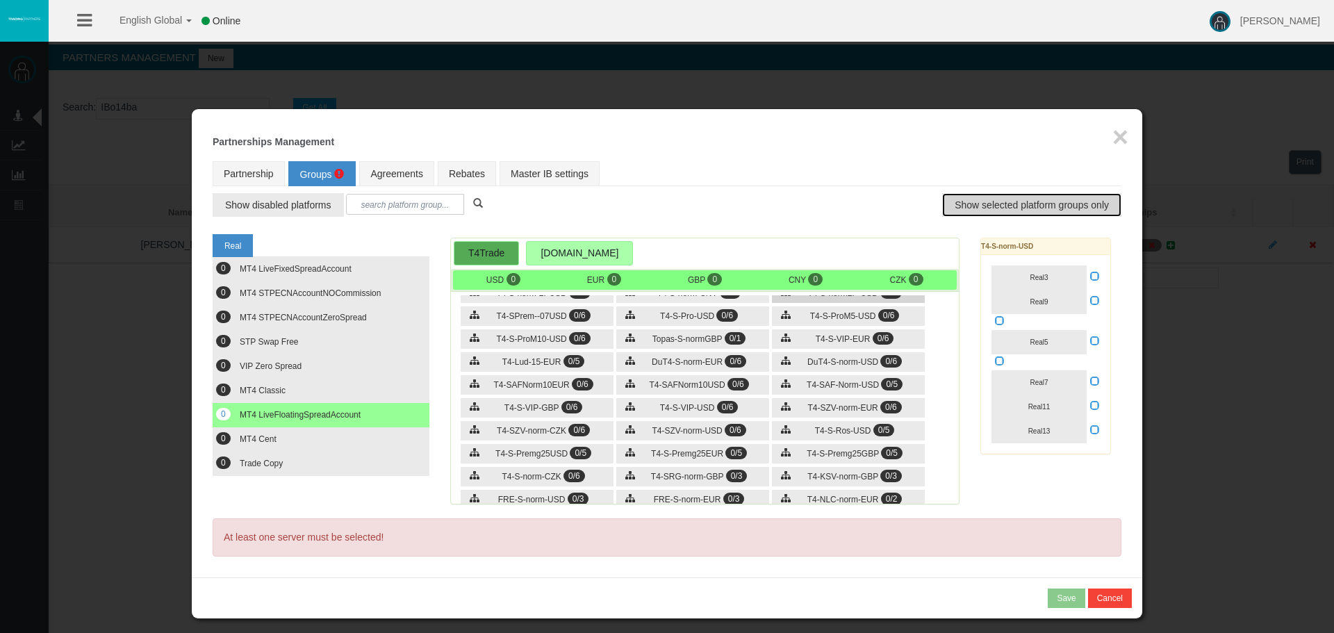
scroll to position [202, 0]
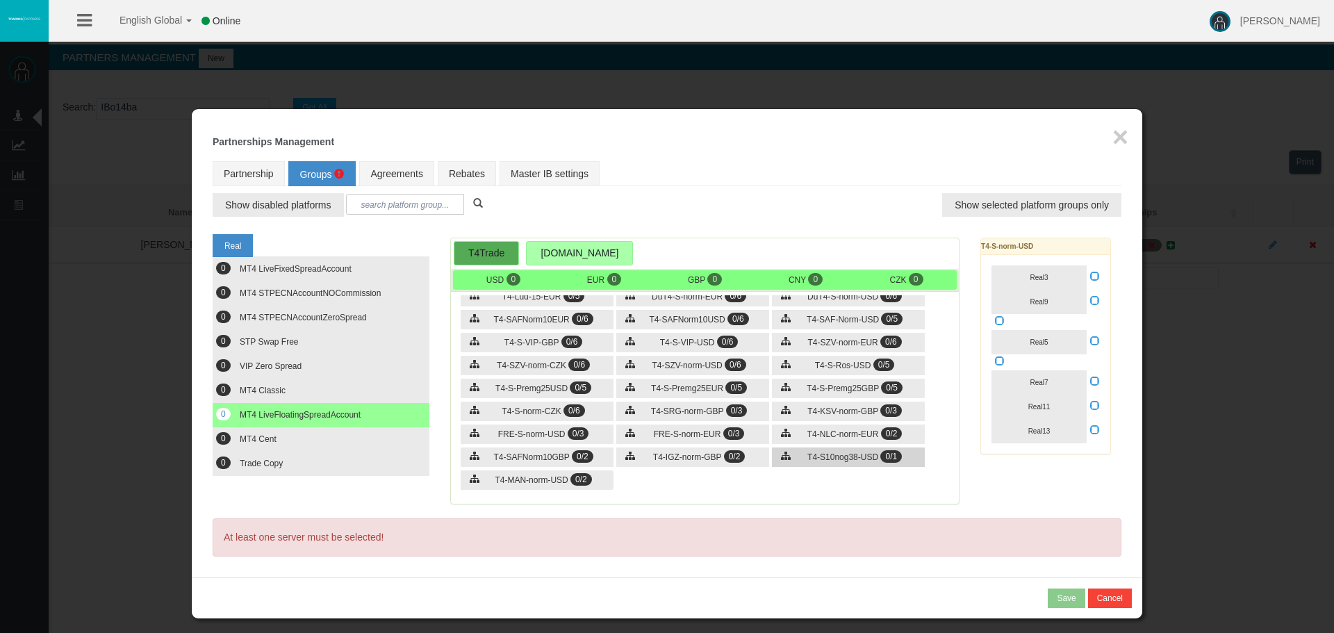
click at [838, 453] on span "T4-S10nog38-USD" at bounding box center [842, 457] width 71 height 10
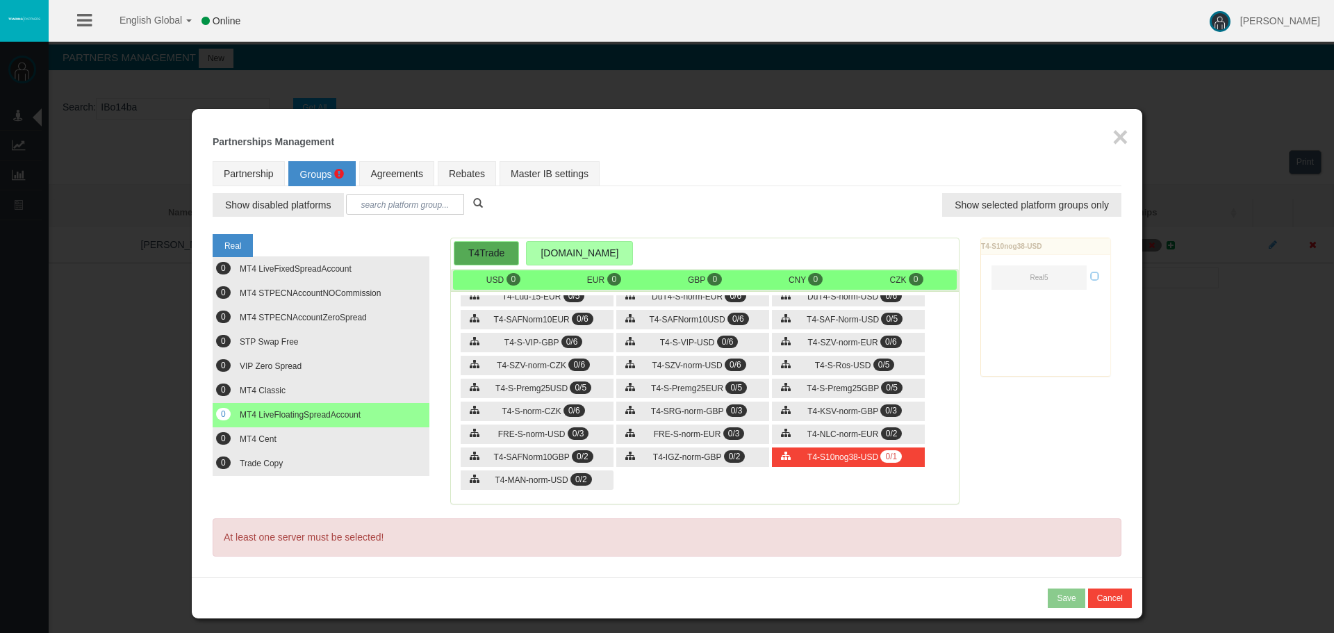
click at [1054, 275] on div at bounding box center [1056, 307] width 151 height 138
click at [1068, 280] on div "Loading... T4-S10nog38-USD Real5" at bounding box center [1045, 307] width 131 height 139
click at [1089, 277] on div "Real5" at bounding box center [1045, 277] width 108 height 24
click at [1098, 275] on icon at bounding box center [1095, 276] width 10 height 10
click at [0, 0] on input "checkbox" at bounding box center [0, 0] width 0 height 0
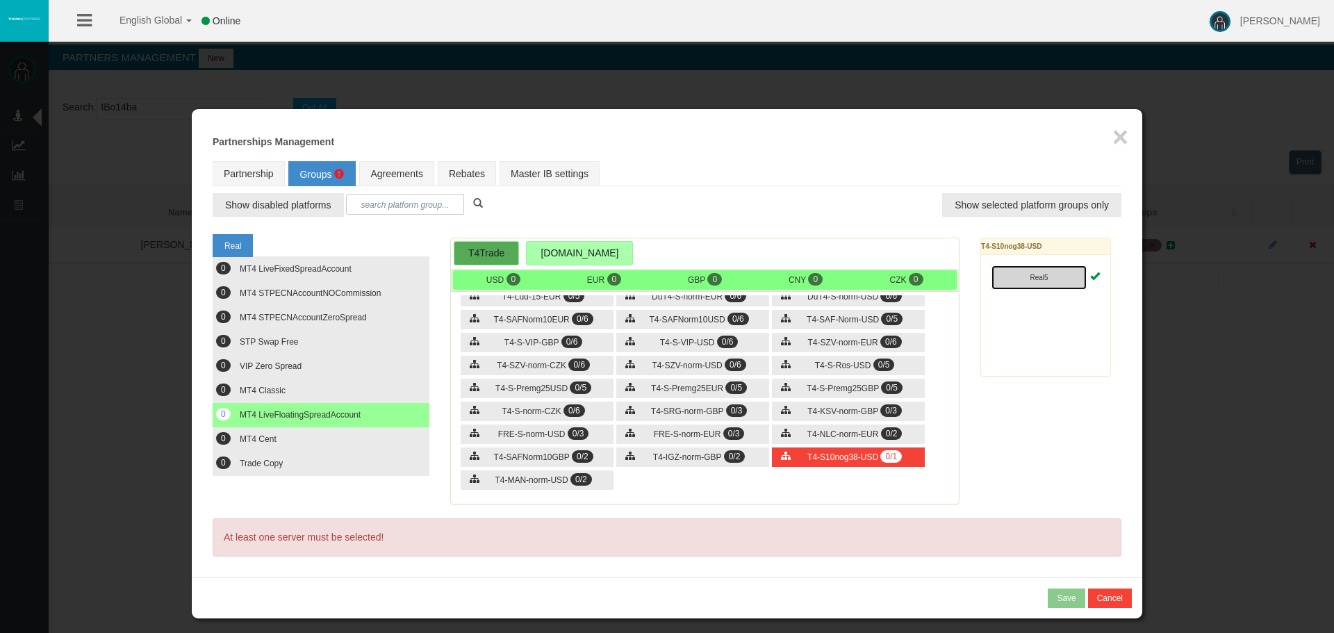
click at [1070, 276] on button "Real5" at bounding box center [1038, 277] width 95 height 24
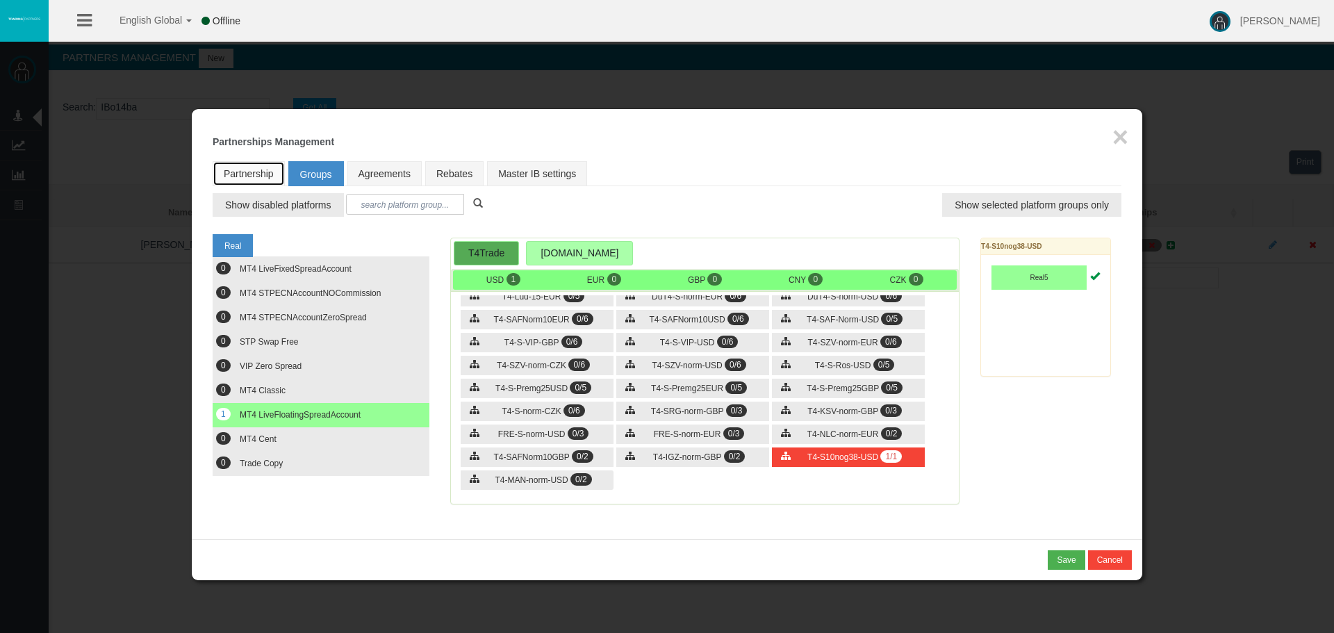
click at [250, 165] on link "Partnership" at bounding box center [249, 173] width 72 height 25
select select "1"
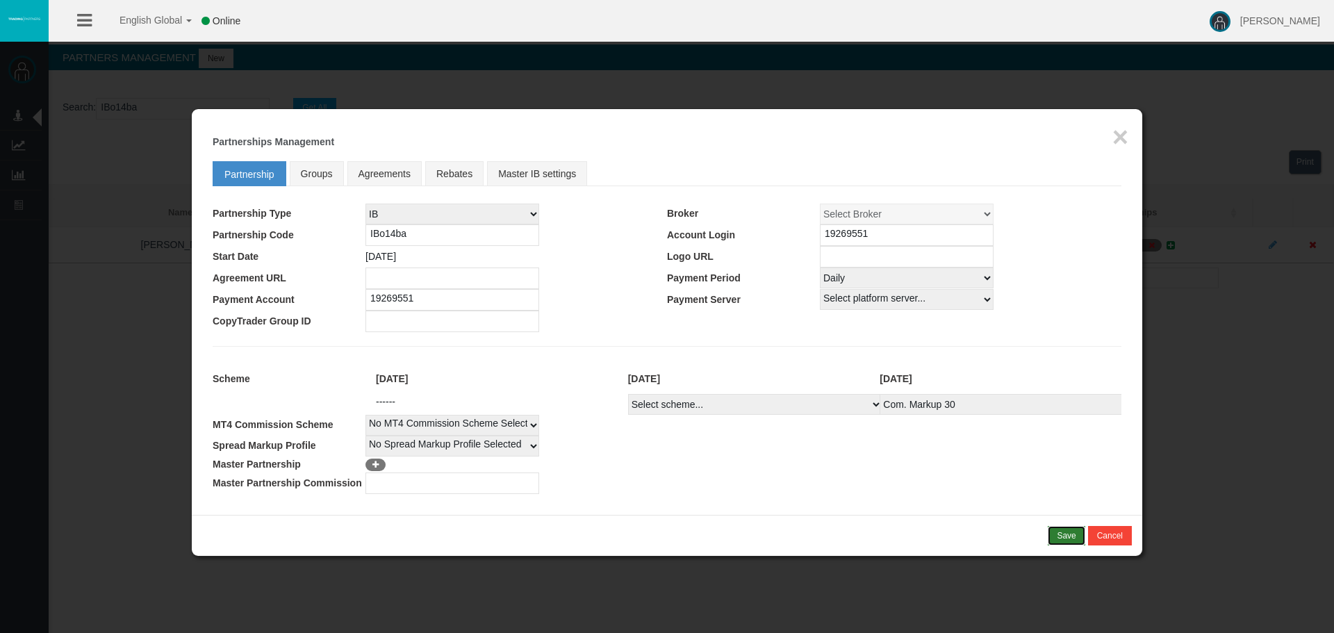
click at [1070, 537] on div "Save" at bounding box center [1066, 535] width 19 height 13
drag, startPoint x: 392, startPoint y: 251, endPoint x: 395, endPoint y: 240, distance: 11.3
click at [392, 251] on span "[DATE]" at bounding box center [380, 256] width 31 height 11
click at [395, 240] on input "IBo14ba" at bounding box center [452, 235] width 174 height 22
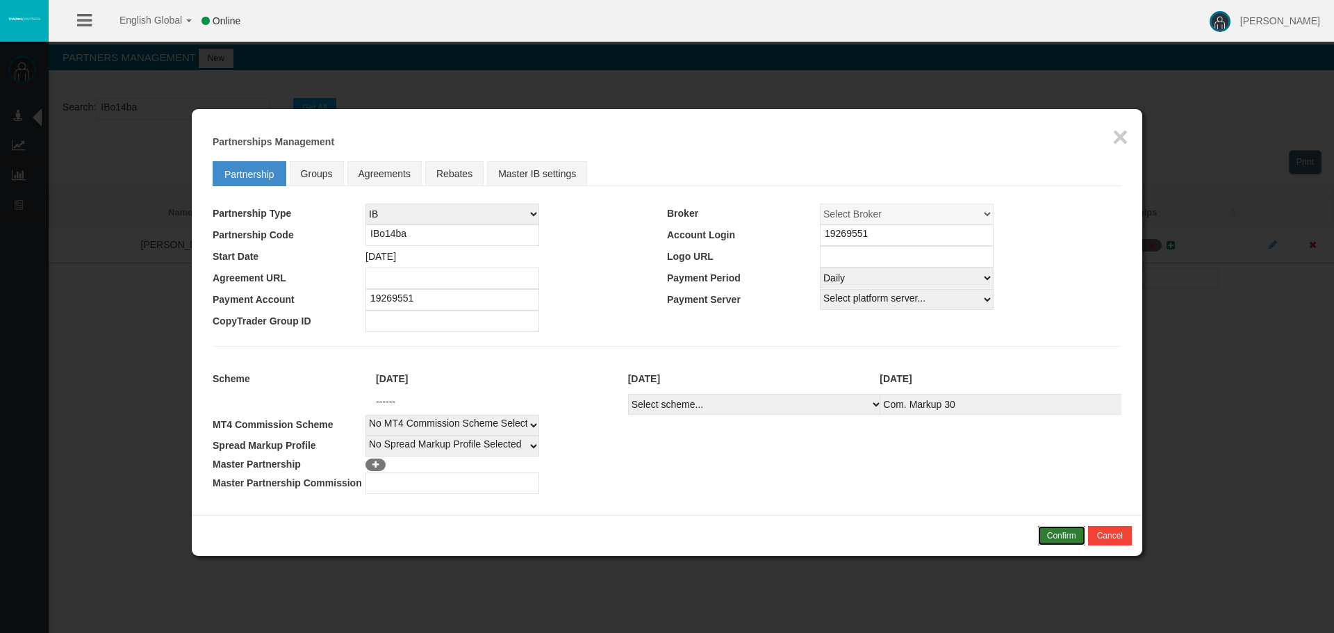
click at [1060, 540] on div "Confirm" at bounding box center [1061, 535] width 29 height 13
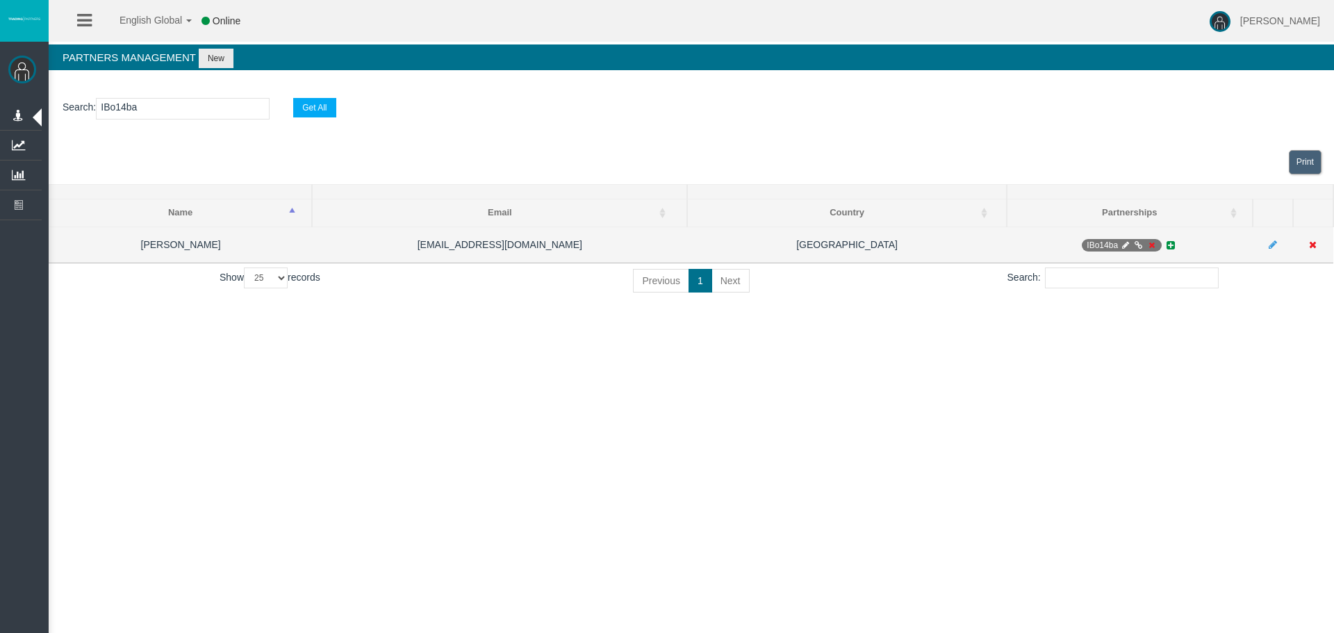
click at [1125, 243] on icon at bounding box center [1125, 245] width 10 height 8
select select "0"
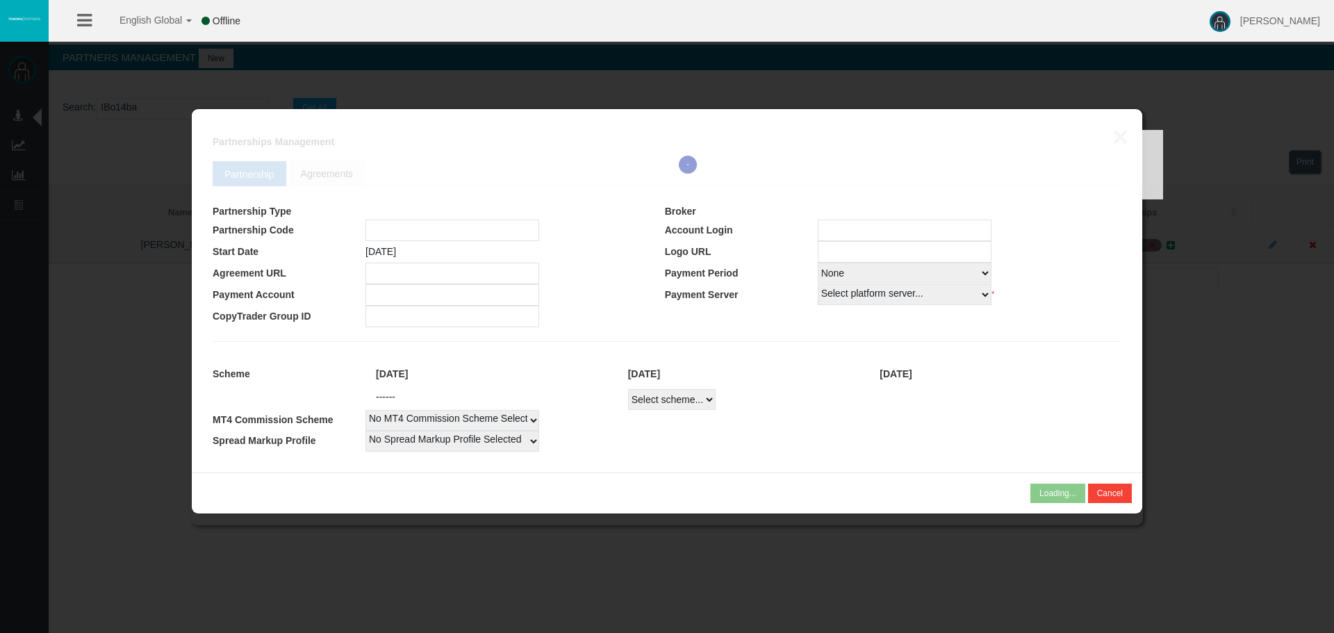
type input "IBo14ba"
type input "19269551"
select select "1"
type input "19269551"
select select "1"
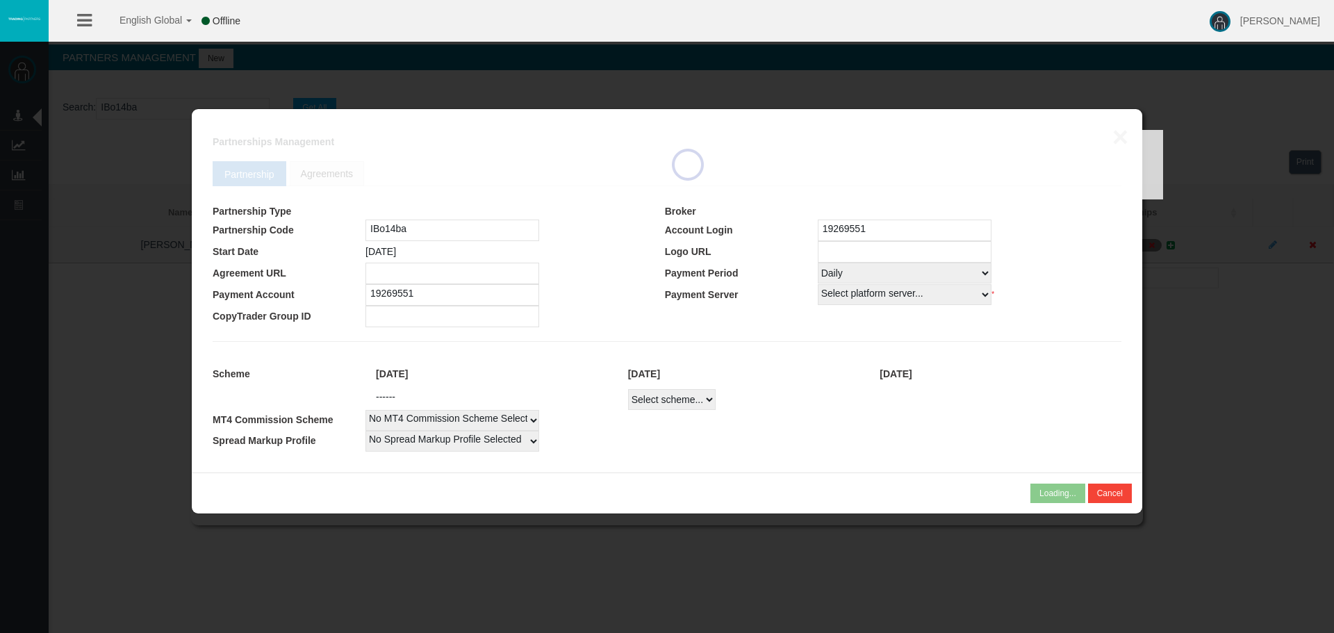
select select
